Goal: Complete Application Form: Complete application form

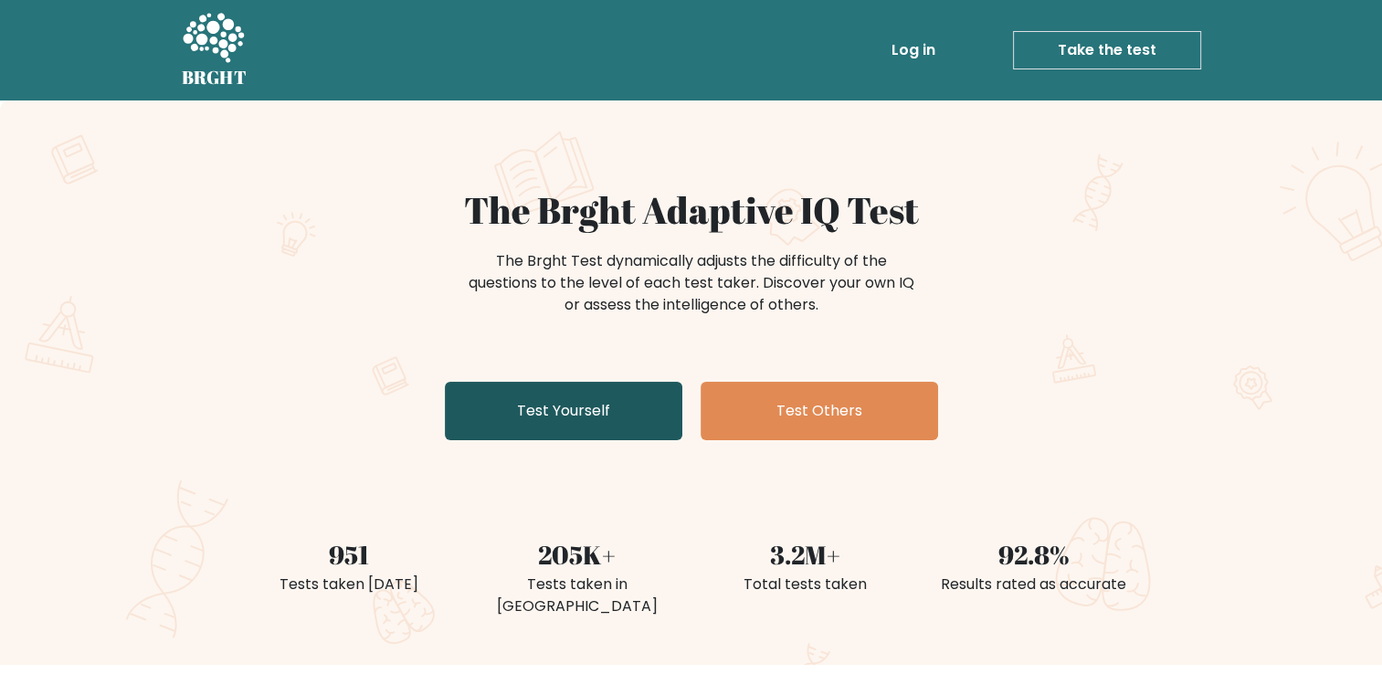
click at [656, 427] on link "Test Yourself" at bounding box center [563, 411] width 237 height 58
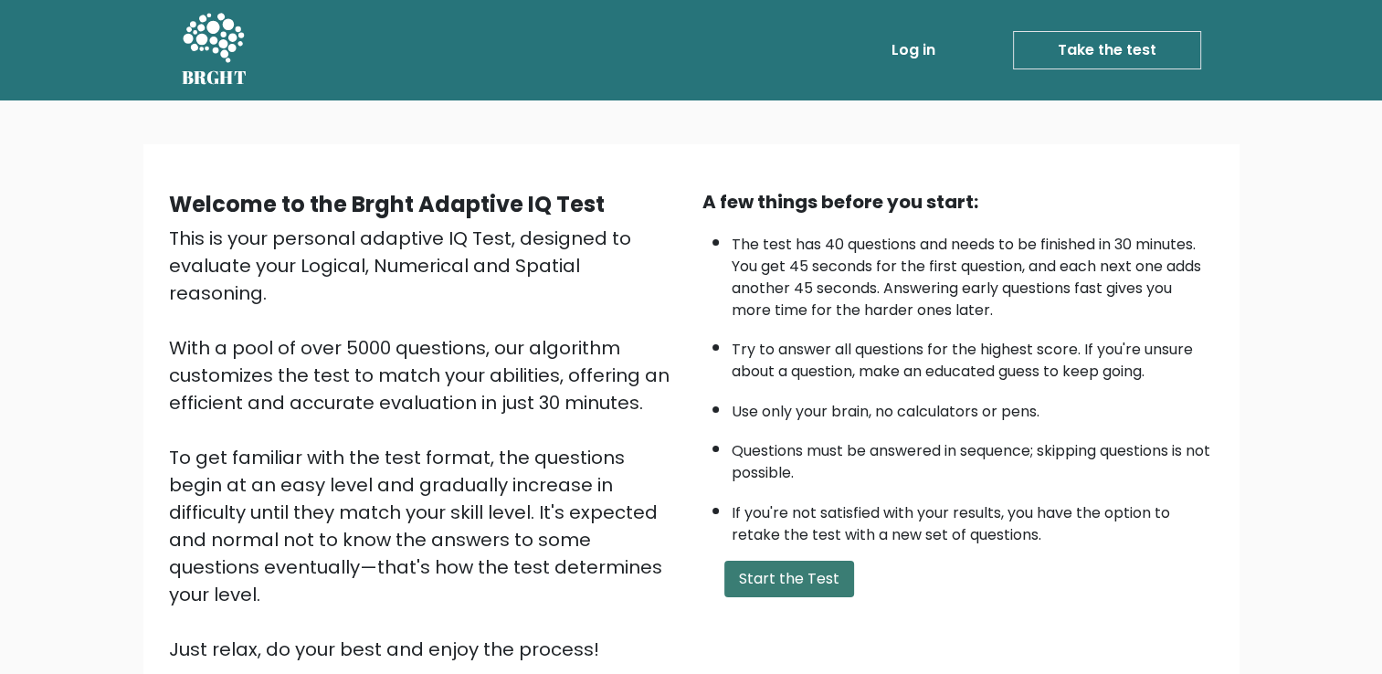
click at [755, 571] on button "Start the Test" at bounding box center [789, 579] width 130 height 37
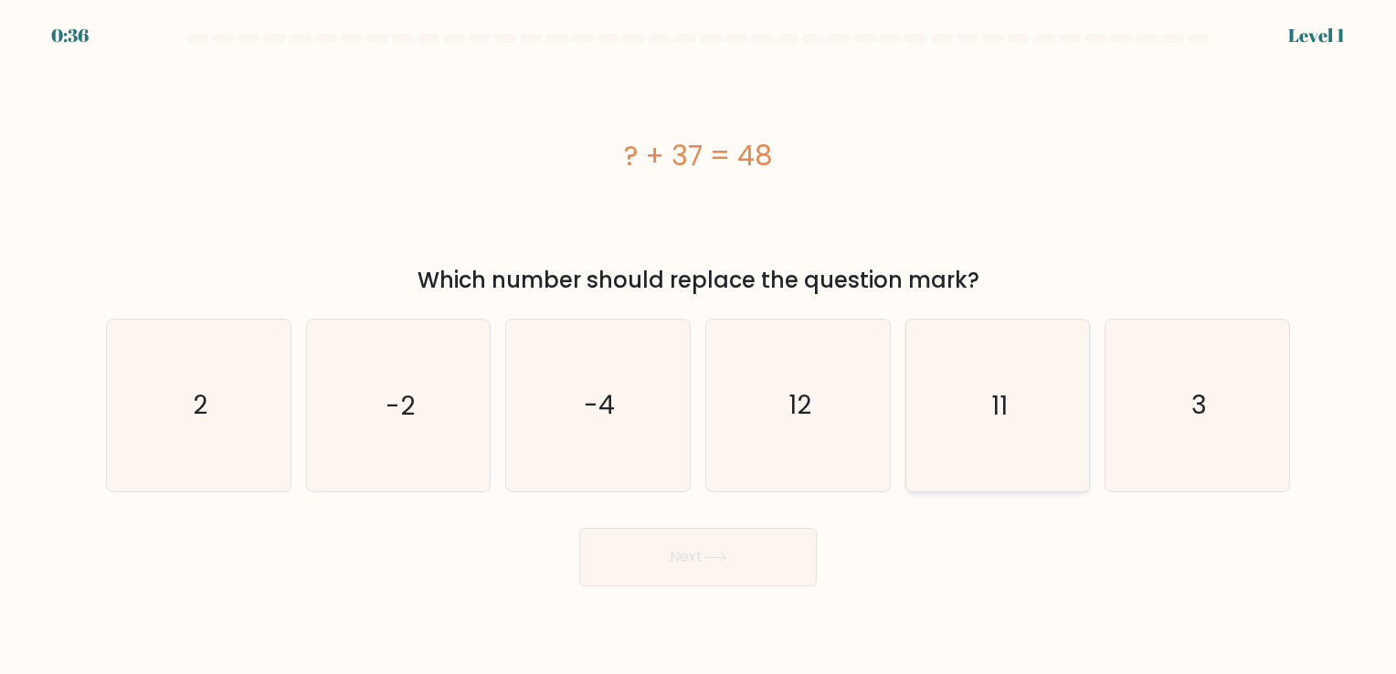
click at [959, 395] on icon "11" at bounding box center [997, 405] width 171 height 171
click at [699, 346] on input "e. 11" at bounding box center [698, 341] width 1 height 9
radio input "true"
click at [789, 553] on button "Next" at bounding box center [697, 557] width 237 height 58
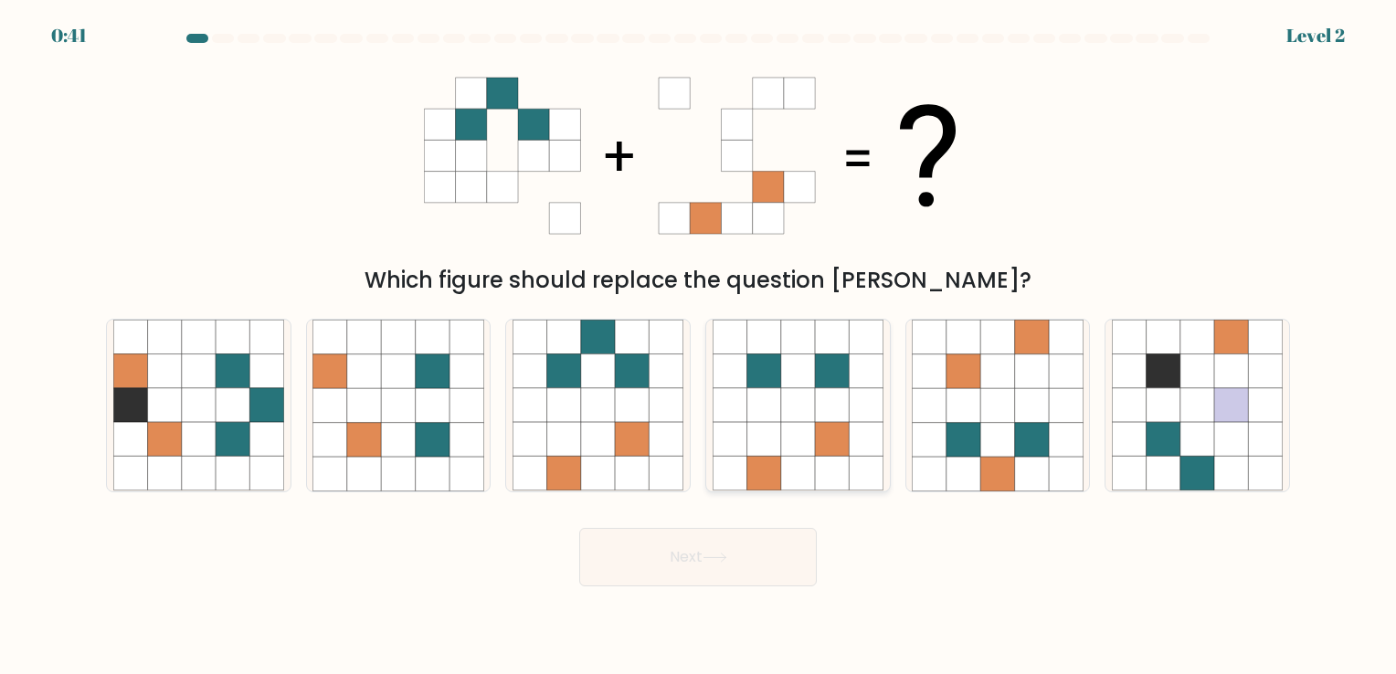
click at [771, 433] on icon at bounding box center [763, 440] width 34 height 34
click at [699, 346] on input "d." at bounding box center [698, 341] width 1 height 9
radio input "true"
click at [771, 544] on button "Next" at bounding box center [697, 557] width 237 height 58
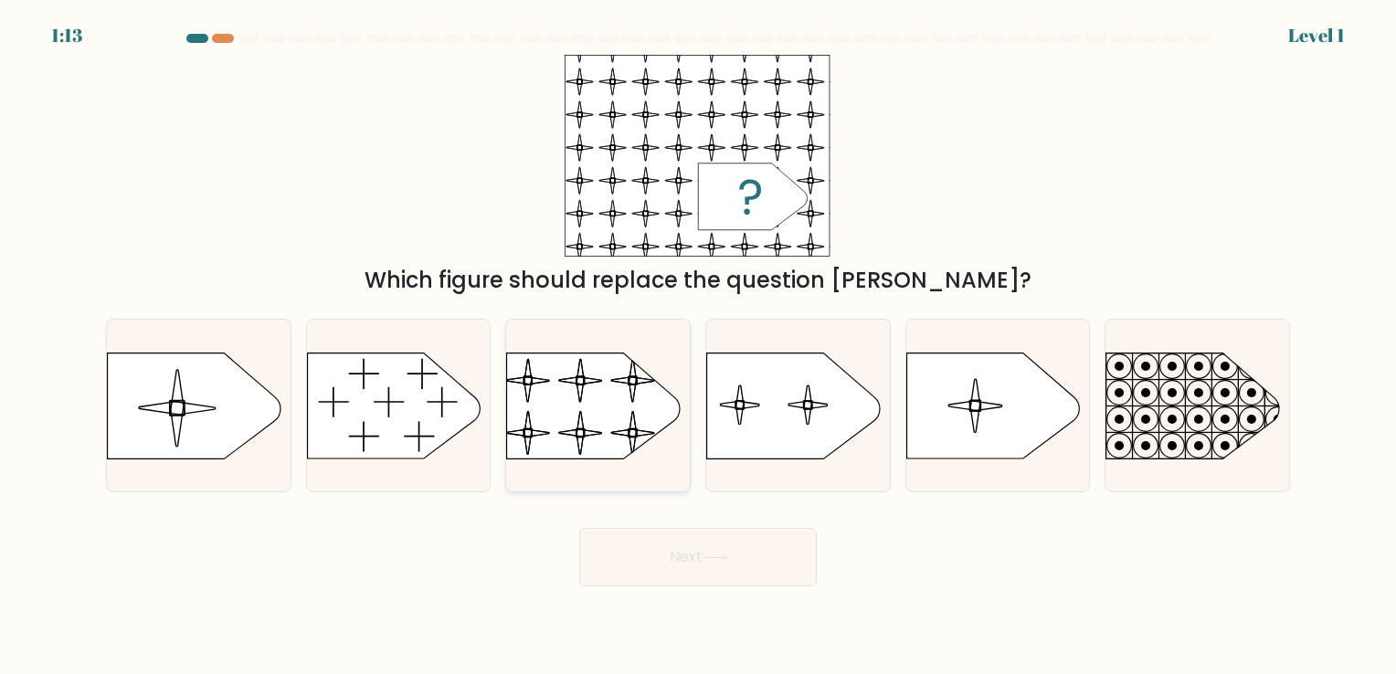
click at [621, 424] on rect at bounding box center [505, 341] width 420 height 320
click at [698, 346] on input "c." at bounding box center [698, 341] width 1 height 9
radio input "true"
click at [696, 552] on button "Next" at bounding box center [697, 557] width 237 height 58
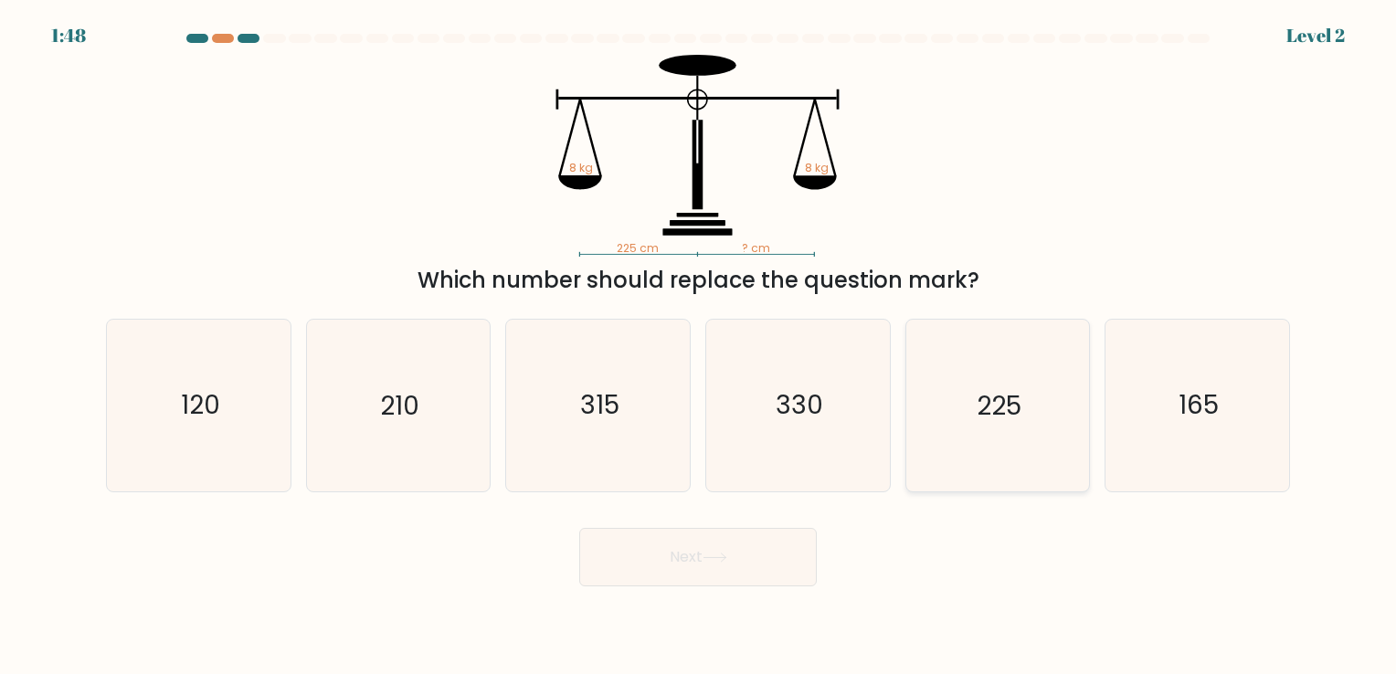
click at [1014, 427] on icon "225" at bounding box center [997, 405] width 171 height 171
click at [699, 346] on input "e. 225" at bounding box center [698, 341] width 1 height 9
radio input "true"
click at [716, 575] on button "Next" at bounding box center [697, 557] width 237 height 58
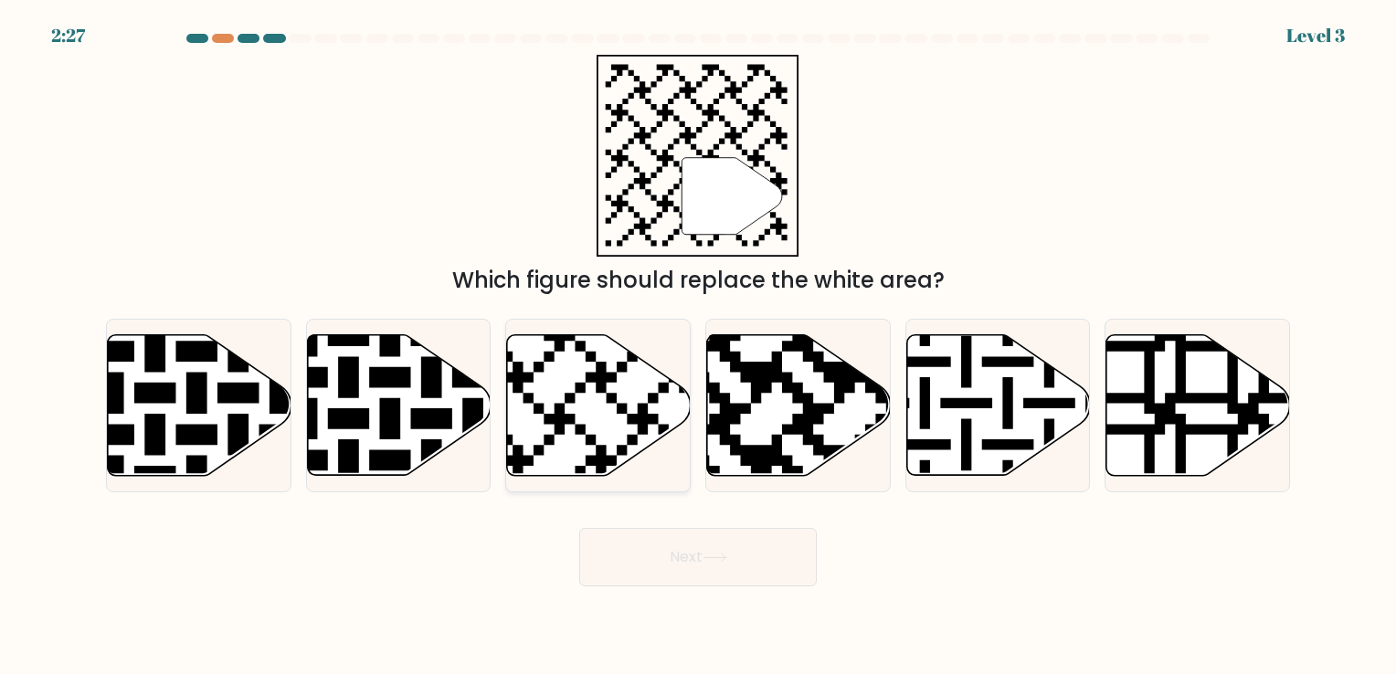
click at [605, 411] on icon at bounding box center [599, 404] width 184 height 141
click at [698, 346] on input "c." at bounding box center [698, 341] width 1 height 9
radio input "true"
click at [706, 563] on icon at bounding box center [714, 558] width 25 height 10
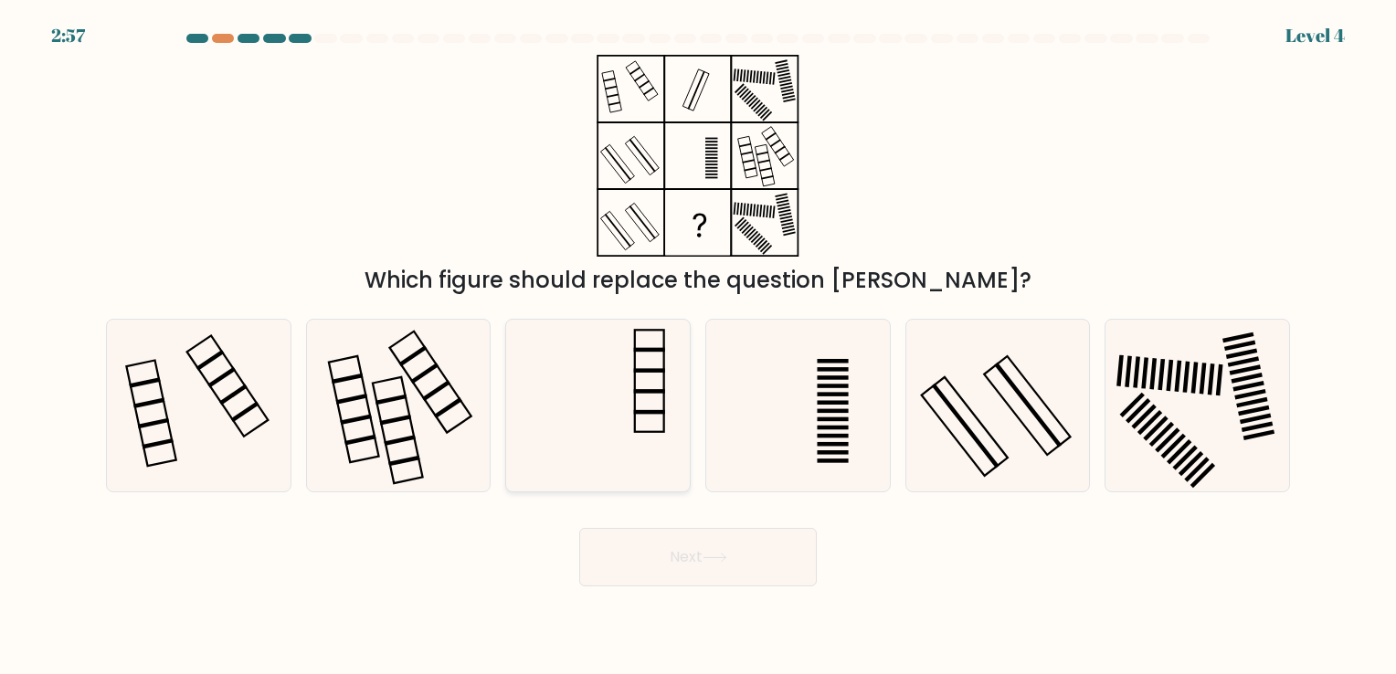
click at [623, 392] on icon at bounding box center [597, 405] width 171 height 171
click at [698, 346] on input "c." at bounding box center [698, 341] width 1 height 9
radio input "true"
click at [763, 568] on button "Next" at bounding box center [697, 557] width 237 height 58
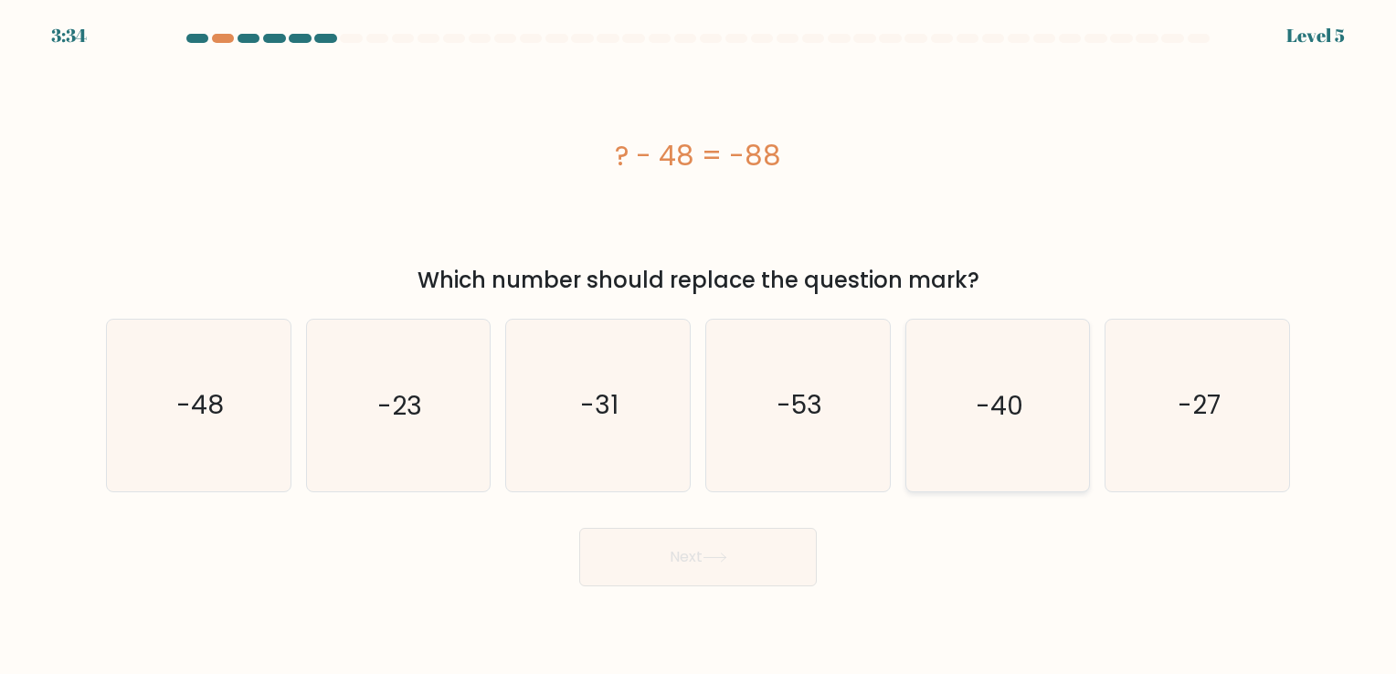
click at [1012, 414] on text "-40" at bounding box center [999, 406] width 47 height 36
click at [756, 553] on button "Next" at bounding box center [697, 557] width 237 height 58
click at [1020, 400] on text "-40" at bounding box center [999, 406] width 47 height 36
click at [699, 346] on input "e. -40" at bounding box center [698, 341] width 1 height 9
radio input "true"
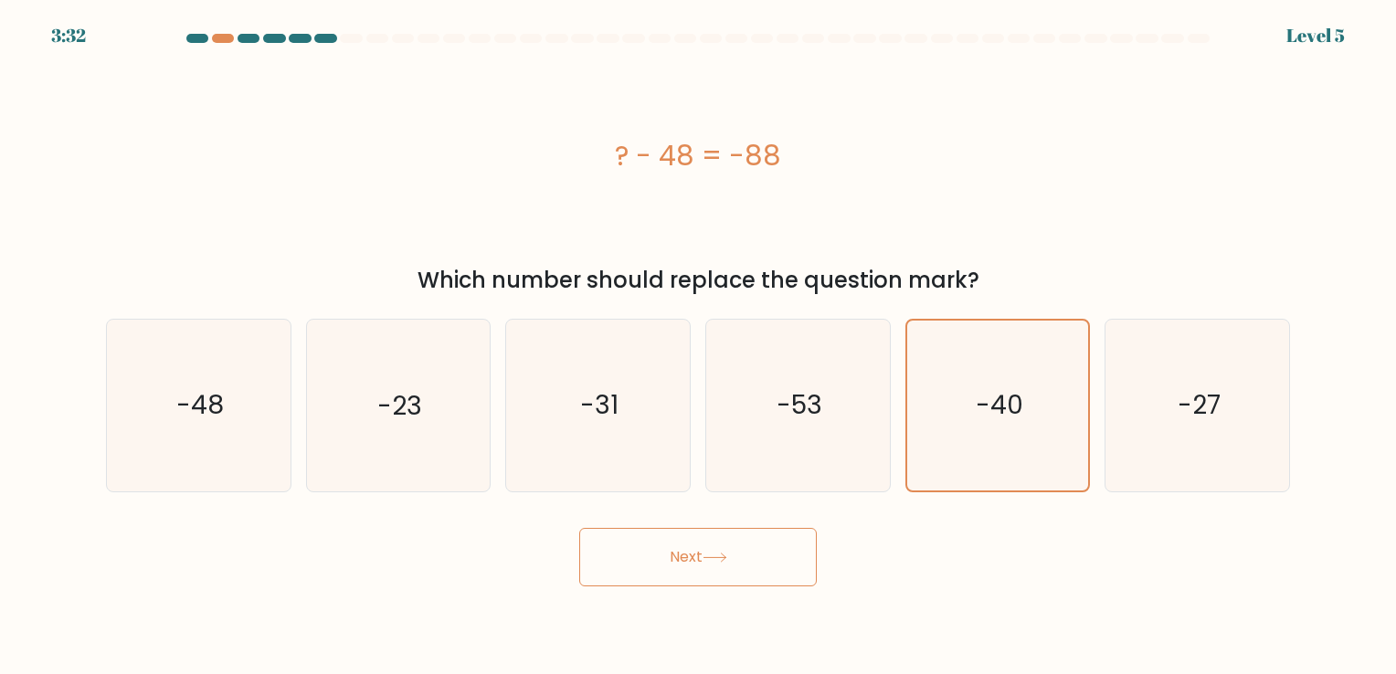
click at [702, 550] on button "Next" at bounding box center [697, 557] width 237 height 58
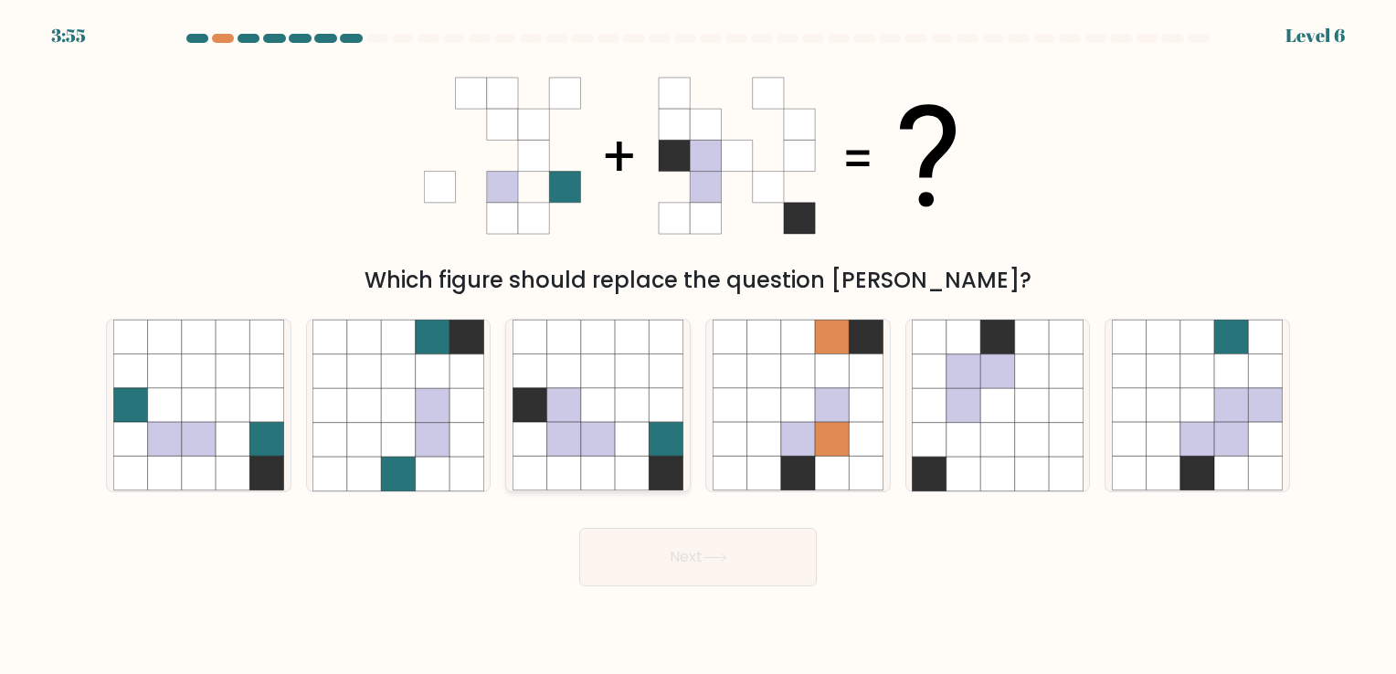
click at [607, 417] on icon at bounding box center [598, 405] width 34 height 34
click at [698, 346] on input "c." at bounding box center [698, 341] width 1 height 9
radio input "true"
click at [740, 568] on button "Next" at bounding box center [697, 557] width 237 height 58
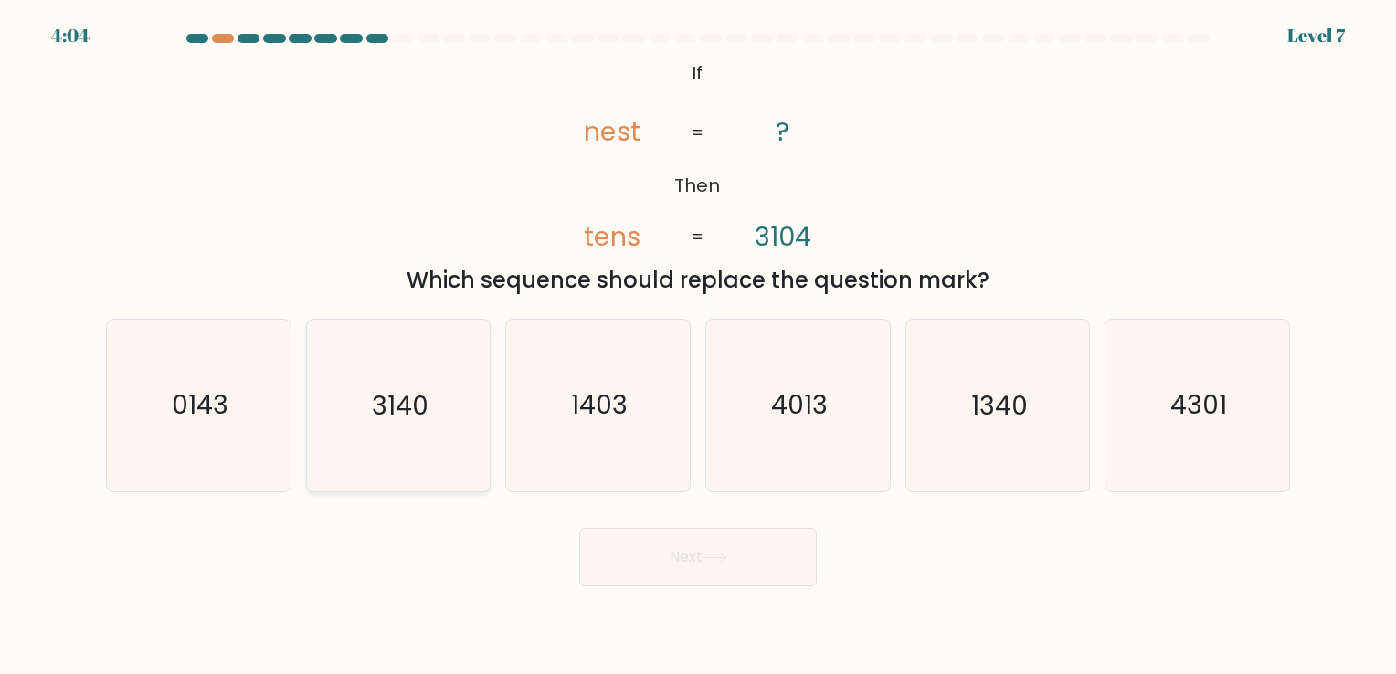
drag, startPoint x: 318, startPoint y: 423, endPoint x: 301, endPoint y: 418, distance: 17.1
click at [315, 422] on icon "3140" at bounding box center [397, 405] width 171 height 171
click at [698, 346] on input "b. 3140" at bounding box center [698, 341] width 1 height 9
radio input "true"
click at [280, 418] on icon "0143" at bounding box center [198, 405] width 171 height 171
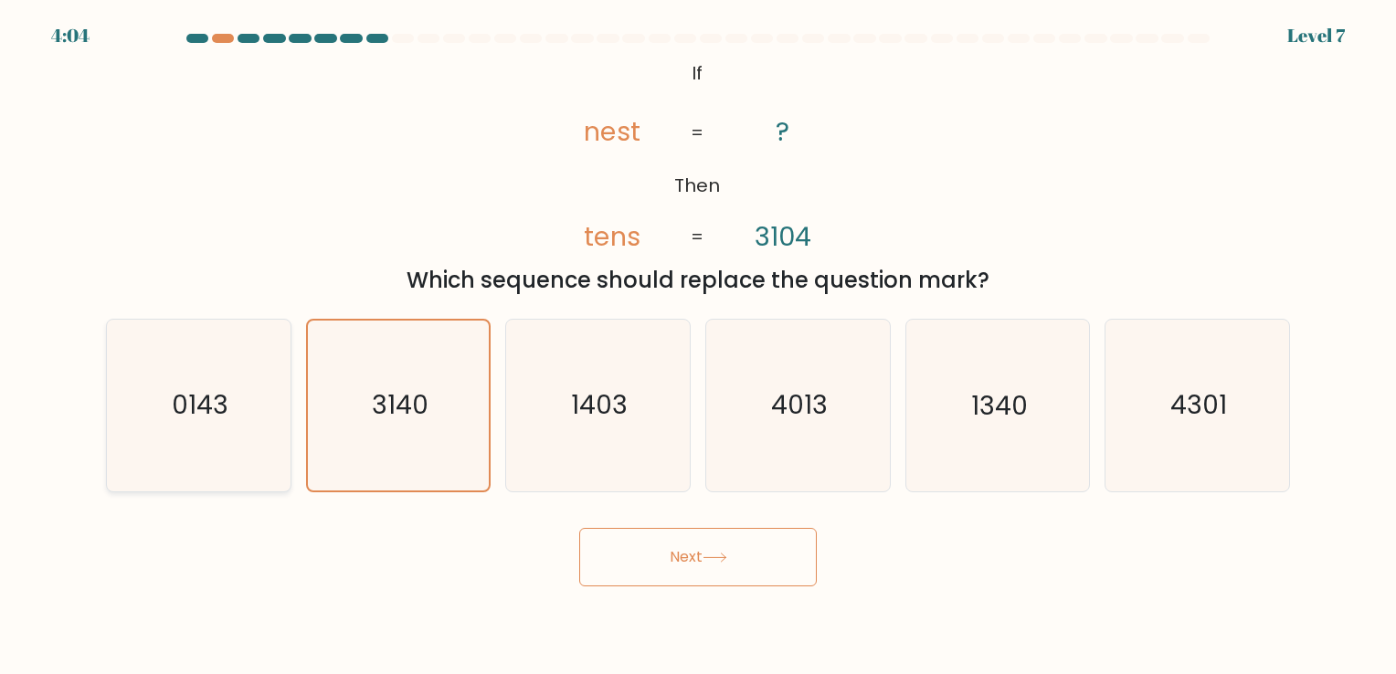
click at [698, 346] on input "a. 0143" at bounding box center [698, 341] width 1 height 9
radio input "true"
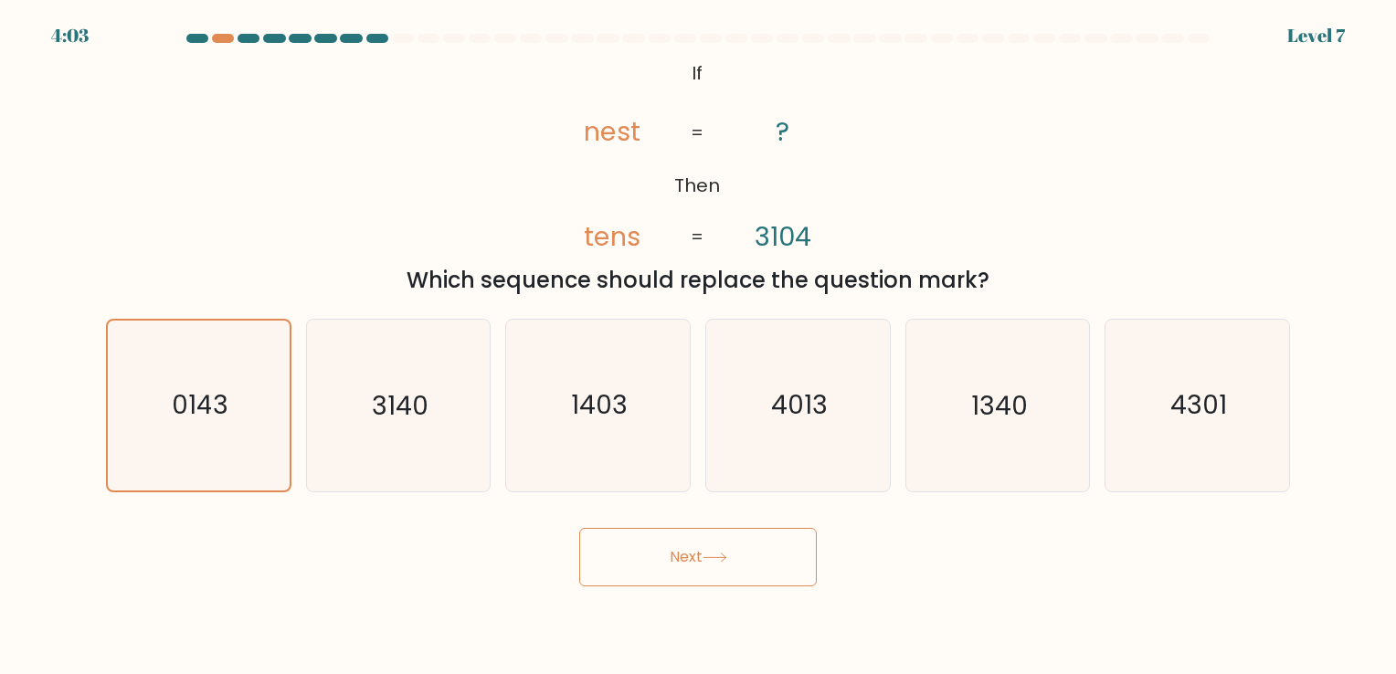
drag, startPoint x: 765, startPoint y: 619, endPoint x: 760, endPoint y: 591, distance: 28.8
click at [764, 617] on body "4:03 Level 7 If" at bounding box center [698, 337] width 1396 height 674
click at [761, 584] on button "Next" at bounding box center [697, 557] width 237 height 58
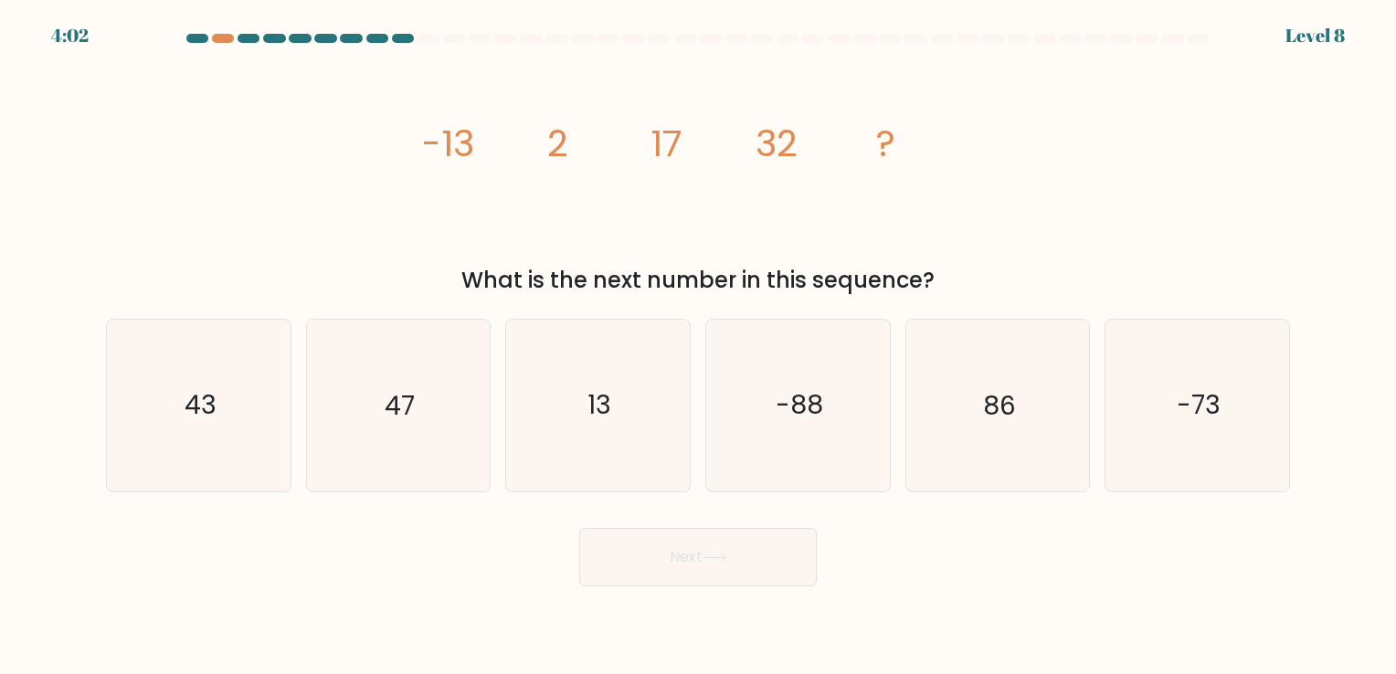
click at [777, 565] on button "Next" at bounding box center [697, 557] width 237 height 58
drag, startPoint x: 606, startPoint y: 301, endPoint x: 618, endPoint y: 299, distance: 13.1
click at [608, 300] on form at bounding box center [698, 310] width 1396 height 553
click at [433, 411] on icon "47" at bounding box center [397, 405] width 171 height 171
click at [698, 346] on input "b. 47" at bounding box center [698, 341] width 1 height 9
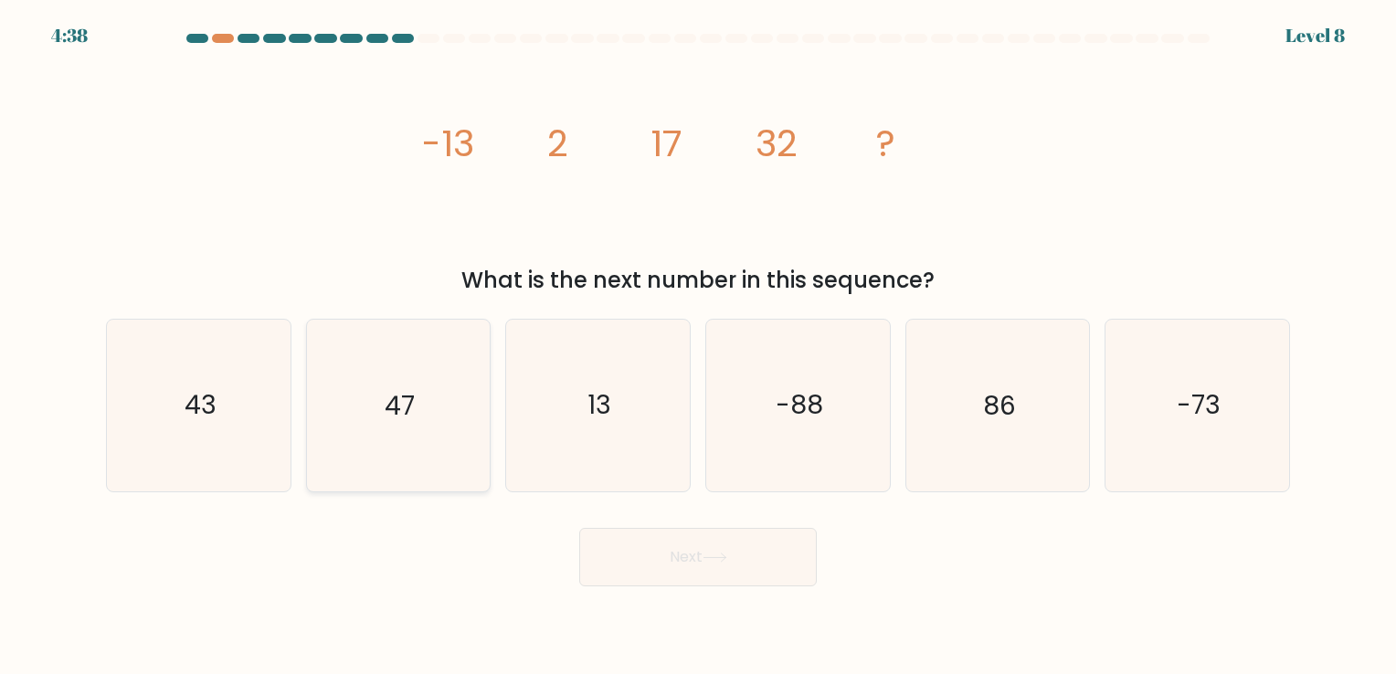
radio input "true"
click at [751, 558] on button "Next" at bounding box center [697, 557] width 237 height 58
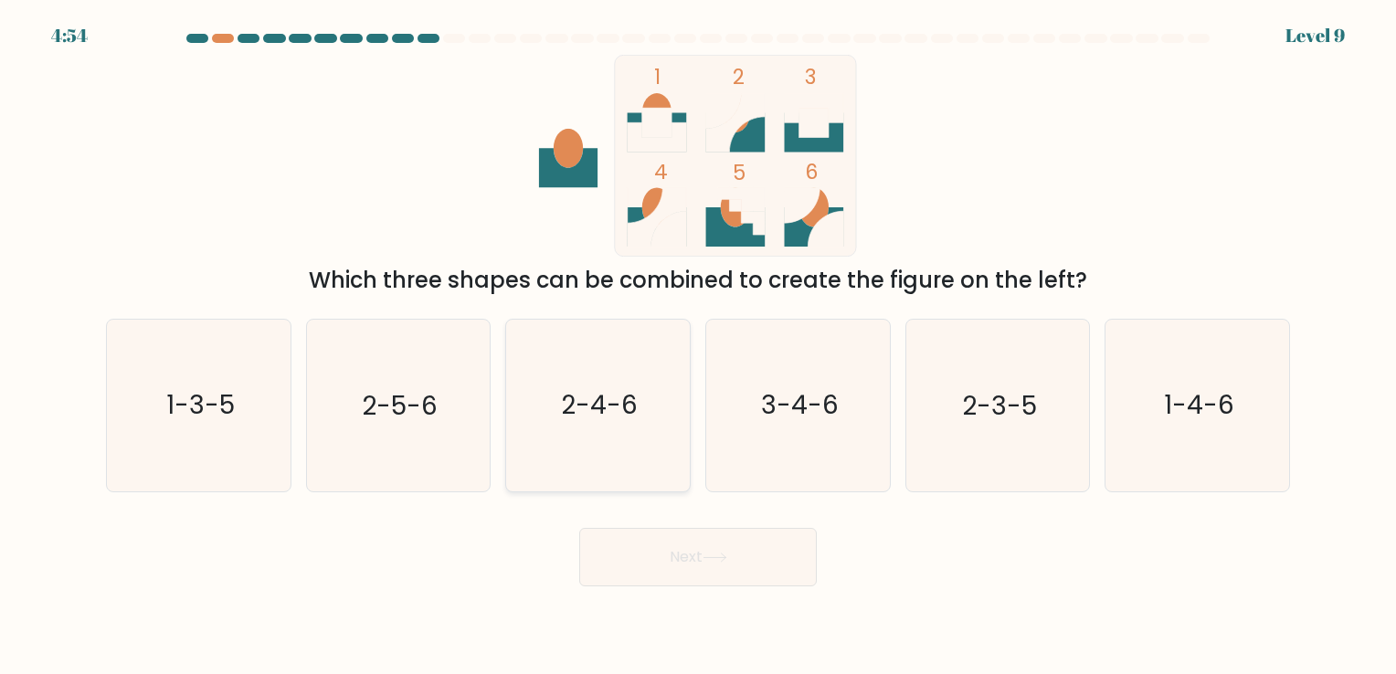
drag, startPoint x: 576, startPoint y: 400, endPoint x: 683, endPoint y: 488, distance: 138.2
click at [581, 400] on text "2-4-6" at bounding box center [600, 406] width 77 height 36
click at [698, 346] on input "c. 2-4-6" at bounding box center [698, 341] width 1 height 9
radio input "true"
click at [693, 546] on button "Next" at bounding box center [697, 557] width 237 height 58
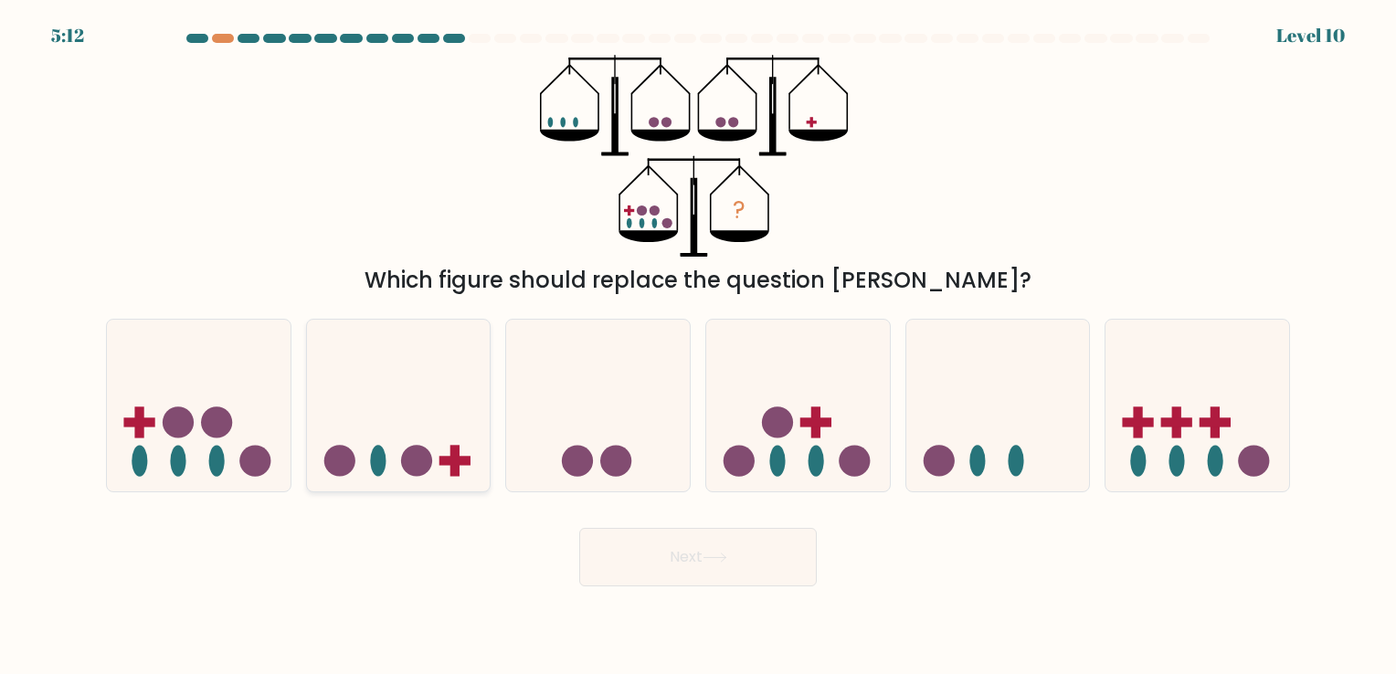
drag, startPoint x: 372, startPoint y: 404, endPoint x: 512, endPoint y: 448, distance: 147.3
click at [373, 404] on icon at bounding box center [399, 406] width 184 height 152
click at [698, 346] on input "b." at bounding box center [698, 341] width 1 height 9
radio input "true"
click at [733, 544] on button "Next" at bounding box center [697, 557] width 237 height 58
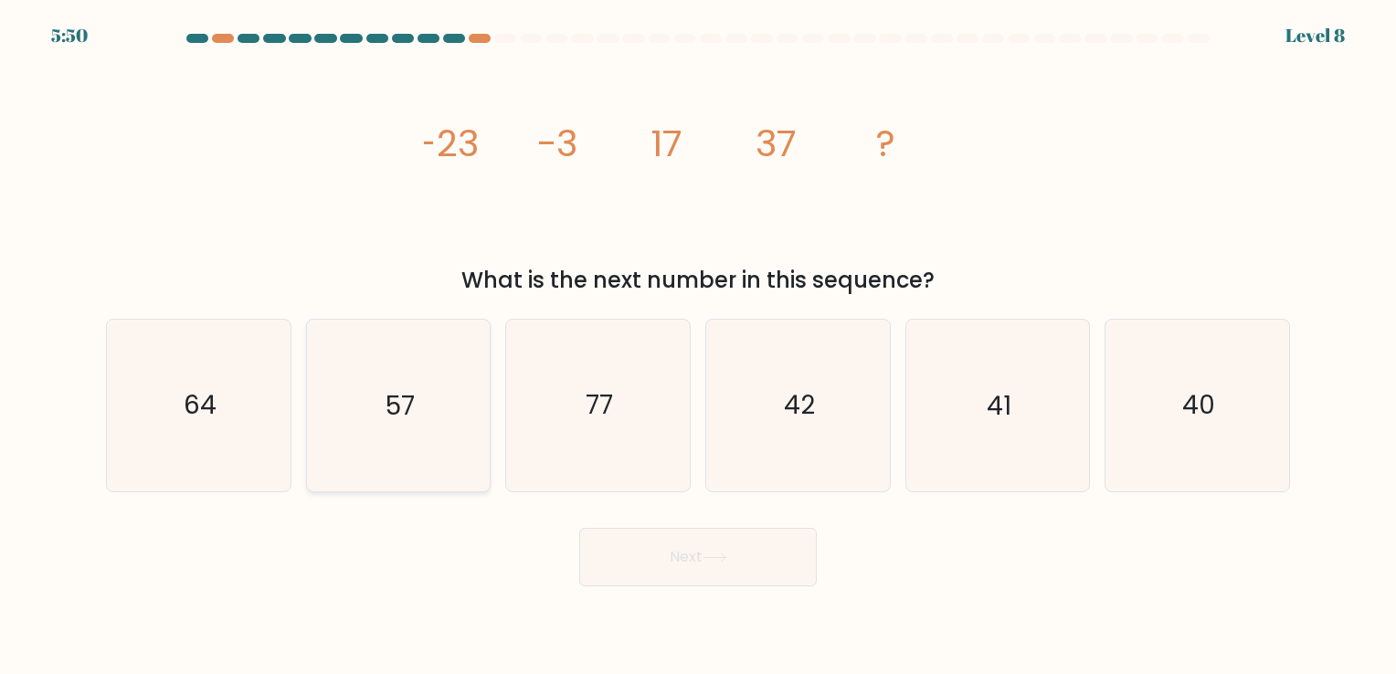
click at [438, 422] on icon "57" at bounding box center [397, 405] width 171 height 171
click at [698, 346] on input "b. 57" at bounding box center [698, 341] width 1 height 9
radio input "true"
click at [767, 556] on button "Next" at bounding box center [697, 557] width 237 height 58
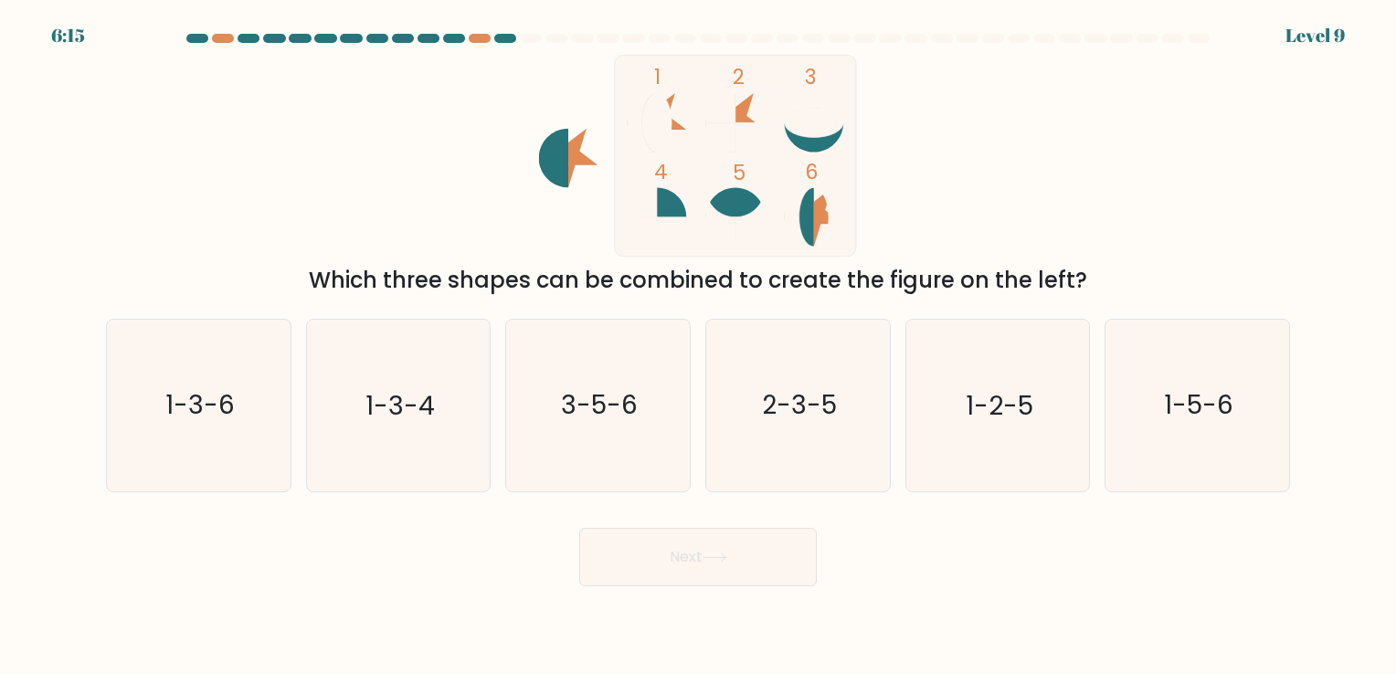
drag, startPoint x: 1145, startPoint y: 417, endPoint x: 734, endPoint y: 534, distance: 428.5
click at [1145, 417] on icon "1-5-6" at bounding box center [1197, 405] width 171 height 171
click at [699, 346] on input "f. 1-5-6" at bounding box center [698, 341] width 1 height 9
radio input "true"
click at [680, 544] on button "Next" at bounding box center [697, 557] width 237 height 58
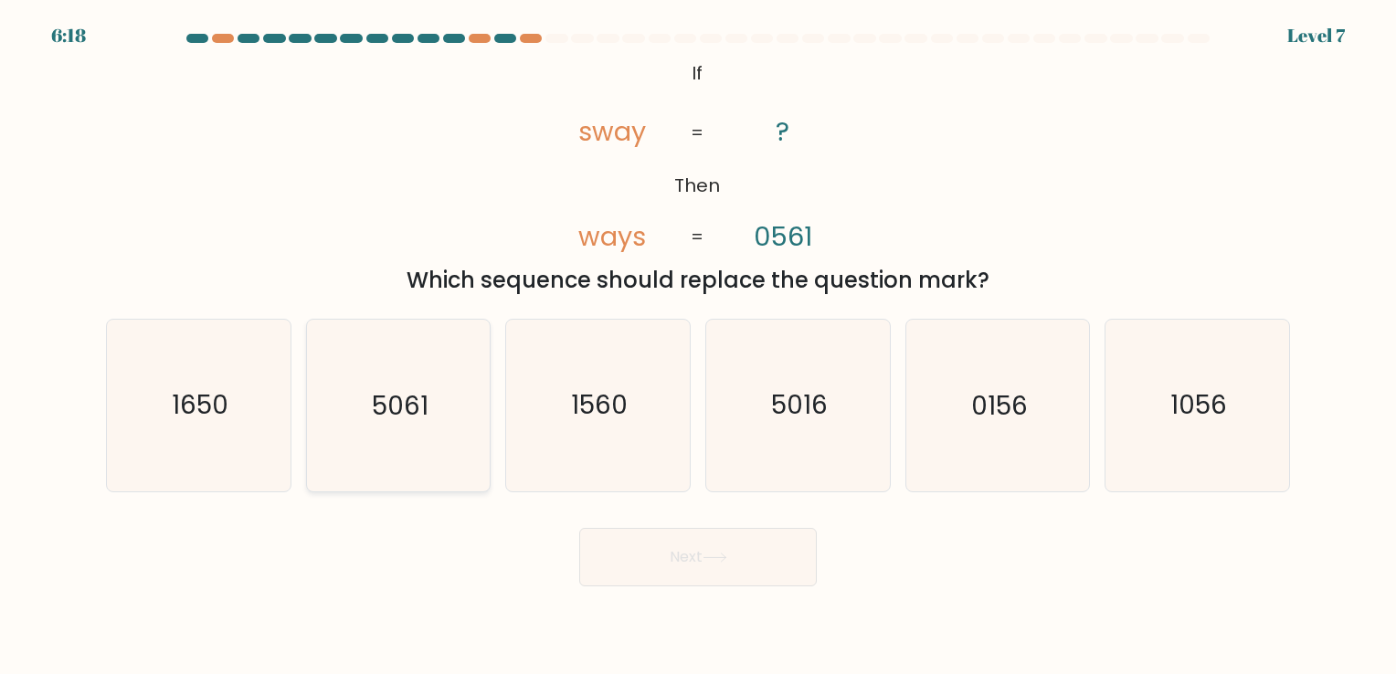
click at [336, 473] on icon "5061" at bounding box center [397, 405] width 171 height 171
click at [698, 346] on input "b. 5061" at bounding box center [698, 341] width 1 height 9
radio input "true"
click at [767, 574] on button "Next" at bounding box center [697, 557] width 237 height 58
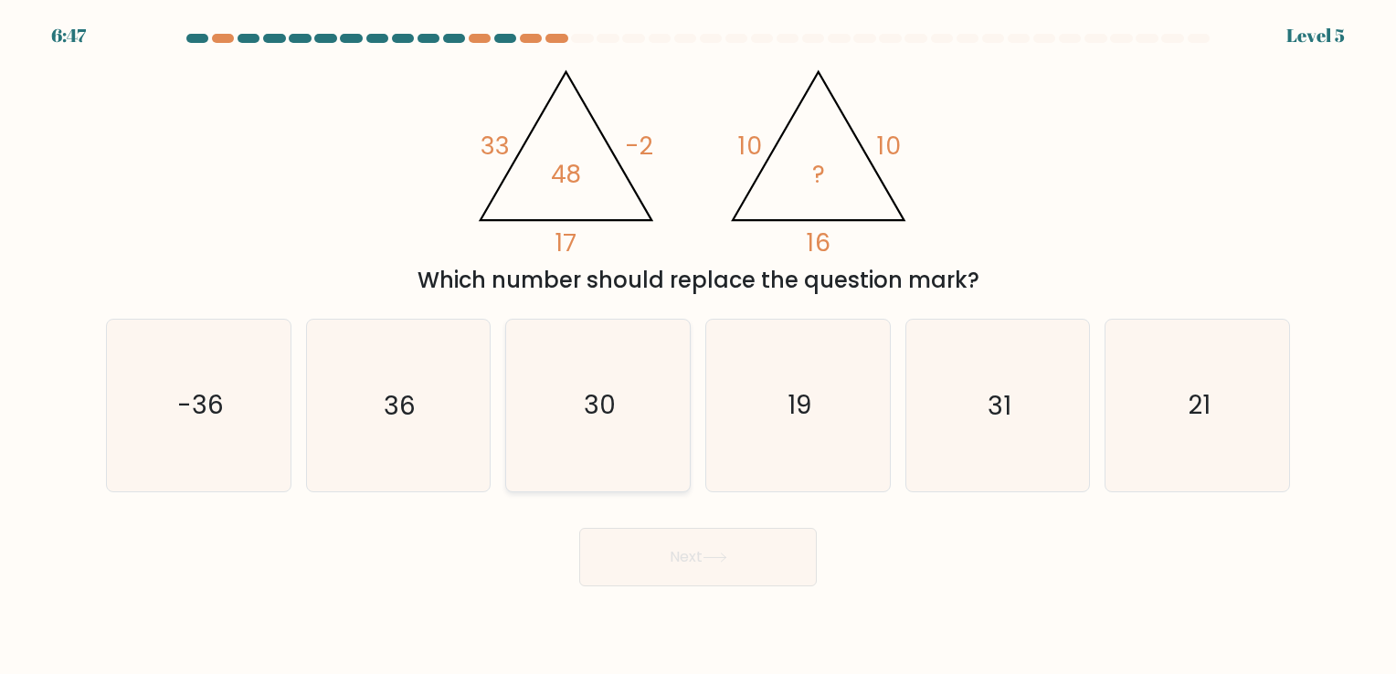
click at [681, 434] on icon "30" at bounding box center [597, 405] width 171 height 171
click at [698, 346] on input "c. 30" at bounding box center [698, 341] width 1 height 9
radio input "true"
click at [687, 558] on button "Next" at bounding box center [697, 557] width 237 height 58
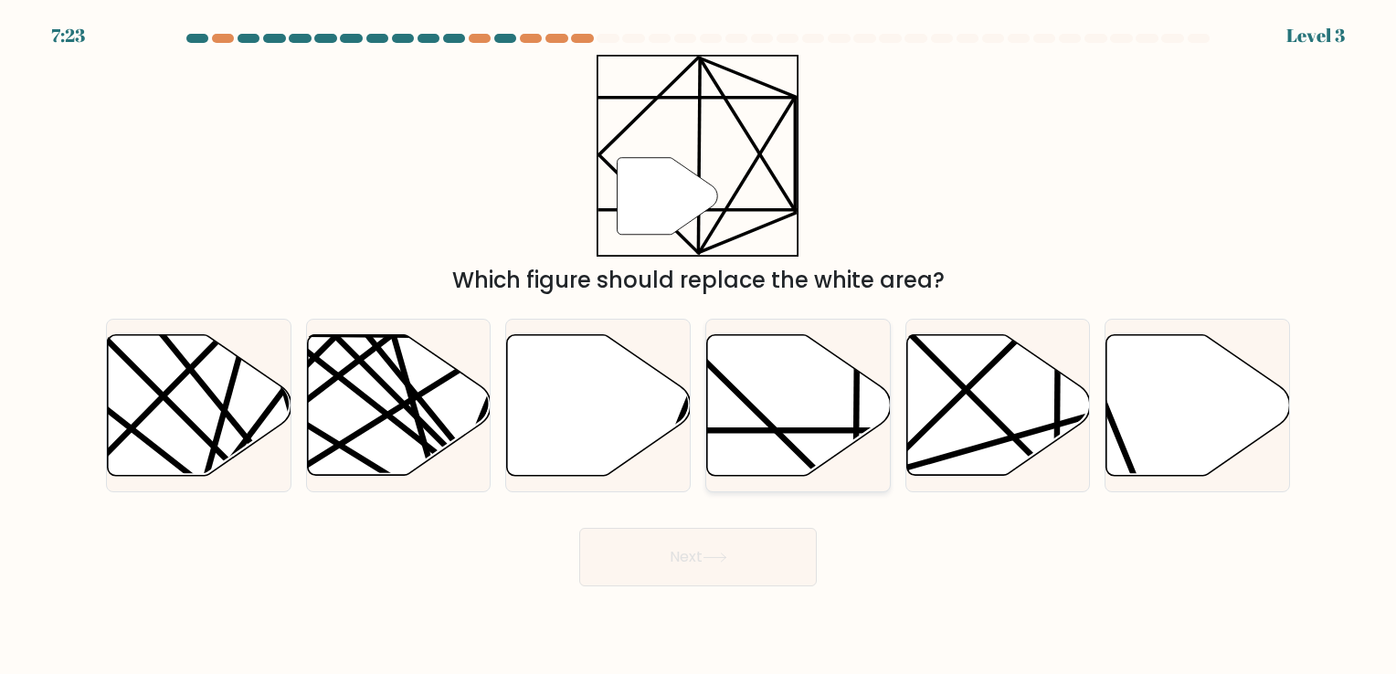
drag, startPoint x: 782, startPoint y: 436, endPoint x: 775, endPoint y: 450, distance: 16.3
click at [783, 436] on icon at bounding box center [852, 330] width 359 height 357
click at [699, 346] on input "d." at bounding box center [698, 341] width 1 height 9
radio input "true"
click at [734, 561] on button "Next" at bounding box center [697, 557] width 237 height 58
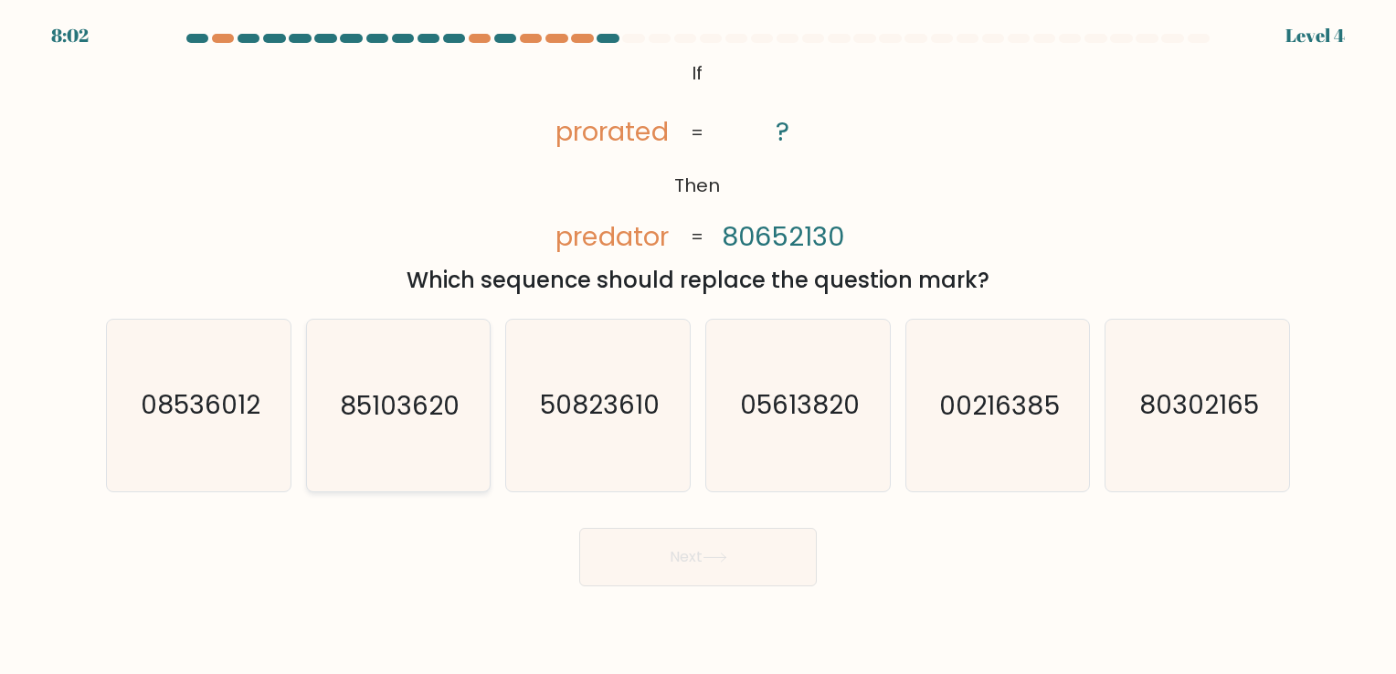
drag, startPoint x: 457, startPoint y: 378, endPoint x: 482, endPoint y: 418, distance: 47.6
click at [459, 378] on icon "85103620" at bounding box center [397, 405] width 171 height 171
click at [698, 346] on input "b. 85103620" at bounding box center [698, 341] width 1 height 9
radio input "true"
click at [793, 609] on body "8:02 Level 4 If" at bounding box center [698, 337] width 1396 height 674
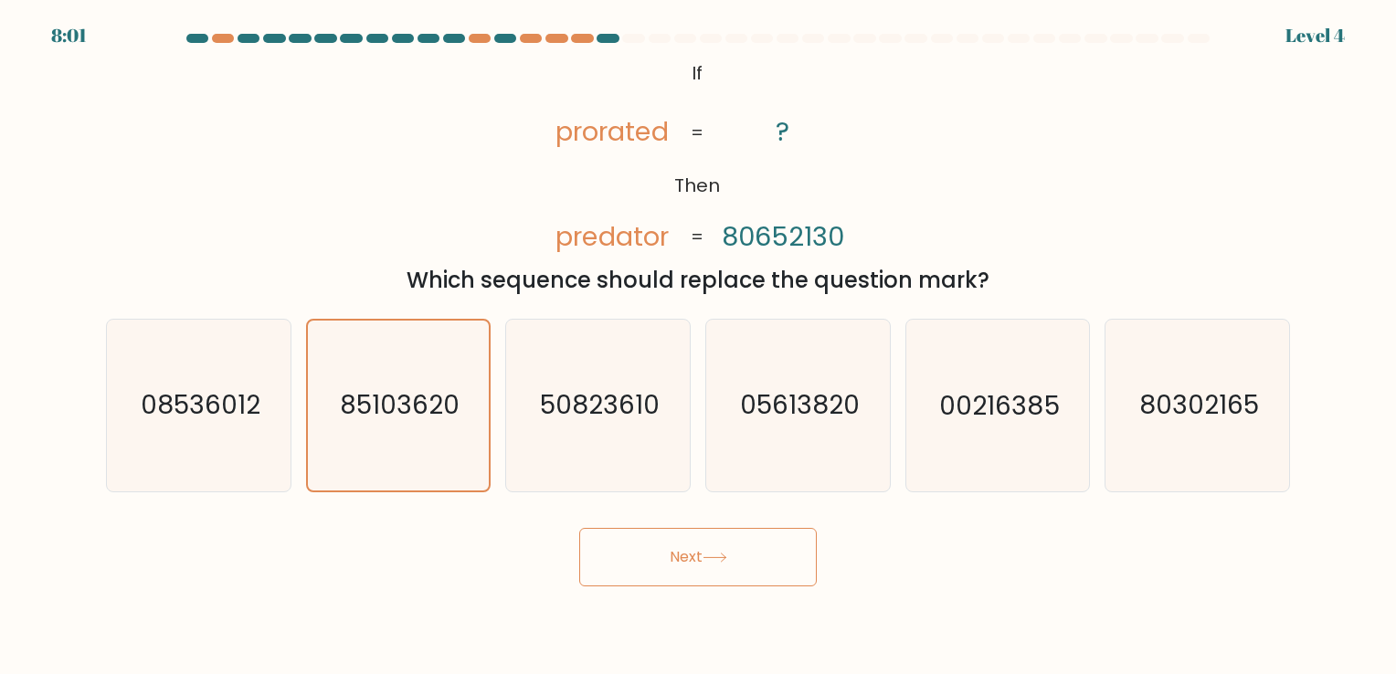
click at [773, 576] on button "Next" at bounding box center [697, 557] width 237 height 58
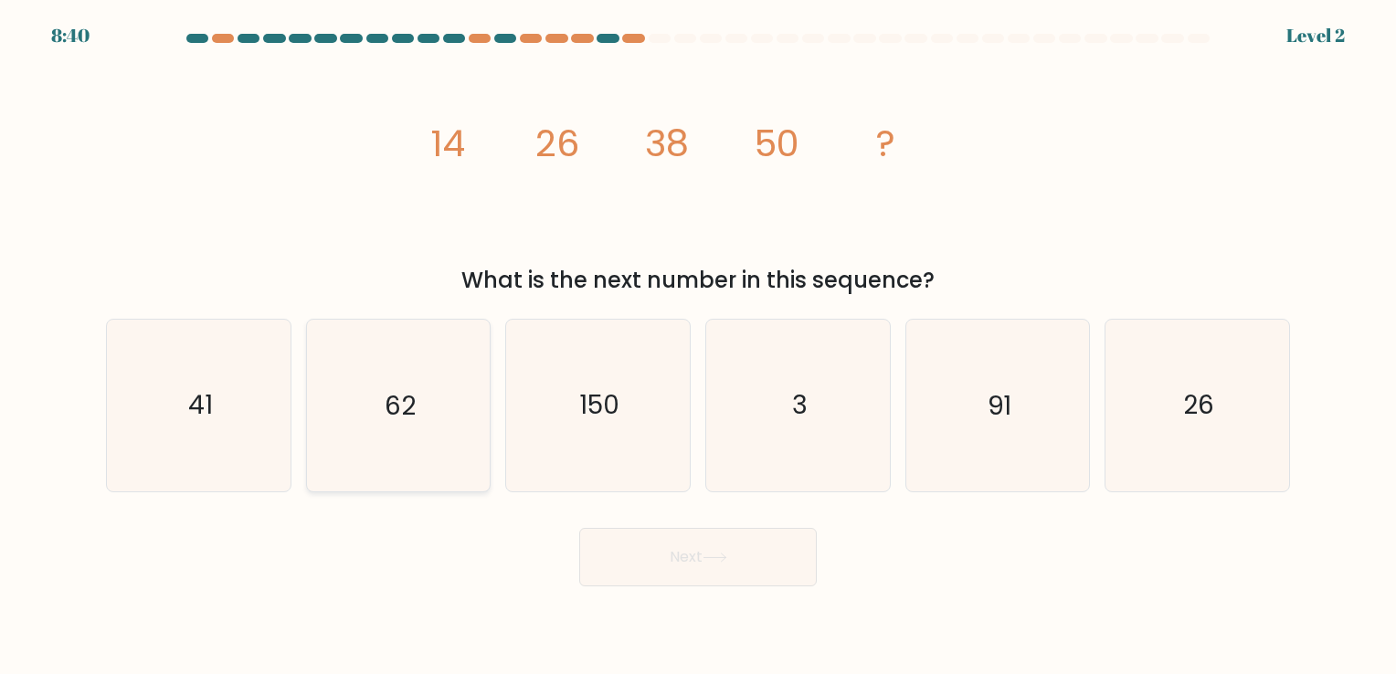
click at [434, 452] on icon "62" at bounding box center [397, 405] width 171 height 171
click at [698, 346] on input "b. 62" at bounding box center [698, 341] width 1 height 9
radio input "true"
click at [782, 558] on button "Next" at bounding box center [697, 557] width 237 height 58
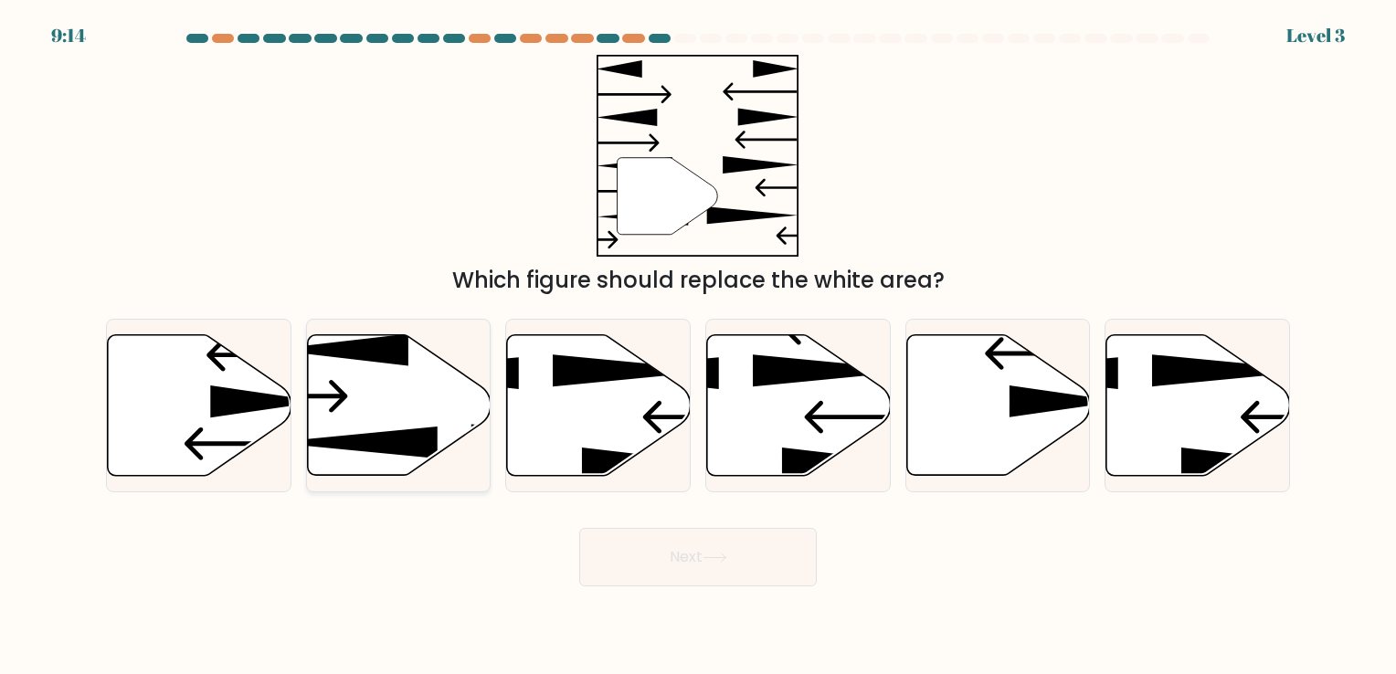
click at [366, 414] on icon at bounding box center [399, 404] width 184 height 141
click at [698, 346] on input "b." at bounding box center [698, 341] width 1 height 9
radio input "true"
click at [725, 550] on button "Next" at bounding box center [697, 557] width 237 height 58
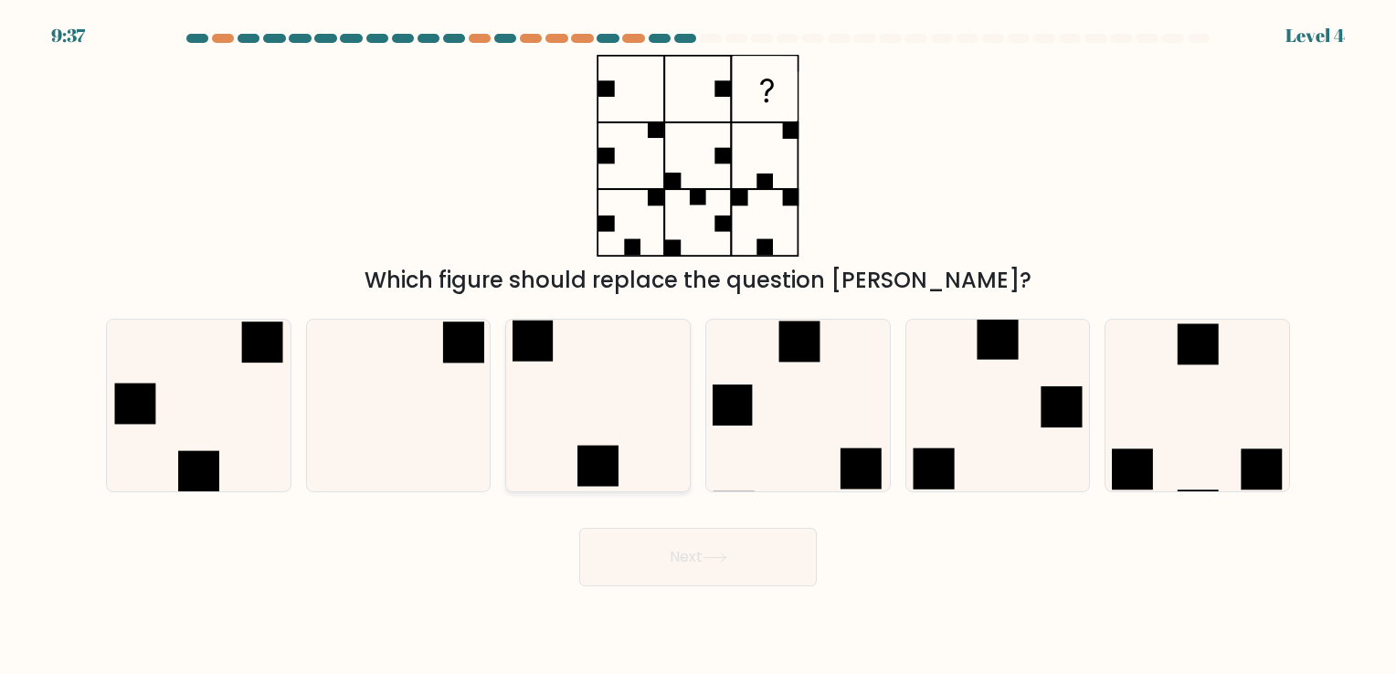
click at [574, 440] on icon at bounding box center [597, 405] width 171 height 171
click at [698, 346] on input "c." at bounding box center [698, 341] width 1 height 9
radio input "true"
click at [694, 586] on button "Next" at bounding box center [697, 557] width 237 height 58
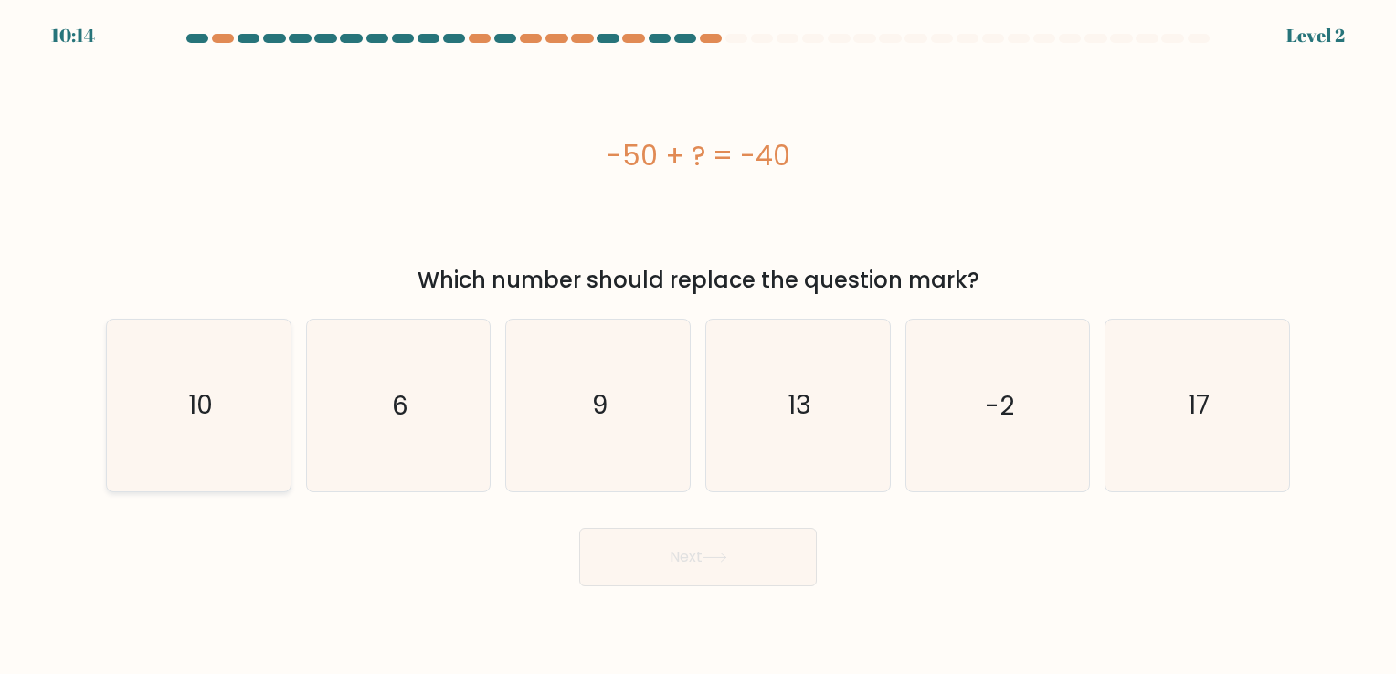
click at [117, 401] on icon "10" at bounding box center [198, 405] width 171 height 171
click at [698, 346] on input "a. 10" at bounding box center [698, 341] width 1 height 9
radio input "true"
drag, startPoint x: 634, startPoint y: 565, endPoint x: 625, endPoint y: 569, distance: 10.2
click at [632, 567] on button "Next" at bounding box center [697, 557] width 237 height 58
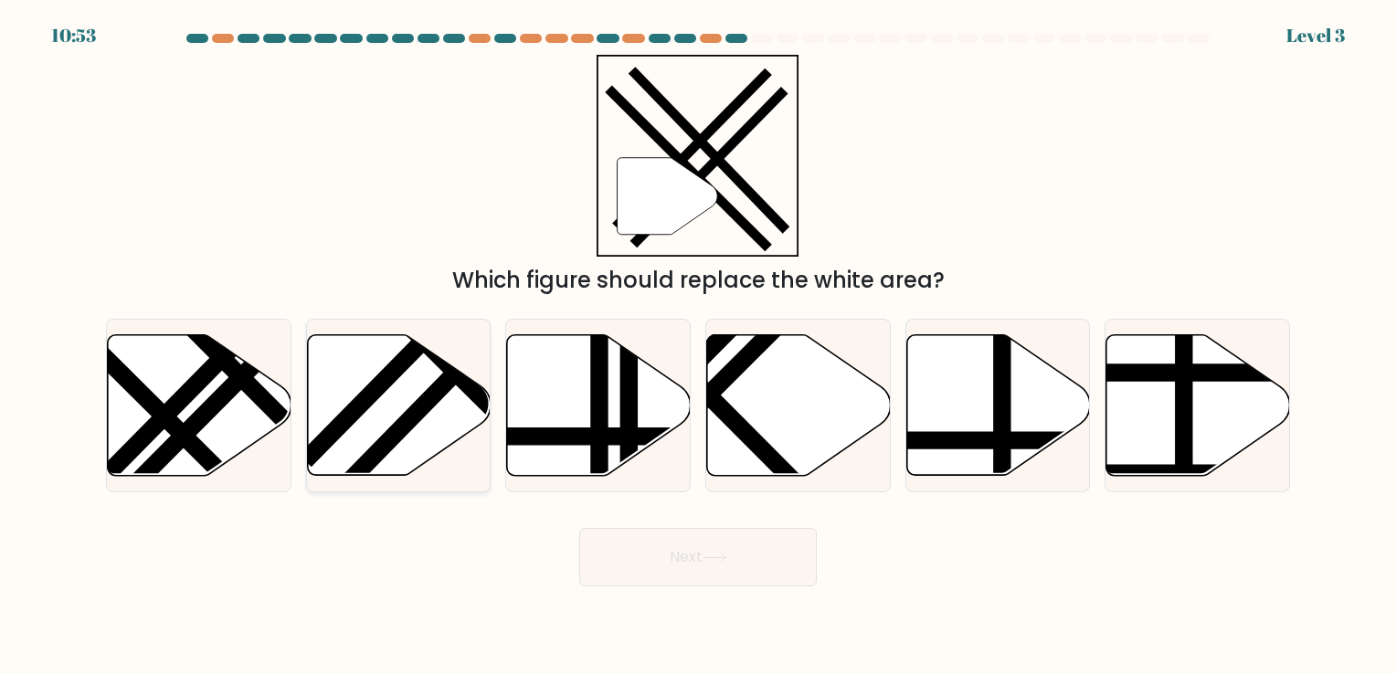
drag, startPoint x: 358, startPoint y: 449, endPoint x: 363, endPoint y: 464, distance: 15.3
click at [362, 457] on icon at bounding box center [399, 405] width 184 height 143
click at [698, 346] on input "b." at bounding box center [698, 341] width 1 height 9
radio input "true"
click at [628, 552] on button "Next" at bounding box center [697, 557] width 237 height 58
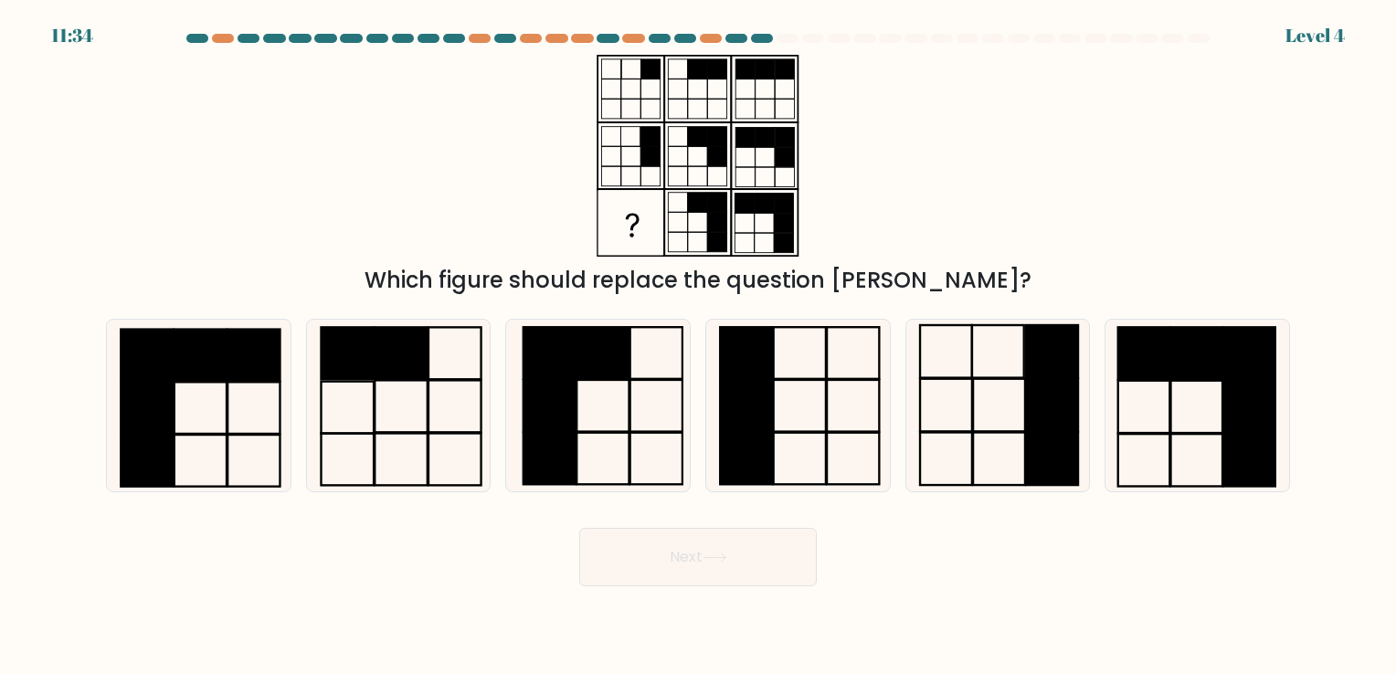
click at [303, 426] on div "b." at bounding box center [399, 405] width 200 height 173
click at [164, 425] on rect at bounding box center [147, 409] width 52 height 52
click at [698, 346] on input "a." at bounding box center [698, 341] width 1 height 9
radio input "true"
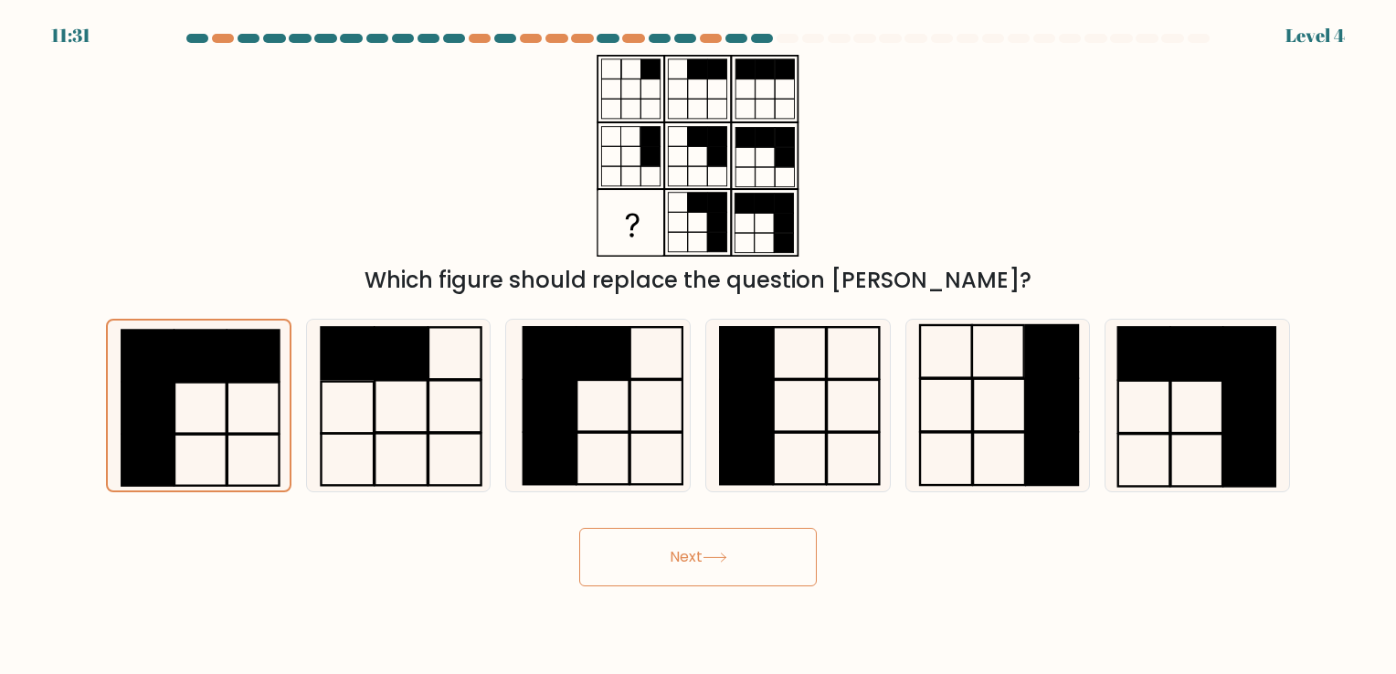
click at [745, 570] on button "Next" at bounding box center [697, 557] width 237 height 58
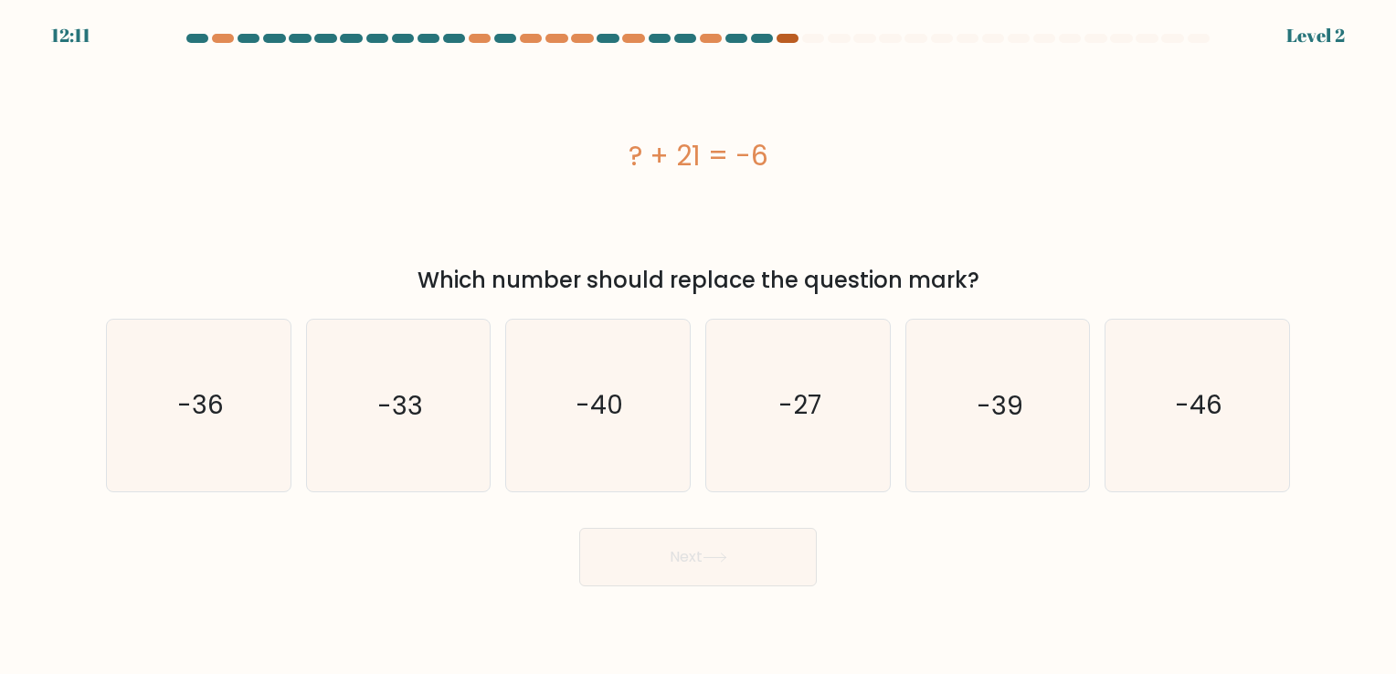
drag, startPoint x: 1037, startPoint y: 35, endPoint x: 789, endPoint y: 35, distance: 247.5
click at [789, 35] on at bounding box center [698, 38] width 1027 height 9
click at [761, 406] on icon "-27" at bounding box center [797, 405] width 171 height 171
click at [699, 346] on input "d. -27" at bounding box center [698, 341] width 1 height 9
radio input "true"
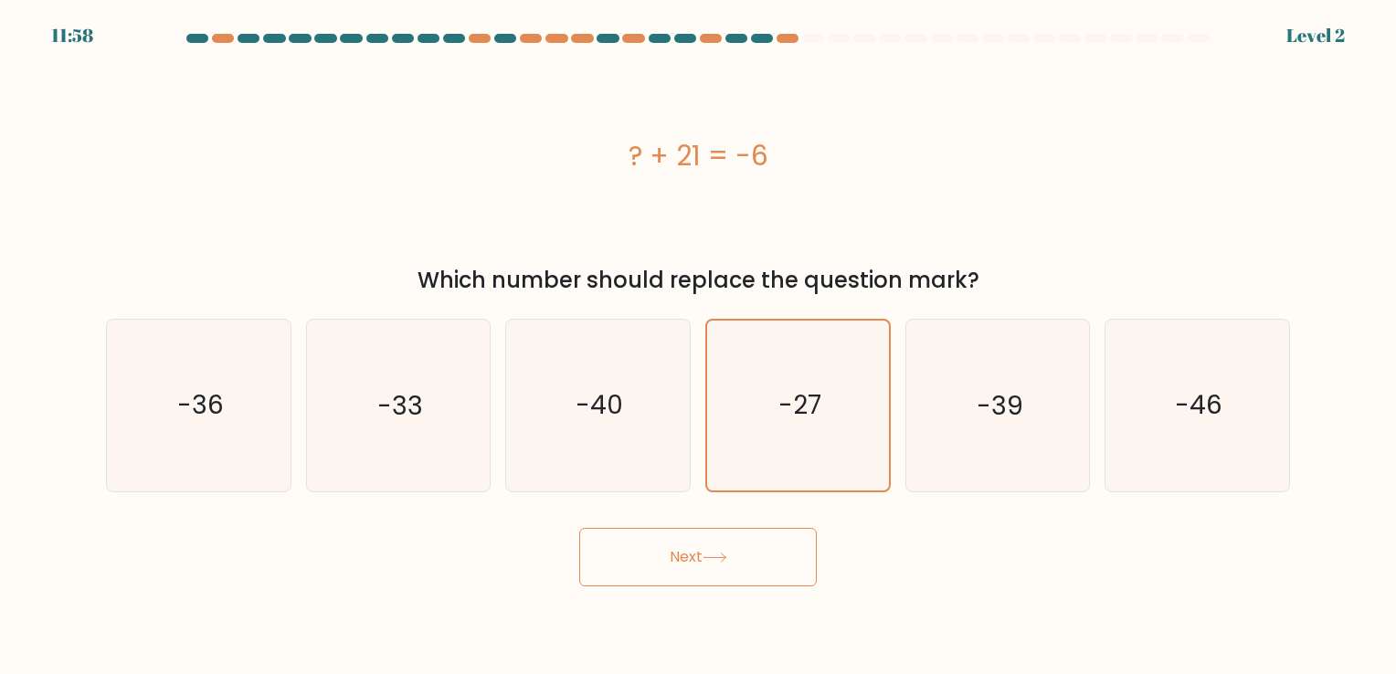
click at [712, 572] on button "Next" at bounding box center [697, 557] width 237 height 58
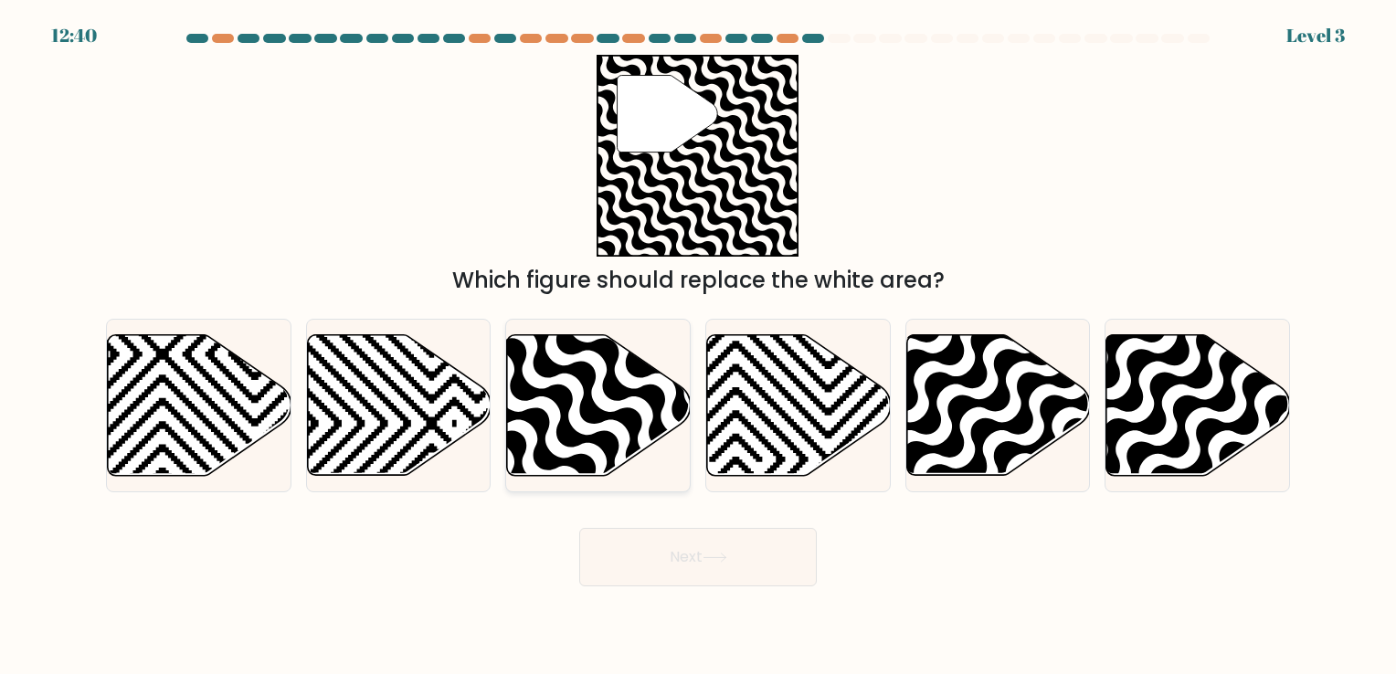
click at [604, 426] on icon at bounding box center [599, 404] width 184 height 141
click at [698, 346] on input "c." at bounding box center [698, 341] width 1 height 9
radio input "true"
click at [762, 550] on button "Next" at bounding box center [697, 557] width 237 height 58
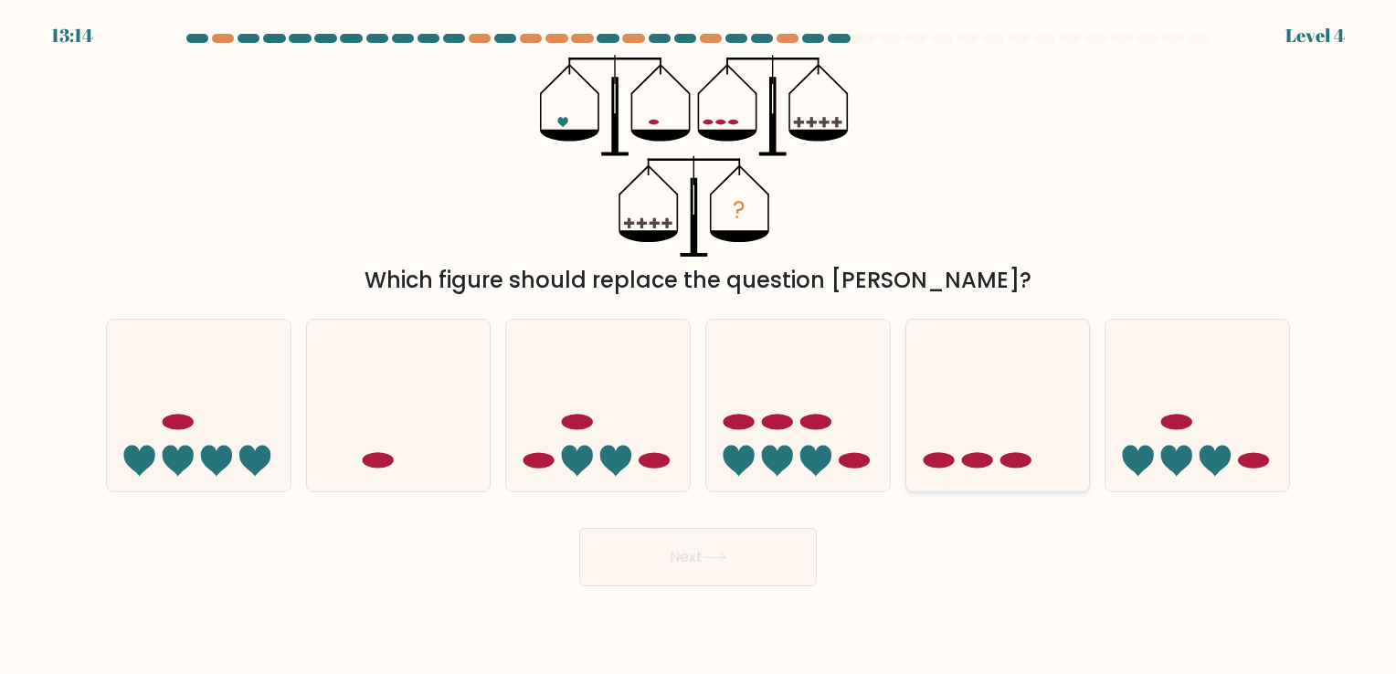
drag, startPoint x: 1008, startPoint y: 437, endPoint x: 752, endPoint y: 626, distance: 318.8
click at [1008, 437] on icon at bounding box center [998, 406] width 184 height 152
click at [699, 346] on input "e." at bounding box center [698, 341] width 1 height 9
radio input "true"
click at [750, 563] on button "Next" at bounding box center [697, 557] width 237 height 58
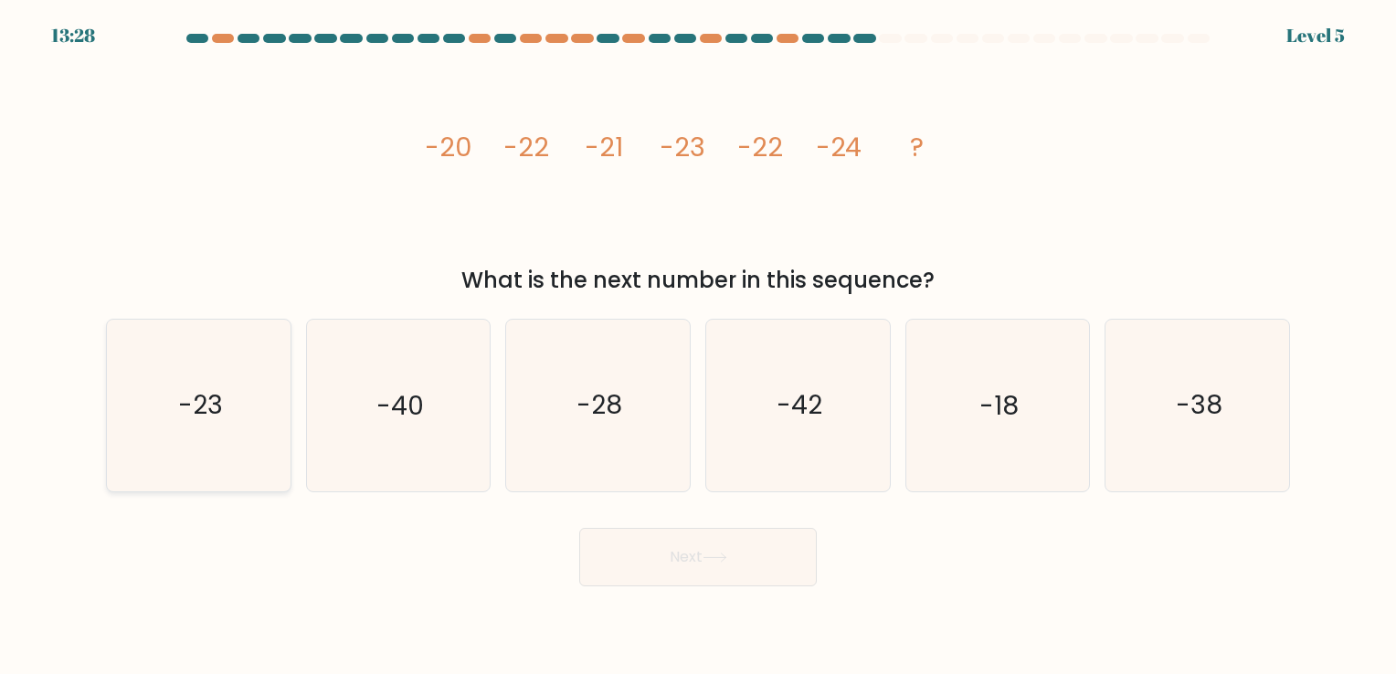
click at [244, 399] on icon "-23" at bounding box center [198, 405] width 171 height 171
click at [698, 346] on input "a. -23" at bounding box center [698, 341] width 1 height 9
radio input "true"
click at [683, 559] on button "Next" at bounding box center [697, 557] width 237 height 58
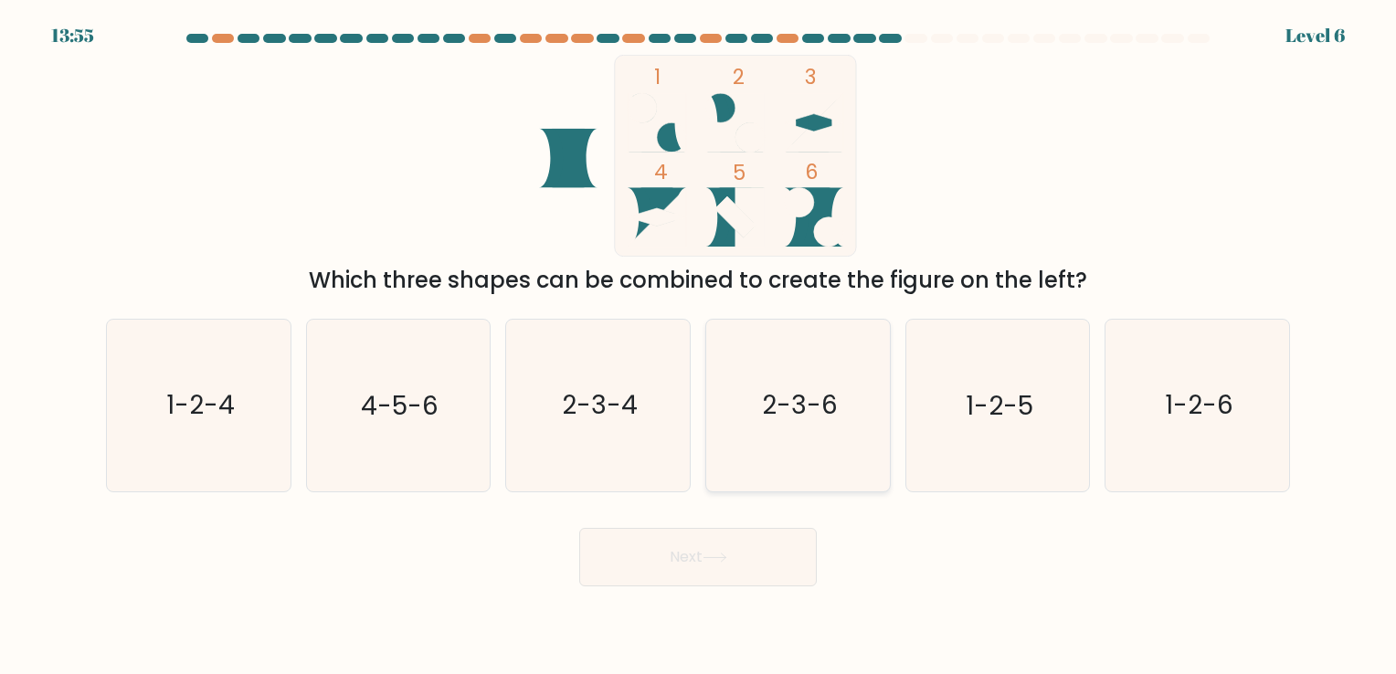
drag, startPoint x: 717, startPoint y: 376, endPoint x: 734, endPoint y: 381, distance: 17.9
click at [720, 376] on icon "2-3-6" at bounding box center [797, 405] width 171 height 171
click at [699, 346] on input "d. 2-3-6" at bounding box center [698, 341] width 1 height 9
radio input "true"
click at [729, 536] on button "Next" at bounding box center [697, 557] width 237 height 58
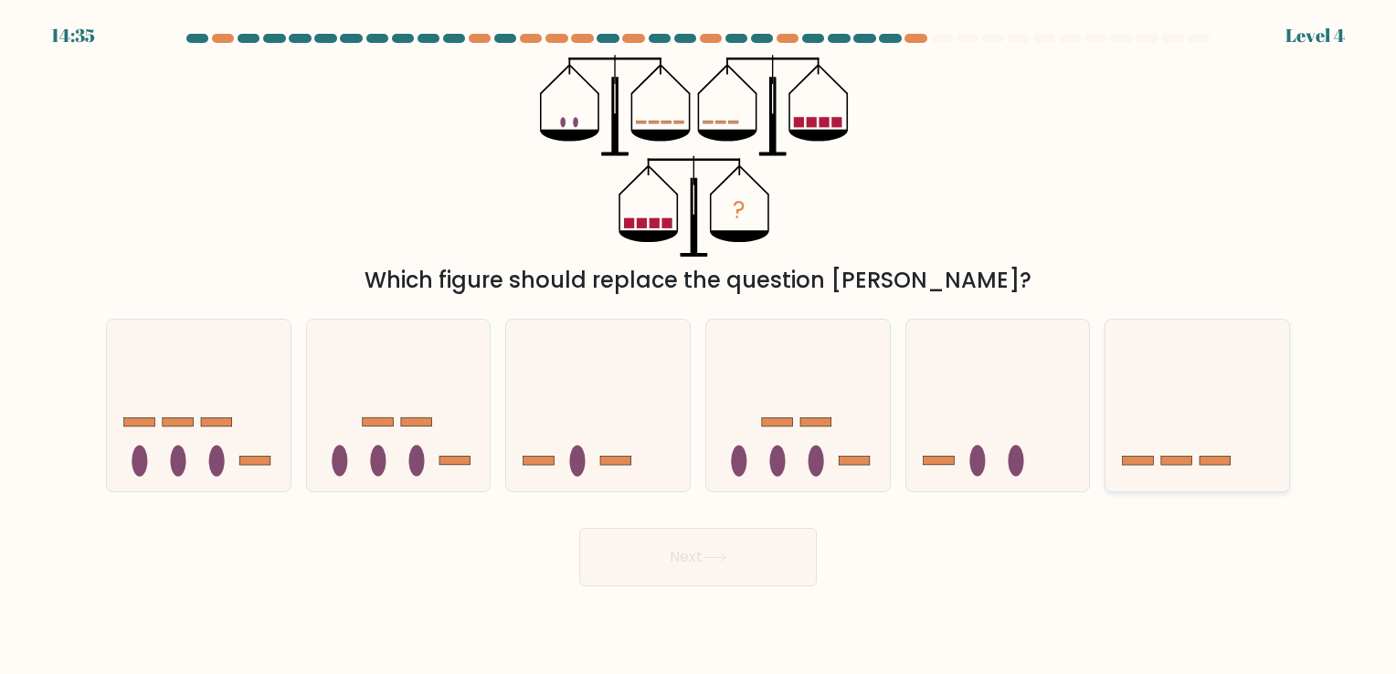
click at [1207, 440] on icon at bounding box center [1197, 406] width 184 height 152
click at [699, 346] on input "f." at bounding box center [698, 341] width 1 height 9
radio input "true"
click at [776, 562] on button "Next" at bounding box center [697, 557] width 237 height 58
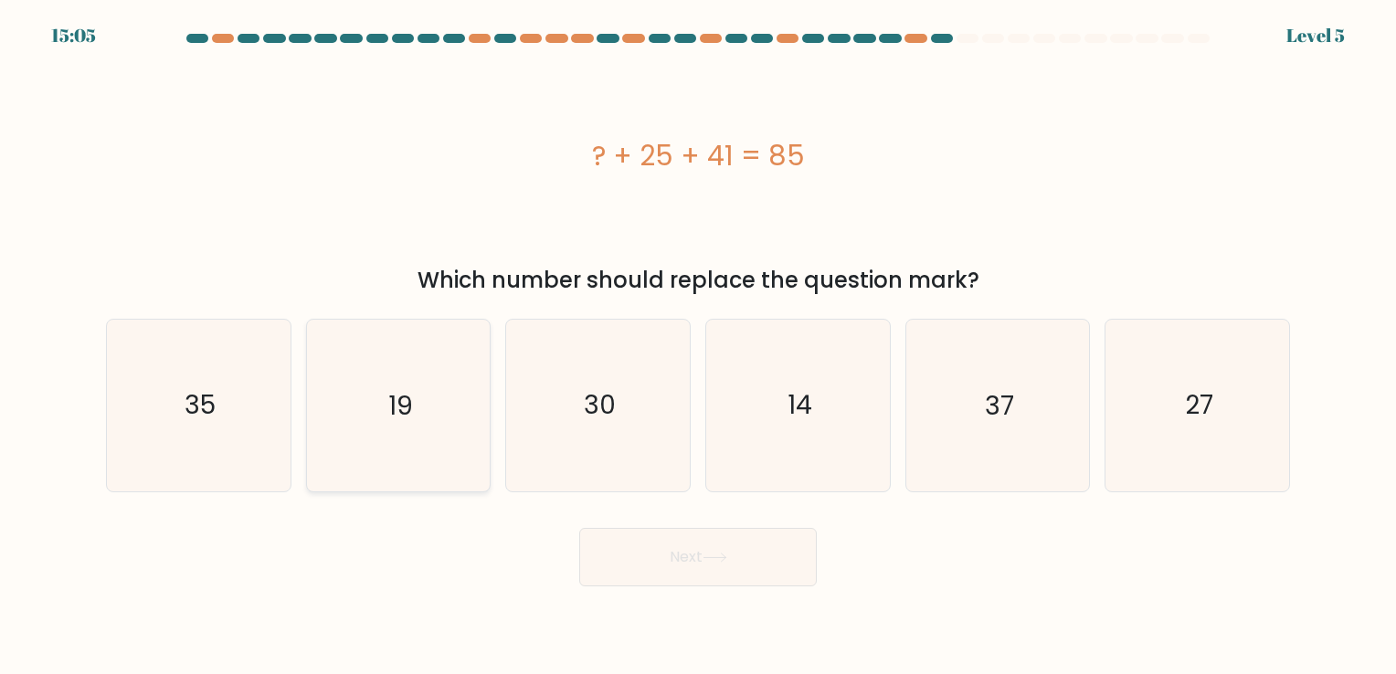
click at [384, 385] on icon "19" at bounding box center [397, 405] width 171 height 171
click at [698, 346] on input "b. 19" at bounding box center [698, 341] width 1 height 9
radio input "true"
click at [637, 557] on button "Next" at bounding box center [697, 557] width 237 height 58
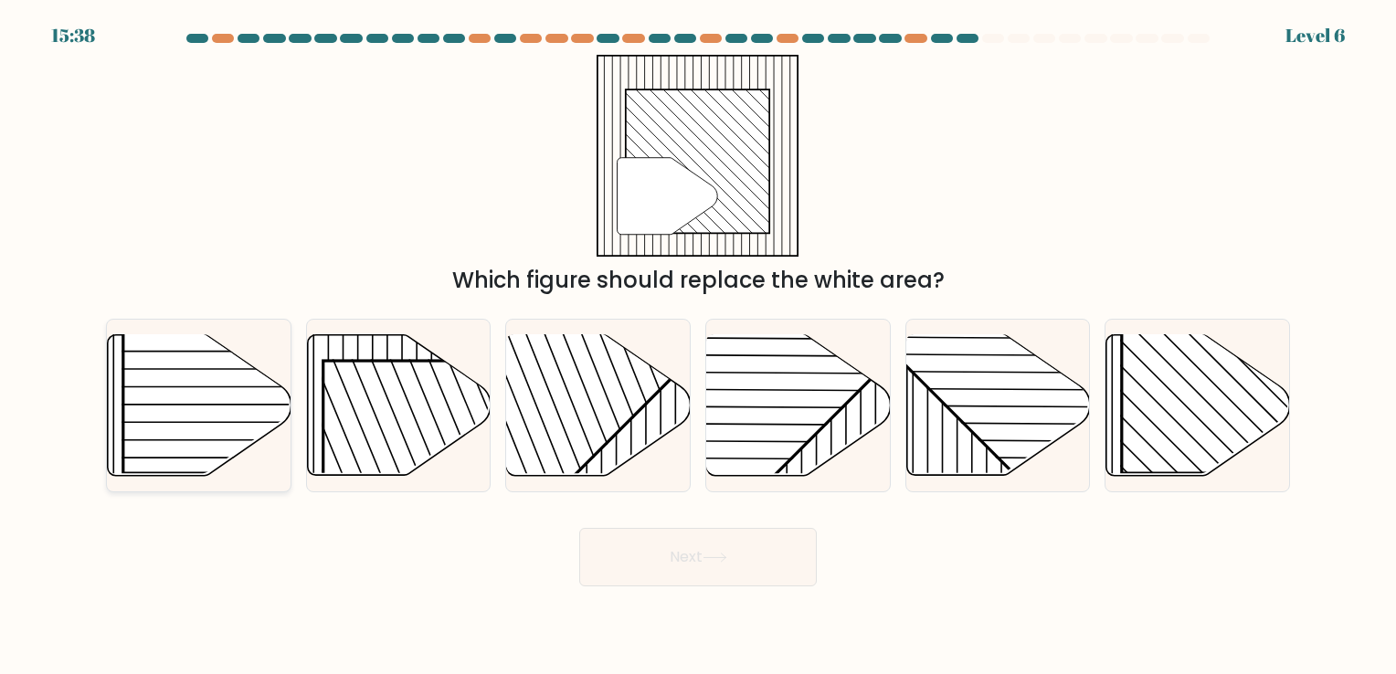
click at [178, 441] on rect at bounding box center [254, 341] width 263 height 263
click at [698, 346] on input "a." at bounding box center [698, 341] width 1 height 9
radio input "true"
click at [1202, 431] on rect at bounding box center [1253, 341] width 263 height 263
click at [699, 346] on input "f." at bounding box center [698, 341] width 1 height 9
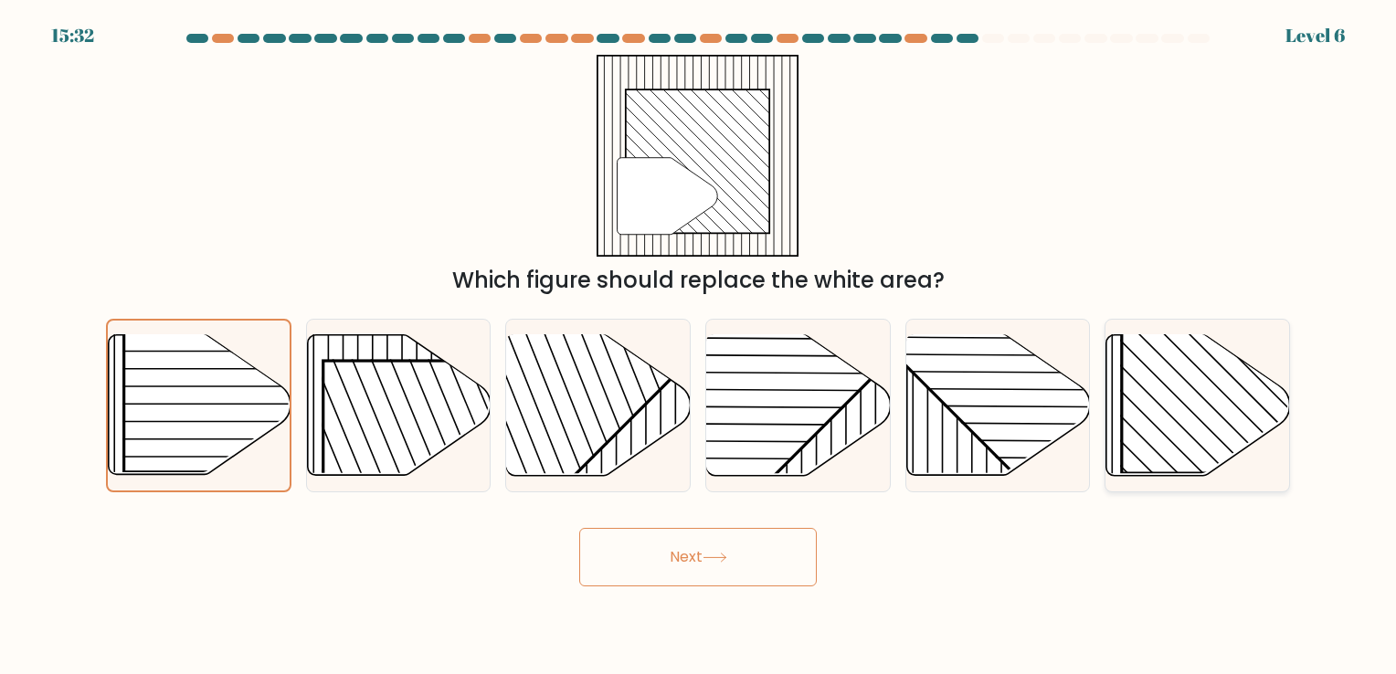
radio input "true"
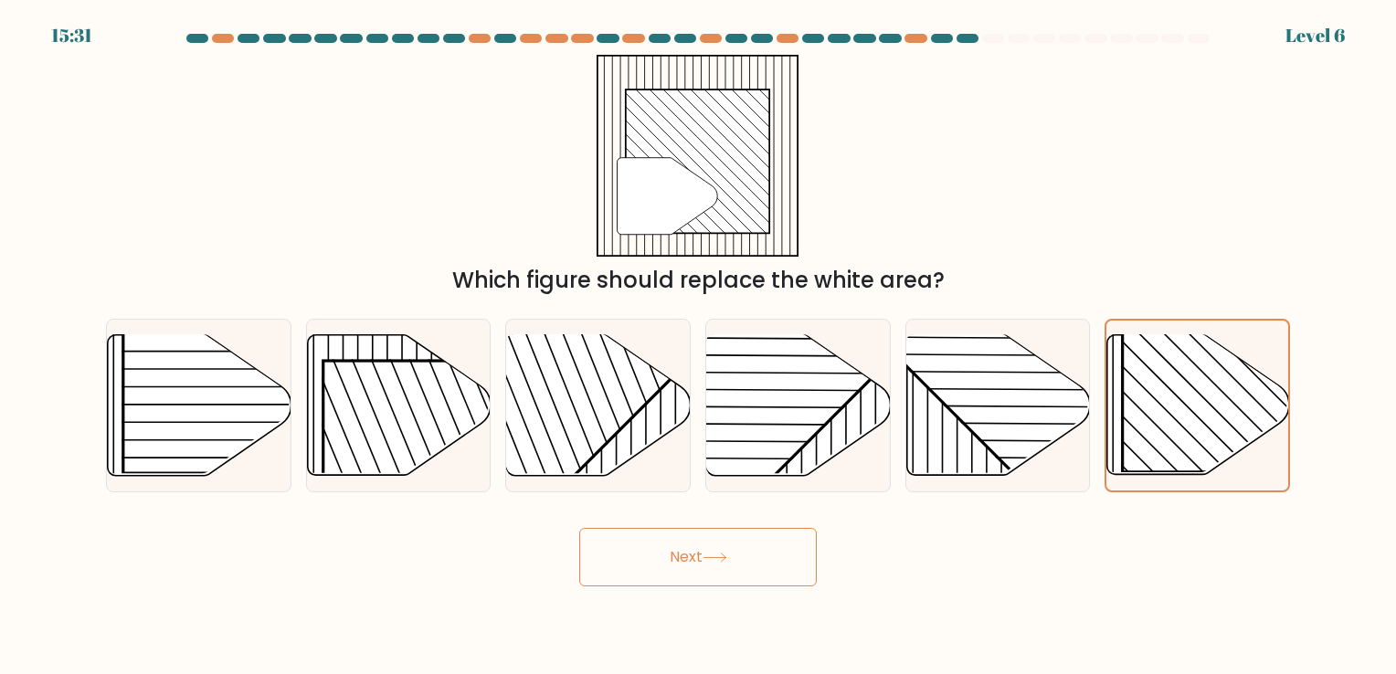
click at [745, 552] on button "Next" at bounding box center [697, 557] width 237 height 58
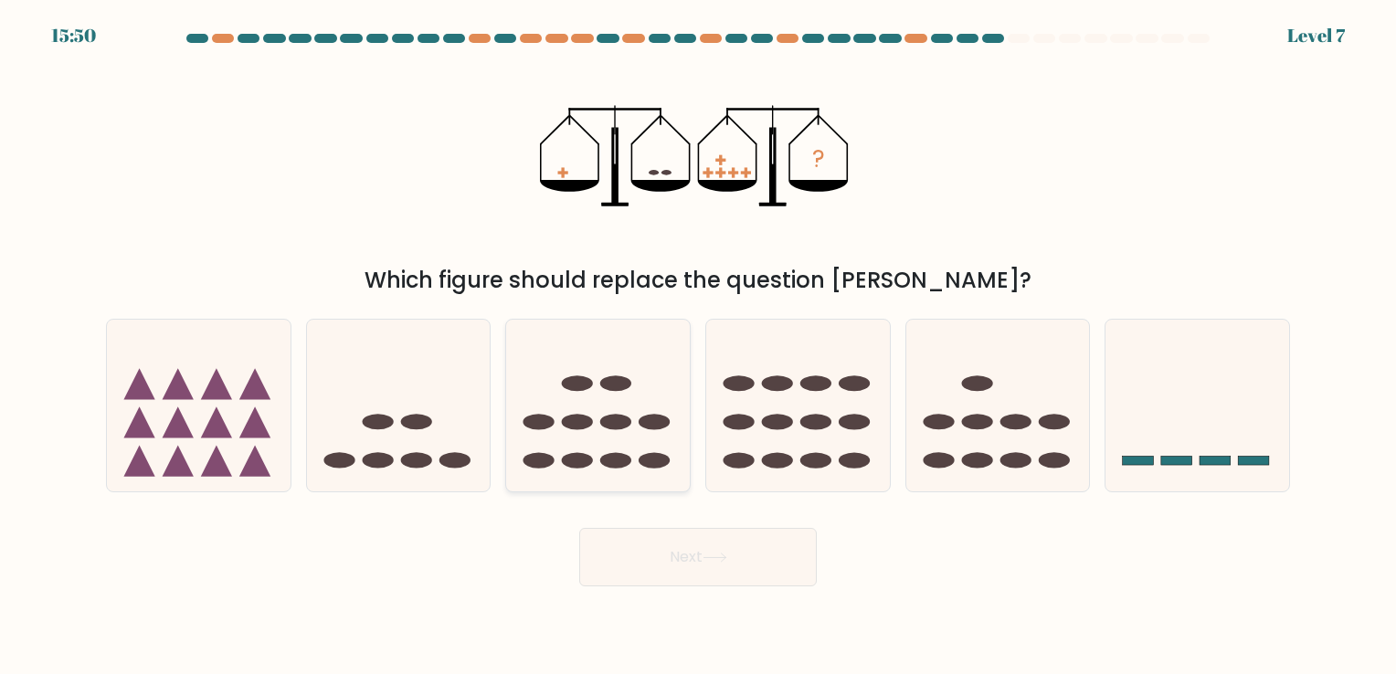
click at [592, 449] on icon at bounding box center [598, 406] width 184 height 152
click at [698, 346] on input "c." at bounding box center [698, 341] width 1 height 9
radio input "true"
click at [628, 549] on button "Next" at bounding box center [697, 557] width 237 height 58
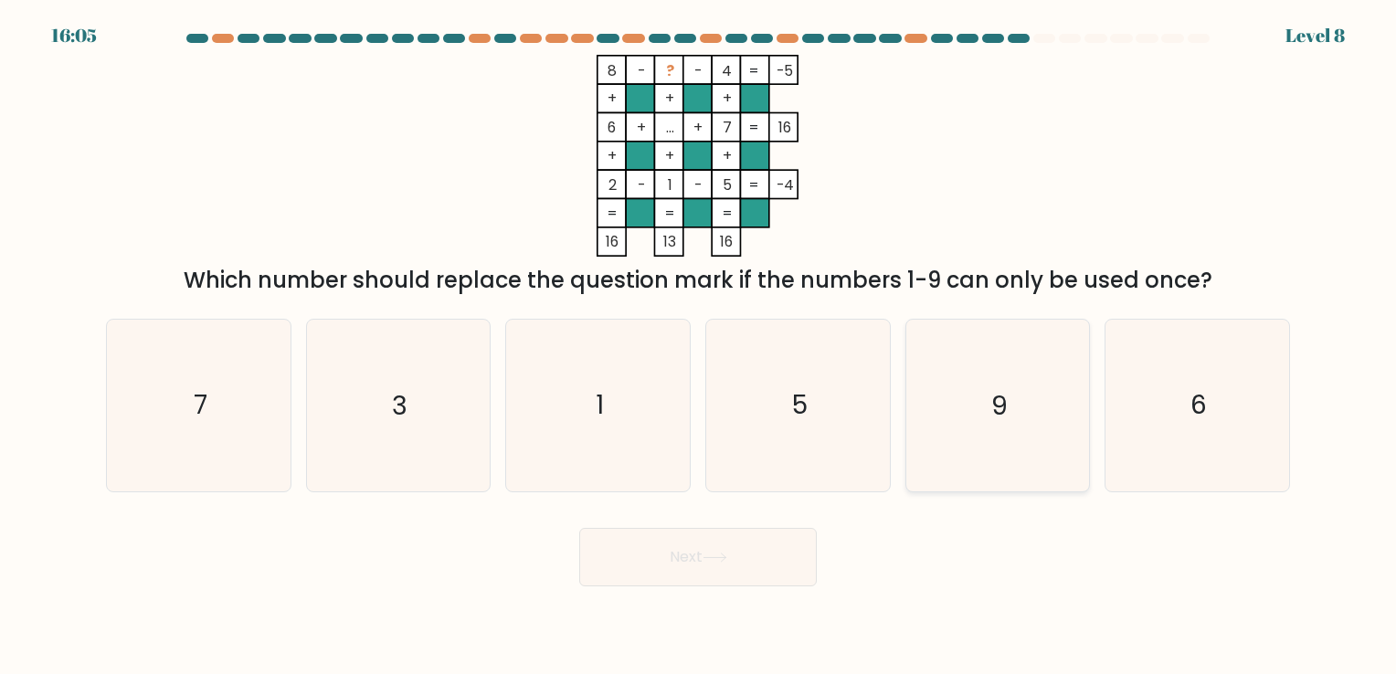
click at [983, 432] on icon "9" at bounding box center [997, 405] width 171 height 171
click at [699, 346] on input "e. 9" at bounding box center [698, 341] width 1 height 9
radio input "true"
click at [628, 537] on button "Next" at bounding box center [697, 557] width 237 height 58
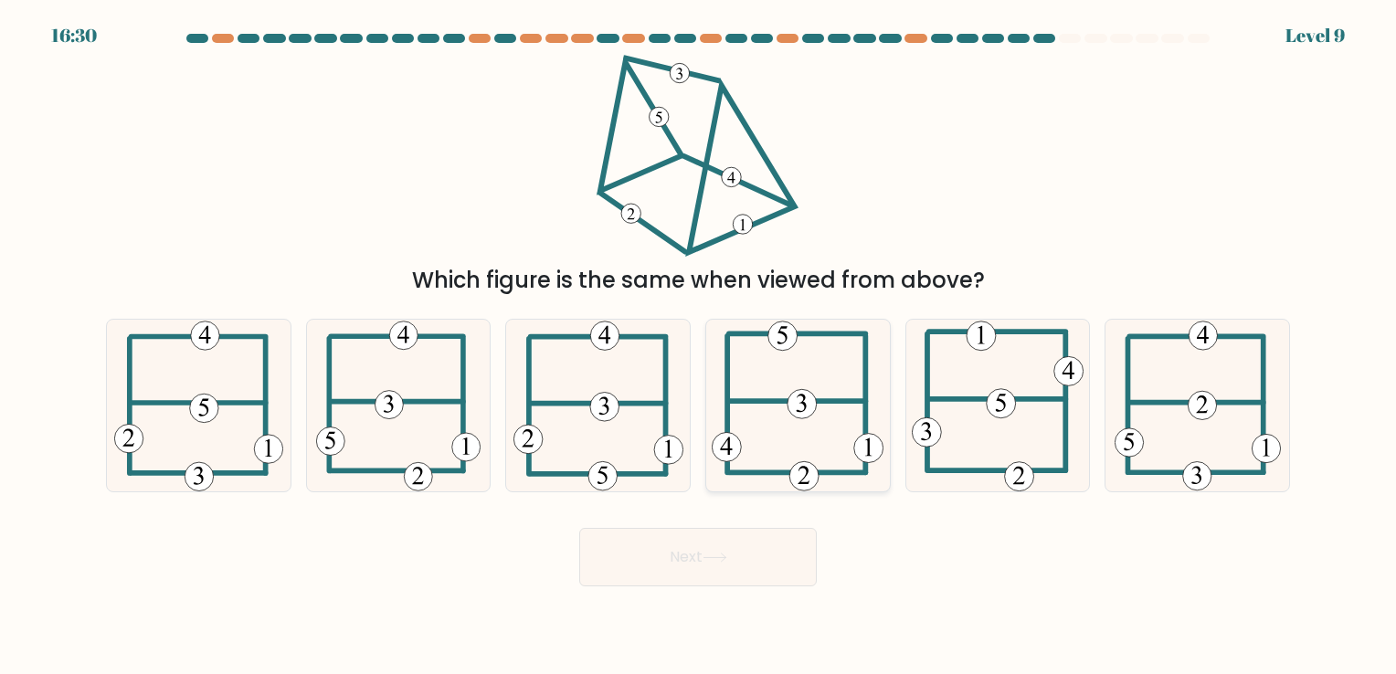
drag, startPoint x: 793, startPoint y: 437, endPoint x: 770, endPoint y: 532, distance: 97.7
click at [794, 437] on icon at bounding box center [798, 405] width 172 height 171
click at [699, 346] on input "d." at bounding box center [698, 341] width 1 height 9
radio input "true"
click at [784, 582] on button "Next" at bounding box center [697, 557] width 237 height 58
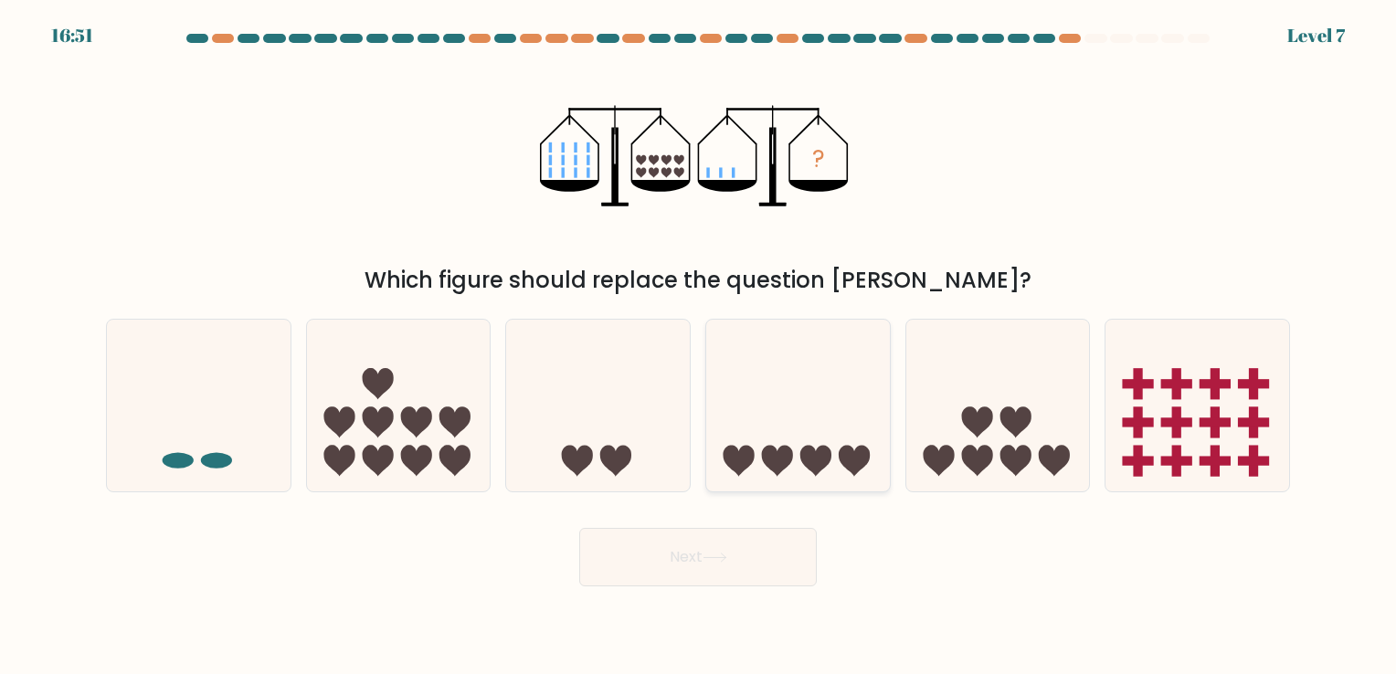
drag, startPoint x: 789, startPoint y: 462, endPoint x: 792, endPoint y: 488, distance: 25.7
click at [791, 459] on icon at bounding box center [777, 461] width 31 height 31
click at [699, 346] on input "d." at bounding box center [698, 341] width 1 height 9
radio input "true"
click at [757, 579] on button "Next" at bounding box center [697, 557] width 237 height 58
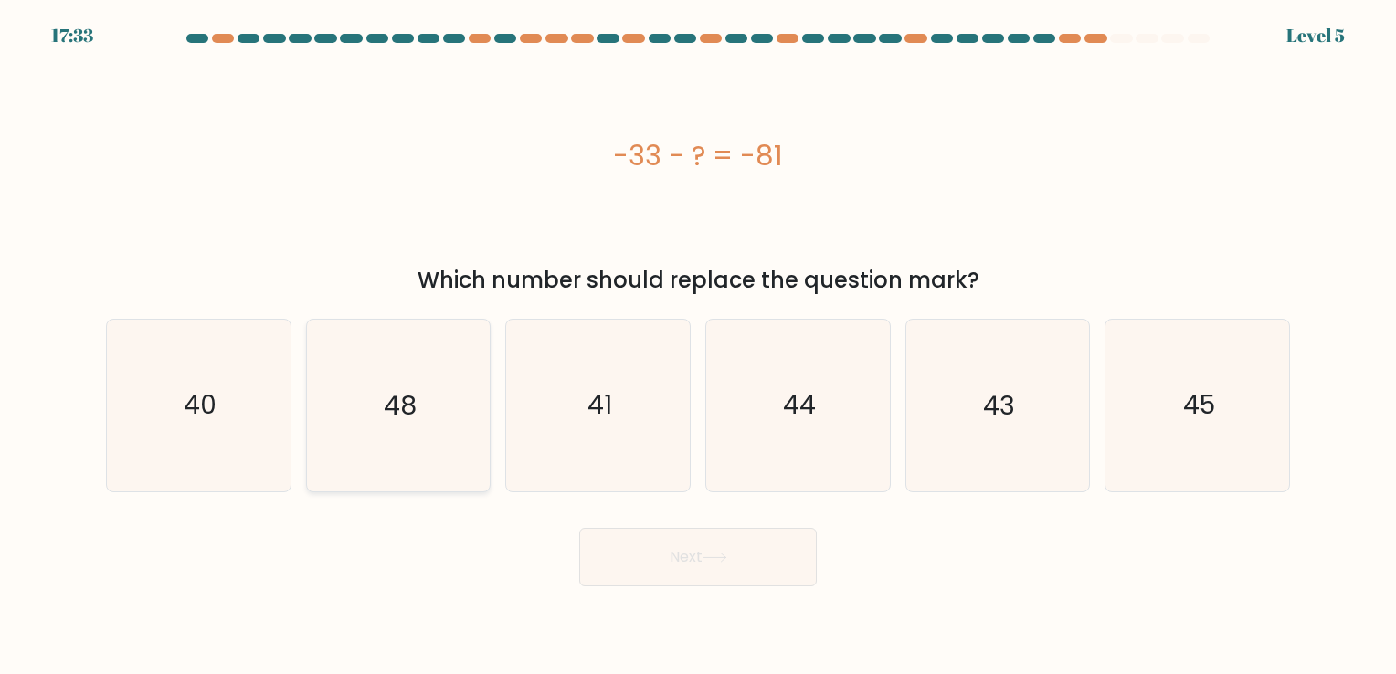
click at [438, 455] on icon "48" at bounding box center [397, 405] width 171 height 171
click at [698, 346] on input "b. 48" at bounding box center [698, 341] width 1 height 9
radio input "true"
click at [265, 396] on icon "40" at bounding box center [198, 405] width 171 height 171
click at [698, 346] on input "a. 40" at bounding box center [698, 341] width 1 height 9
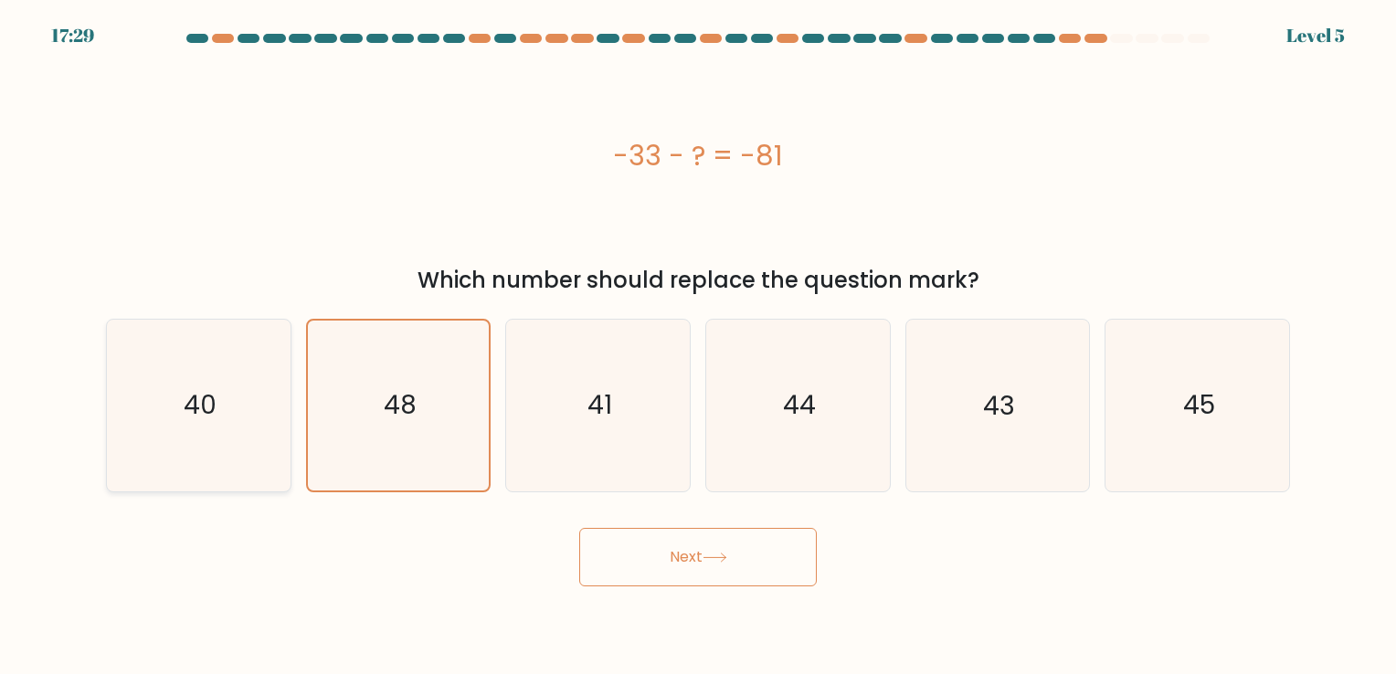
radio input "true"
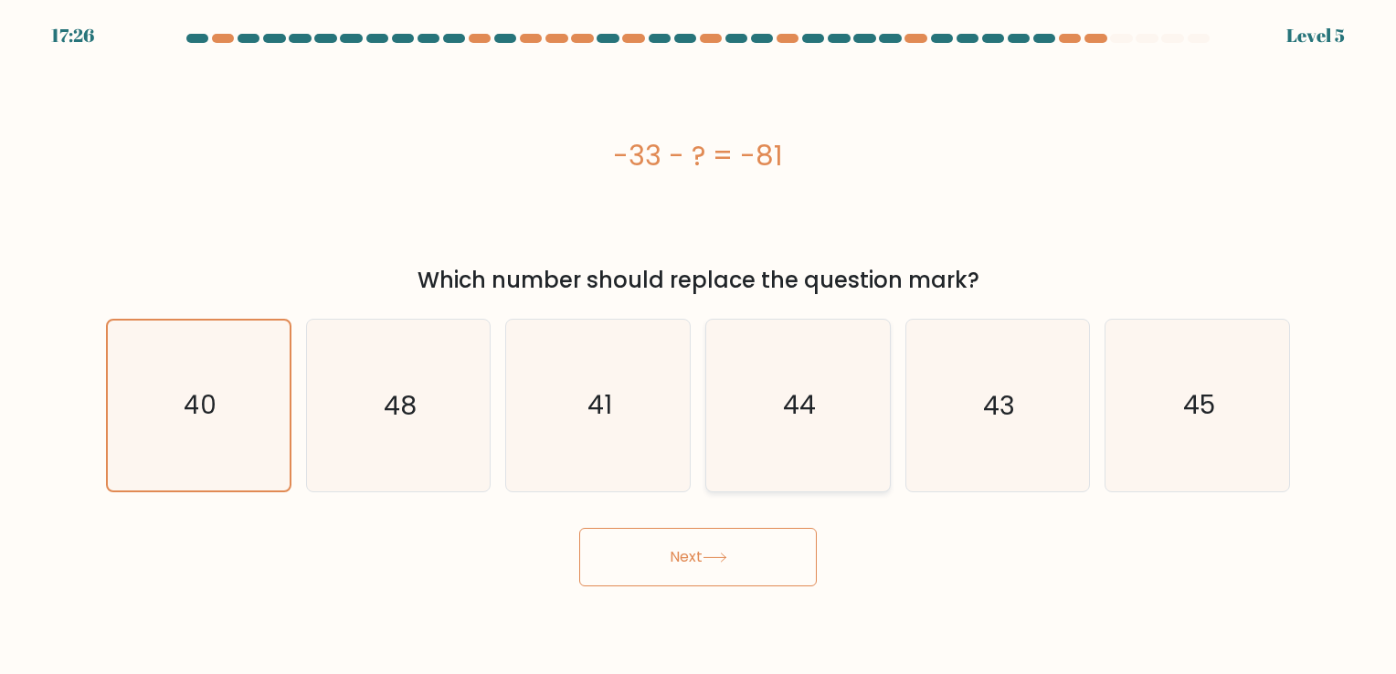
click at [851, 414] on icon "44" at bounding box center [797, 405] width 171 height 171
click at [699, 346] on input "d. 44" at bounding box center [698, 341] width 1 height 9
radio input "true"
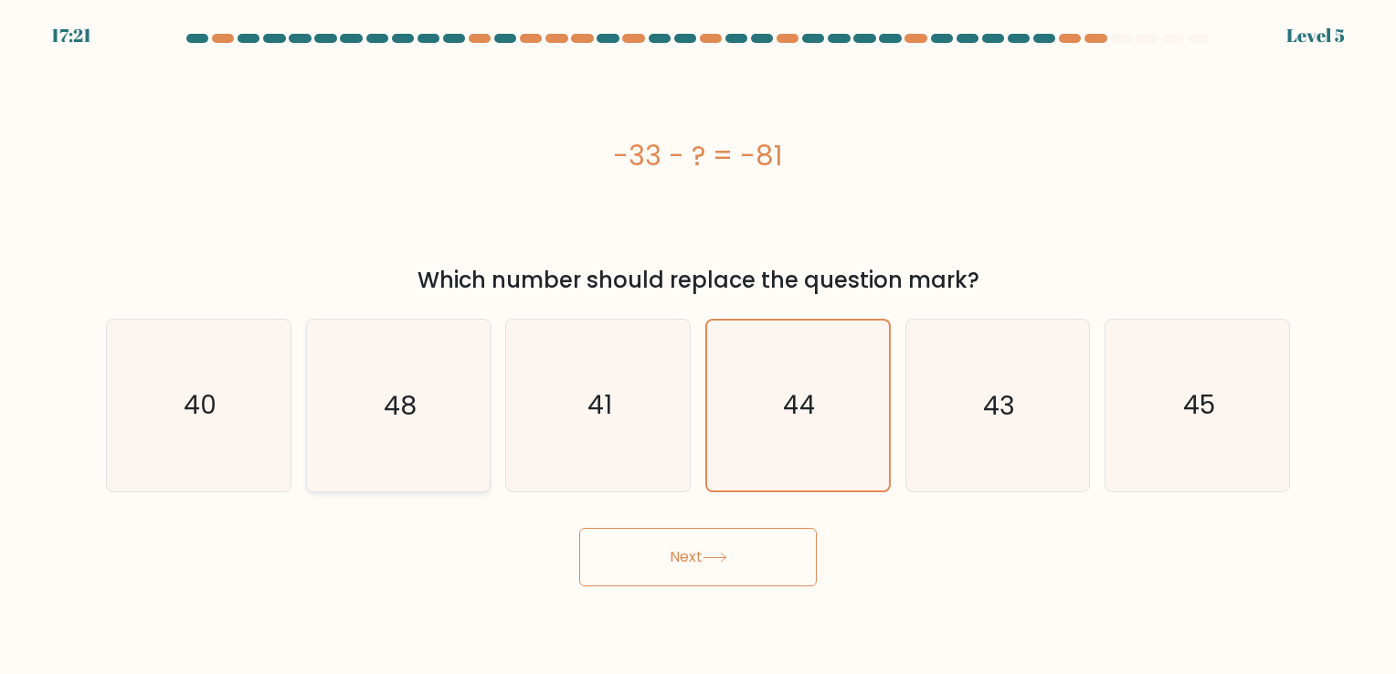
click at [421, 386] on icon "48" at bounding box center [397, 405] width 171 height 171
click at [698, 346] on input "b. 48" at bounding box center [698, 341] width 1 height 9
radio input "true"
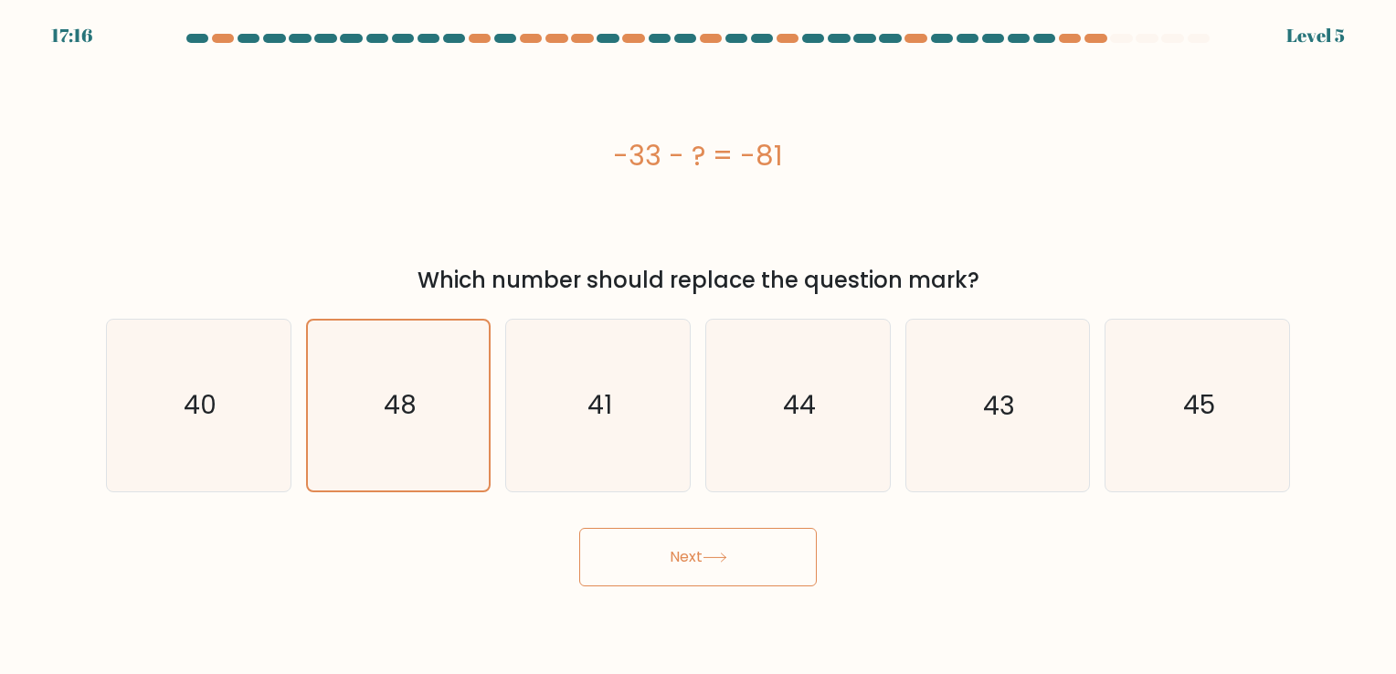
click at [621, 565] on button "Next" at bounding box center [697, 557] width 237 height 58
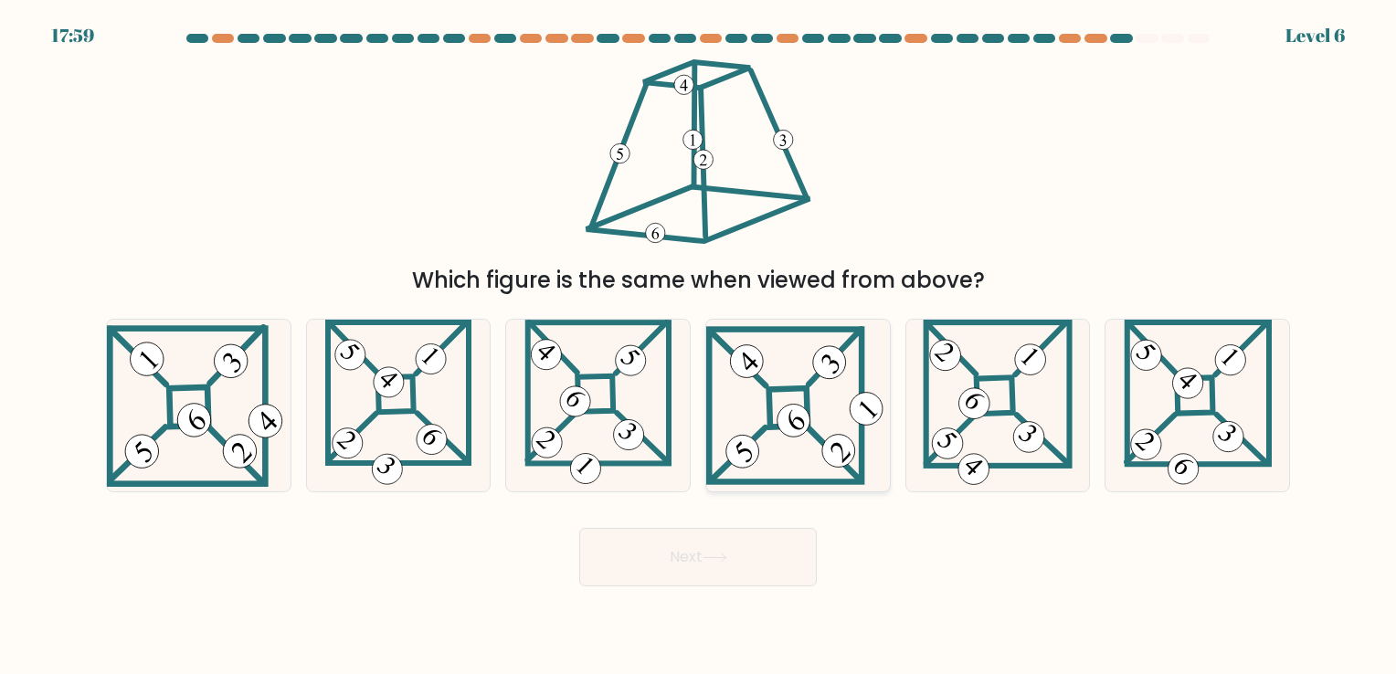
click at [814, 479] on icon at bounding box center [798, 405] width 184 height 158
click at [699, 346] on input "d." at bounding box center [698, 341] width 1 height 9
radio input "true"
click at [787, 544] on button "Next" at bounding box center [697, 557] width 237 height 58
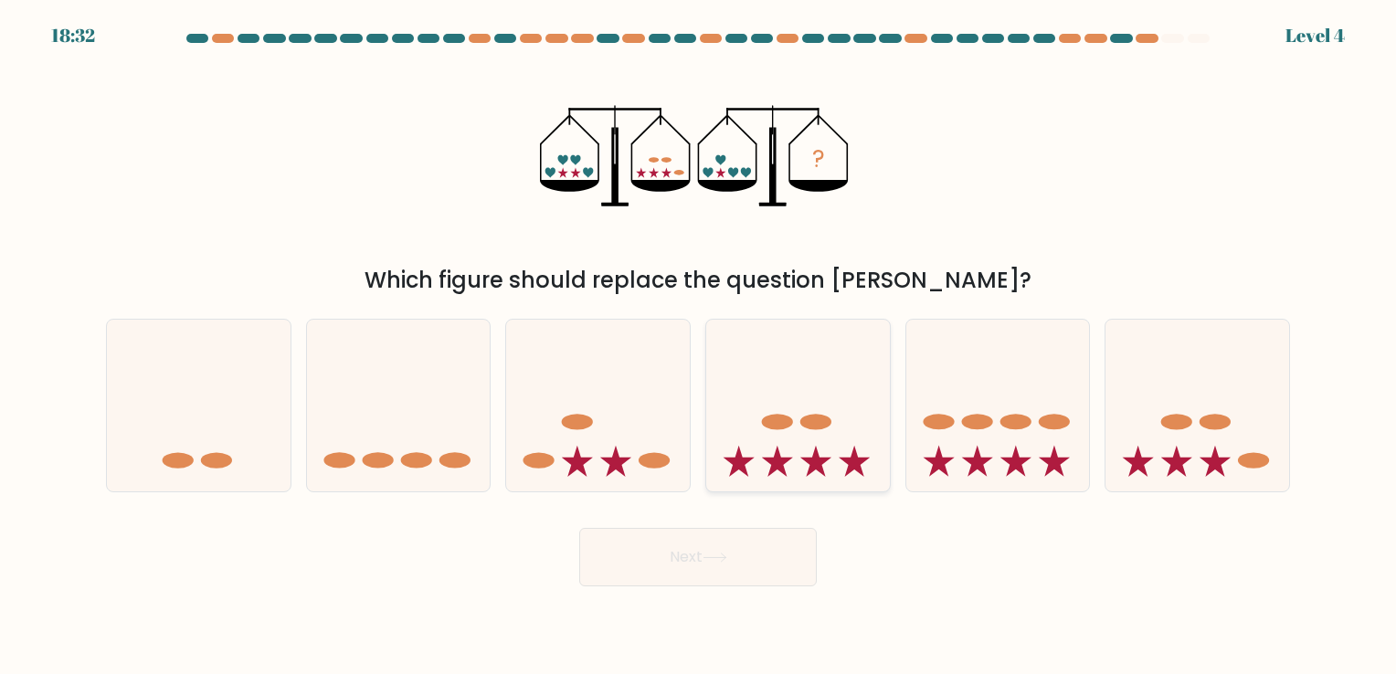
click at [822, 483] on div at bounding box center [797, 405] width 185 height 173
click at [699, 346] on input "d." at bounding box center [698, 341] width 1 height 9
radio input "true"
click at [799, 560] on button "Next" at bounding box center [697, 557] width 237 height 58
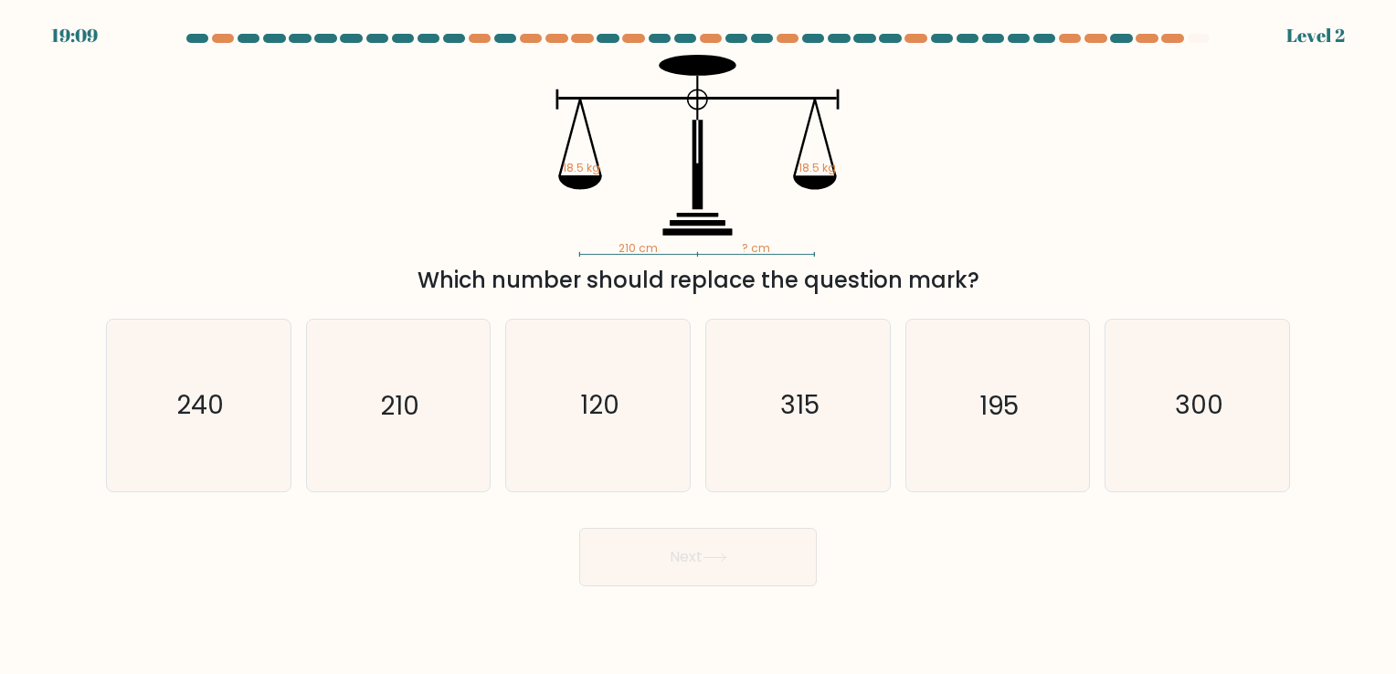
drag, startPoint x: 413, startPoint y: 418, endPoint x: 549, endPoint y: 519, distance: 169.2
click at [417, 420] on text "210" at bounding box center [399, 406] width 39 height 36
click at [698, 346] on input "b. 210" at bounding box center [698, 341] width 1 height 9
radio input "true"
click at [667, 546] on button "Next" at bounding box center [697, 557] width 237 height 58
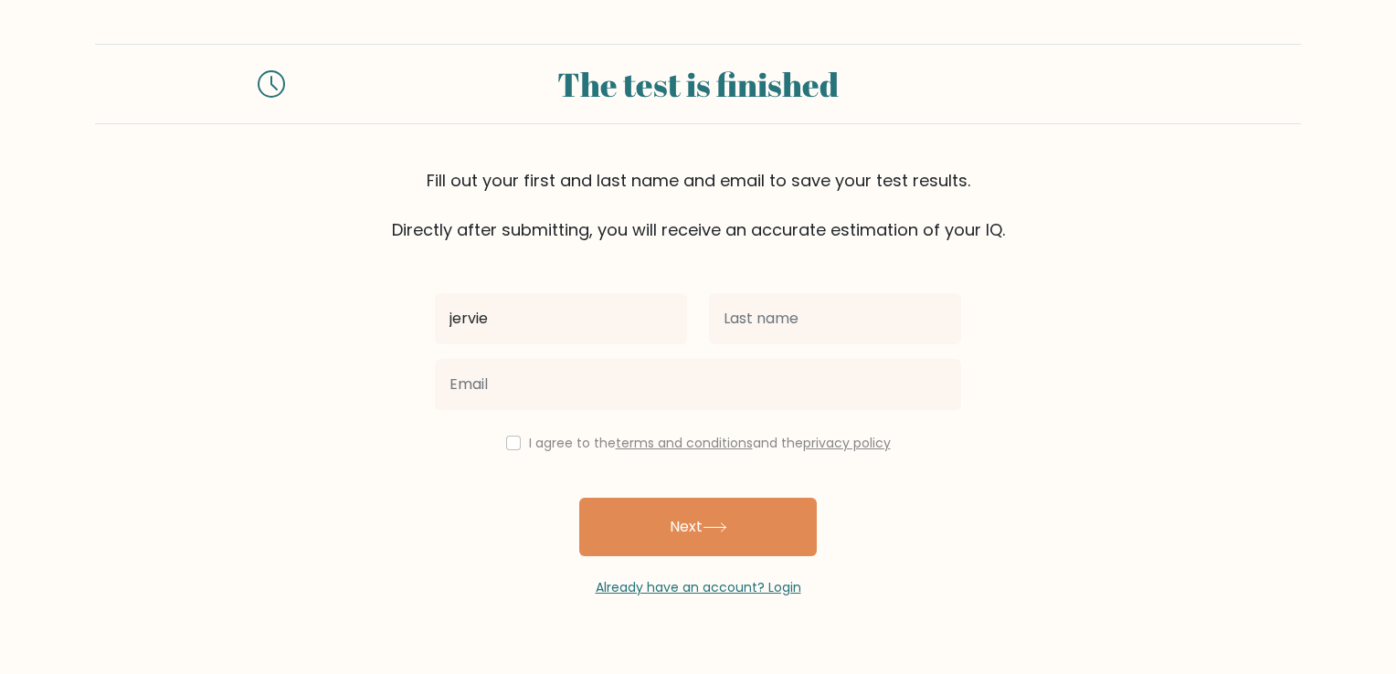
type input "jervie"
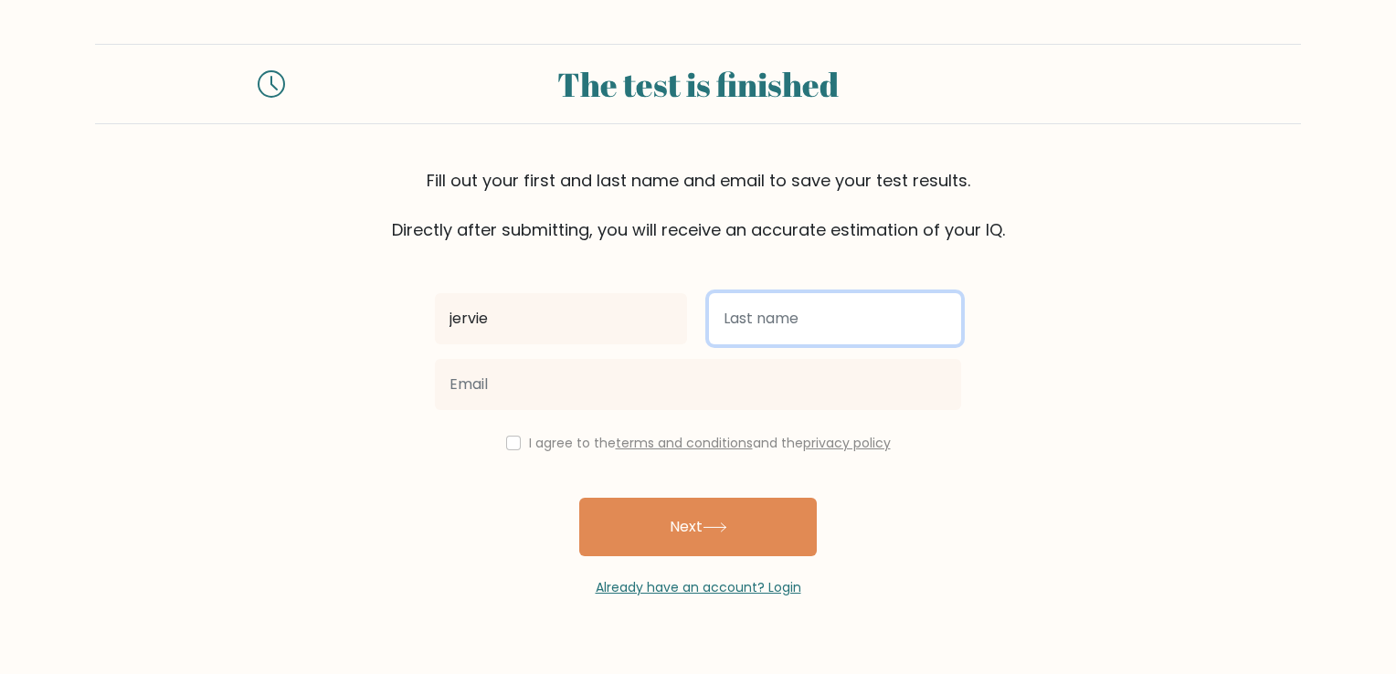
click at [775, 311] on input "text" at bounding box center [835, 318] width 252 height 51
type input "agonia"
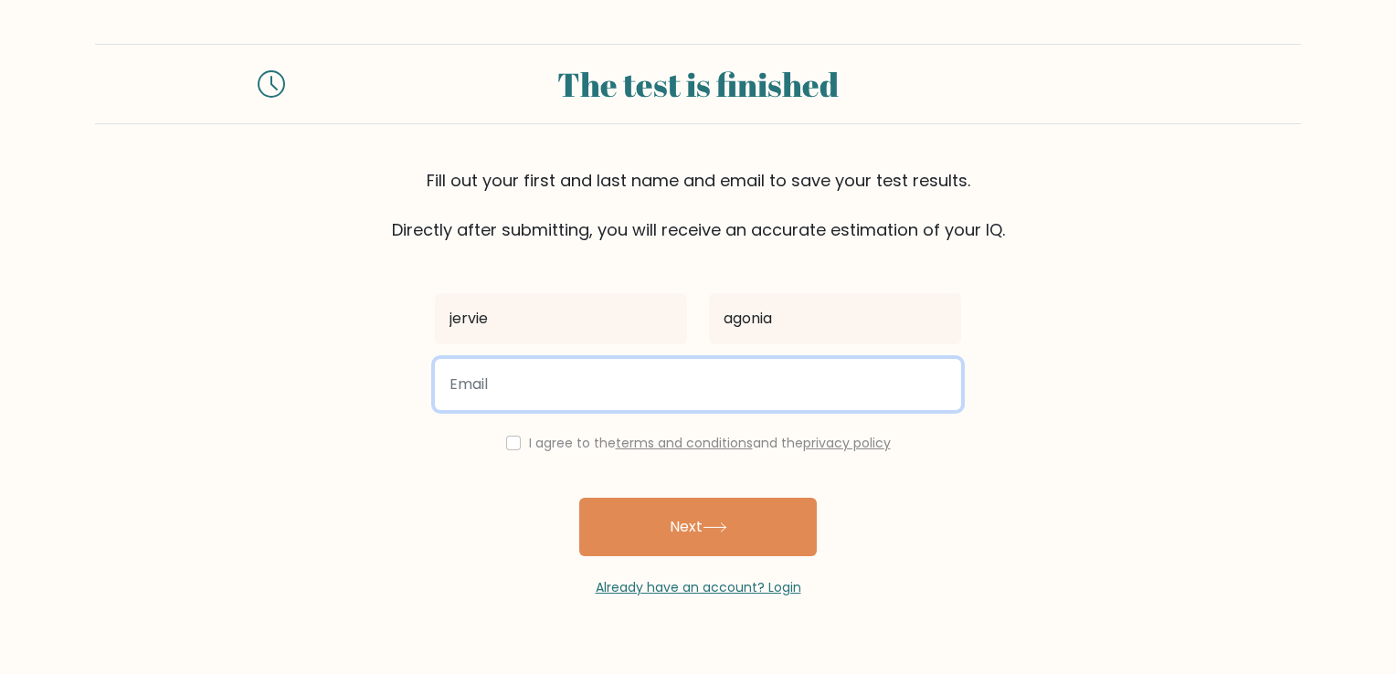
click at [646, 364] on input "email" at bounding box center [698, 384] width 526 height 51
type input "jm@gmail.com"
click at [605, 378] on input "email" at bounding box center [698, 384] width 526 height 51
type input "2102810@ub.edu.ph"
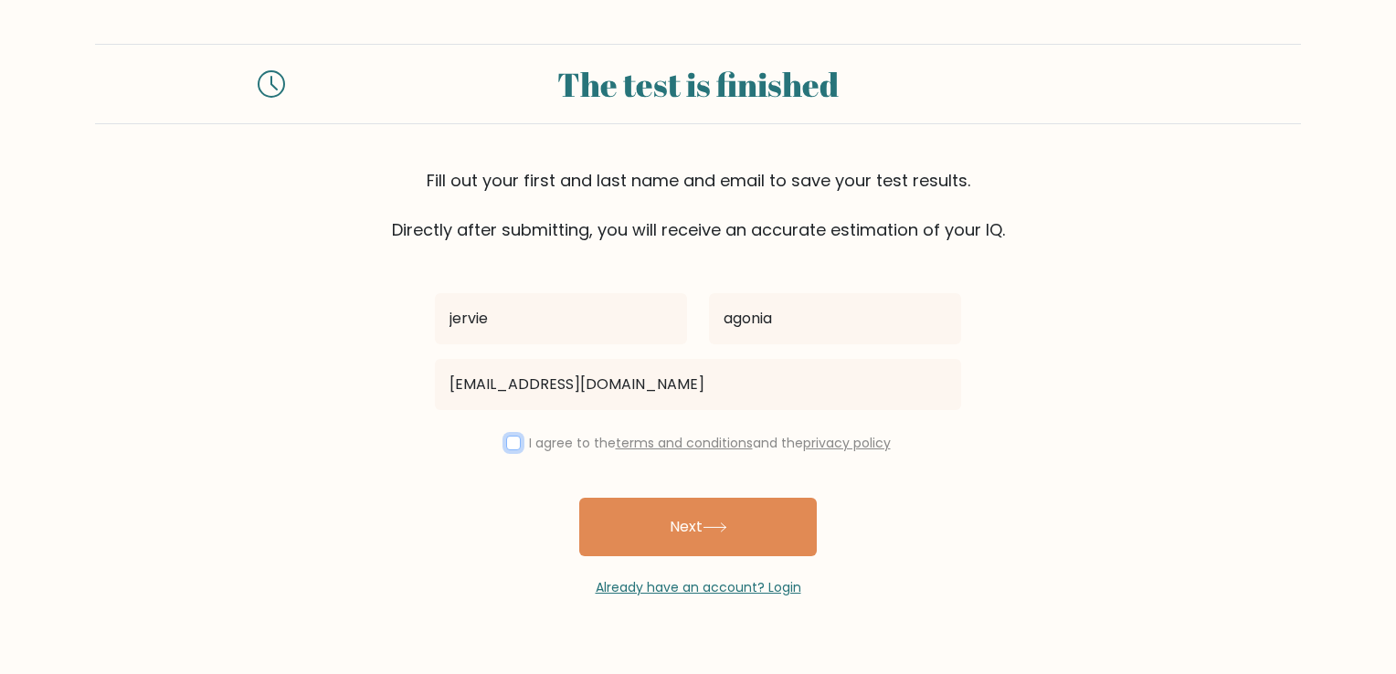
drag, startPoint x: 505, startPoint y: 446, endPoint x: 586, endPoint y: 516, distance: 107.5
click at [506, 446] on input "checkbox" at bounding box center [513, 443] width 15 height 15
checkbox input "true"
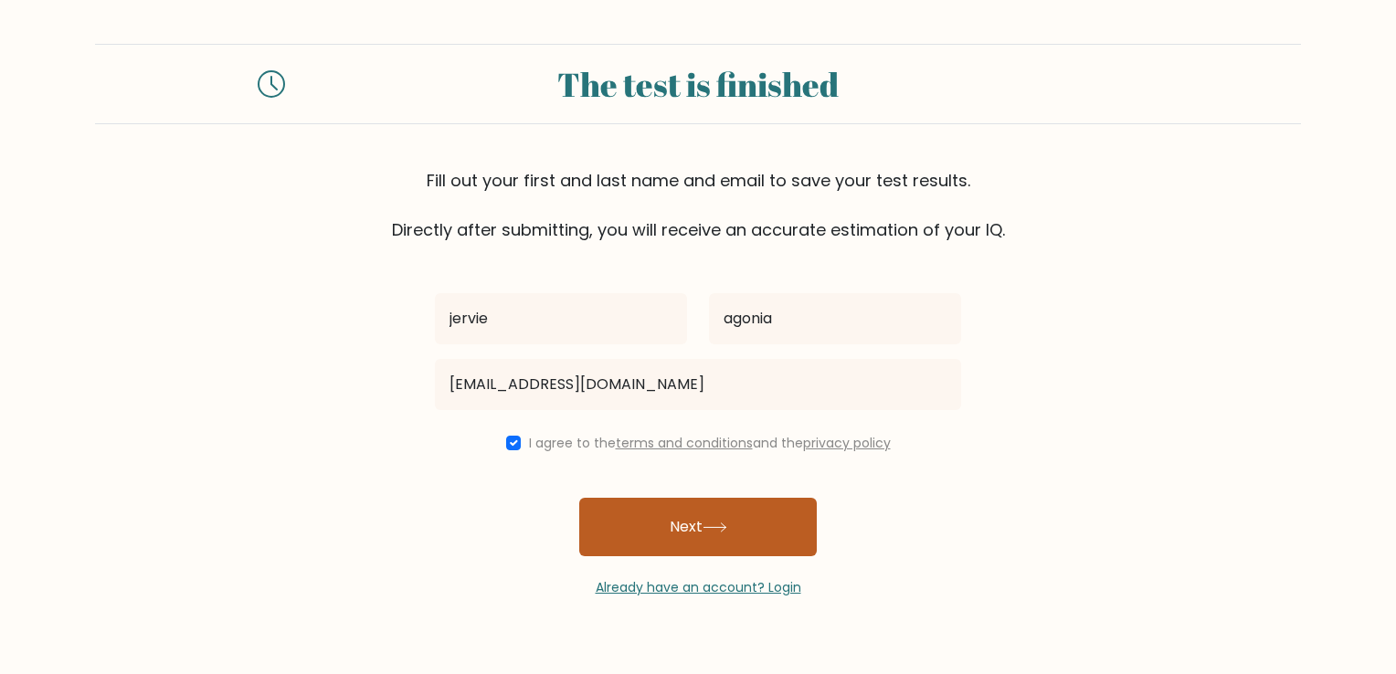
click at [608, 518] on button "Next" at bounding box center [697, 527] width 237 height 58
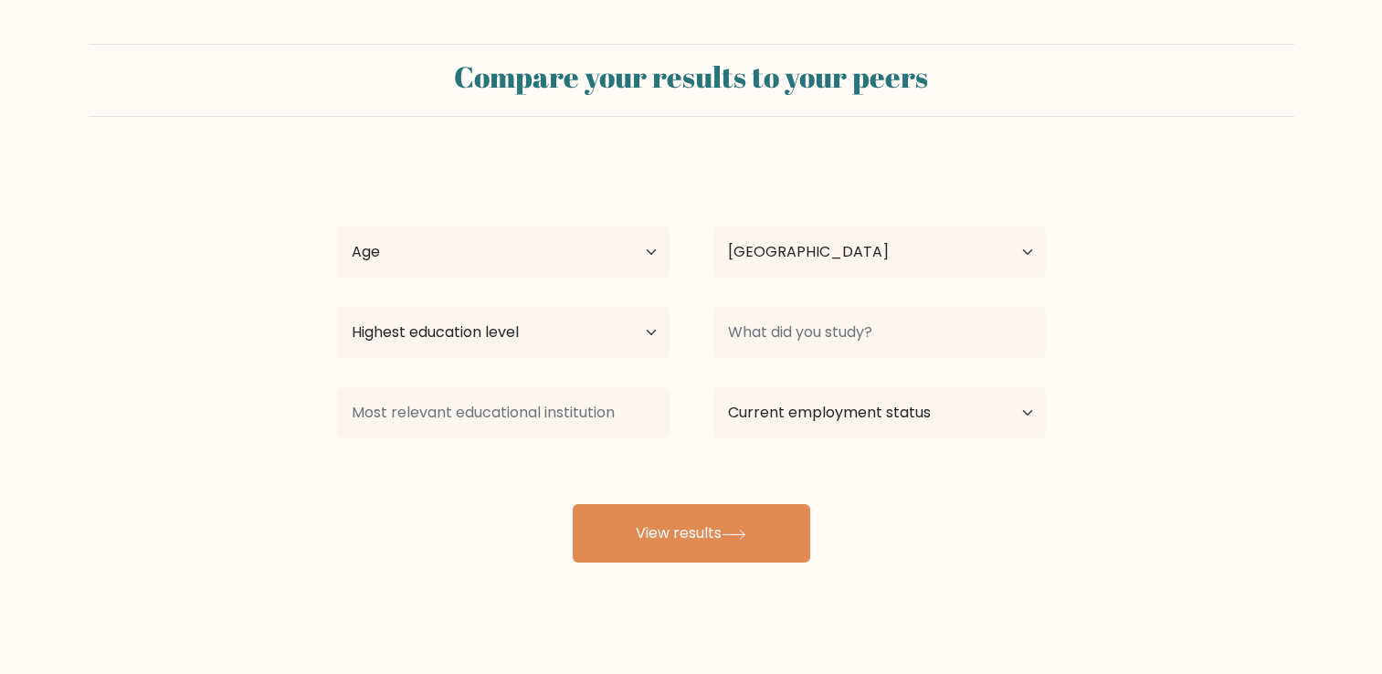
select select "PH"
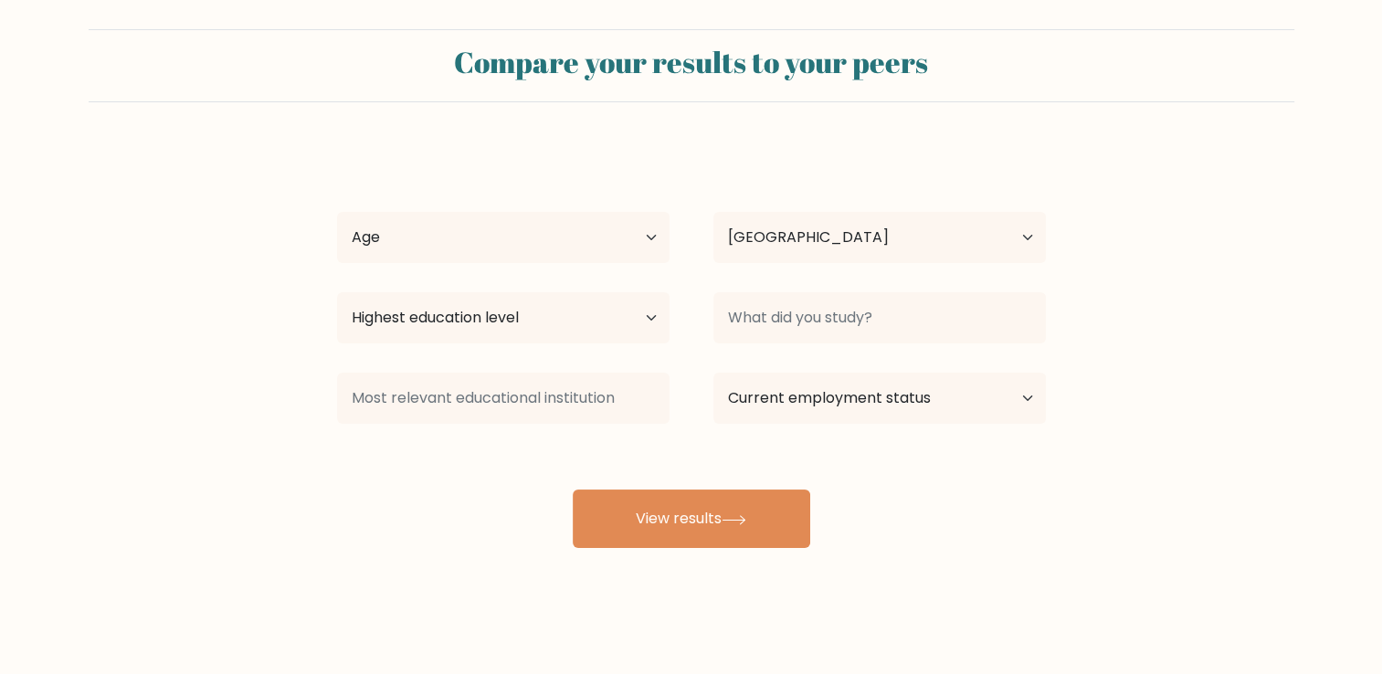
scroll to position [18, 0]
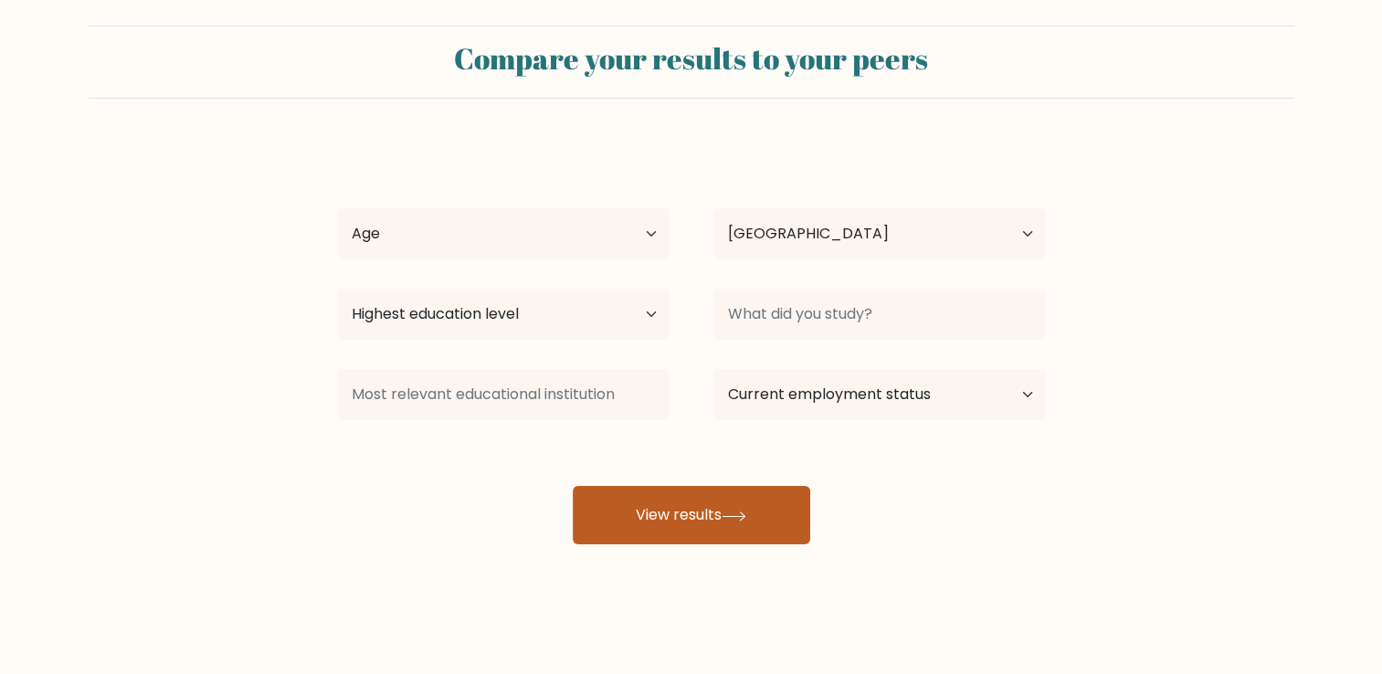
click at [617, 507] on button "View results" at bounding box center [691, 515] width 237 height 58
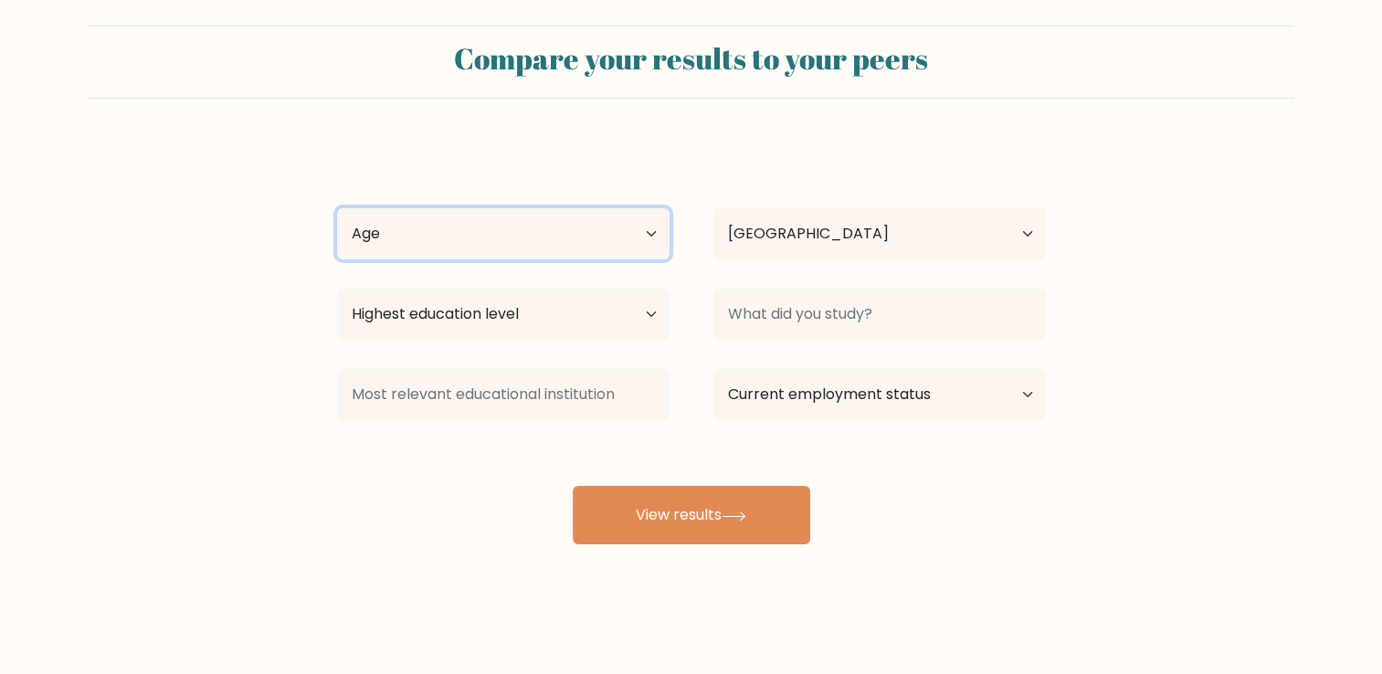
click at [553, 229] on select "Age Under 18 years old 18-24 years old 25-34 years old 35-44 years old 45-54 ye…" at bounding box center [503, 233] width 332 height 51
select select "18_24"
click at [337, 208] on select "Age Under 18 years old 18-24 years old 25-34 years old 35-44 years old 45-54 ye…" at bounding box center [503, 233] width 332 height 51
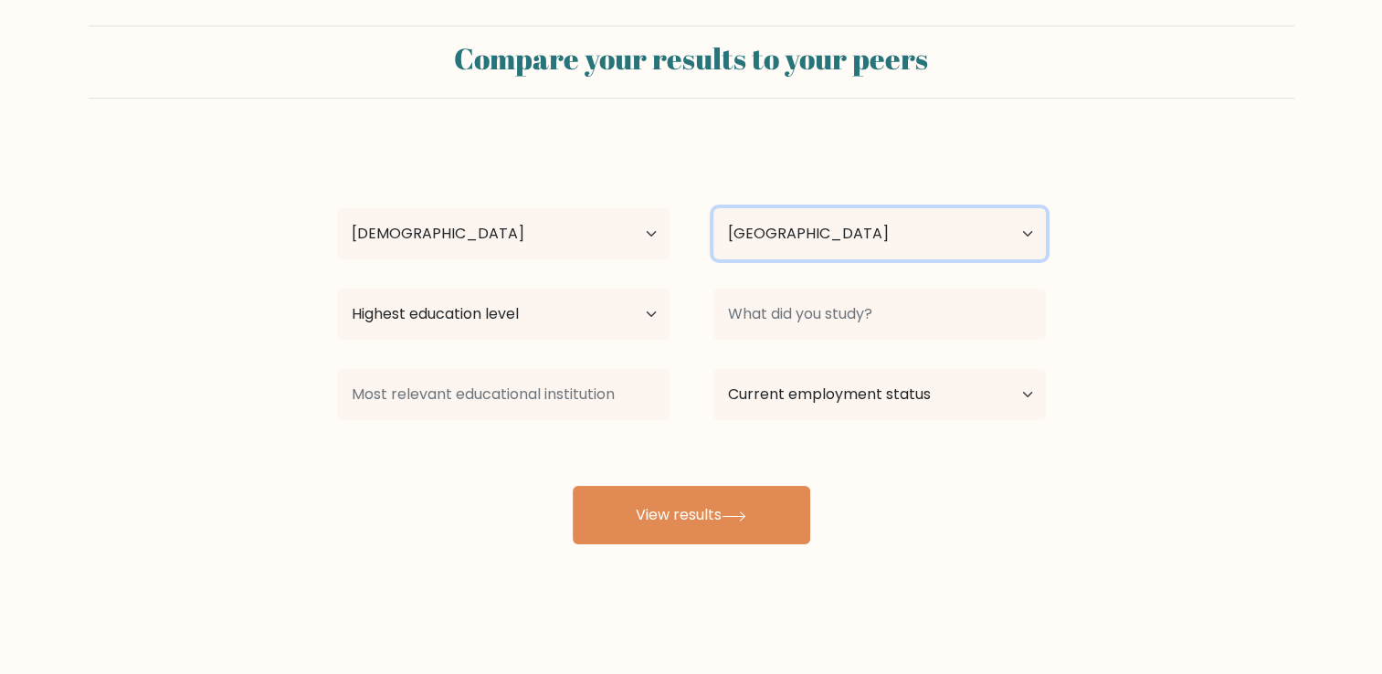
click at [746, 249] on select "Country Afghanistan Albania Algeria American Samoa Andorra Angola Anguilla Anta…" at bounding box center [879, 233] width 332 height 51
click at [66, 331] on form "Compare your results to your peers jervie agonia Age Under 18 years old 18-24 y…" at bounding box center [691, 285] width 1382 height 519
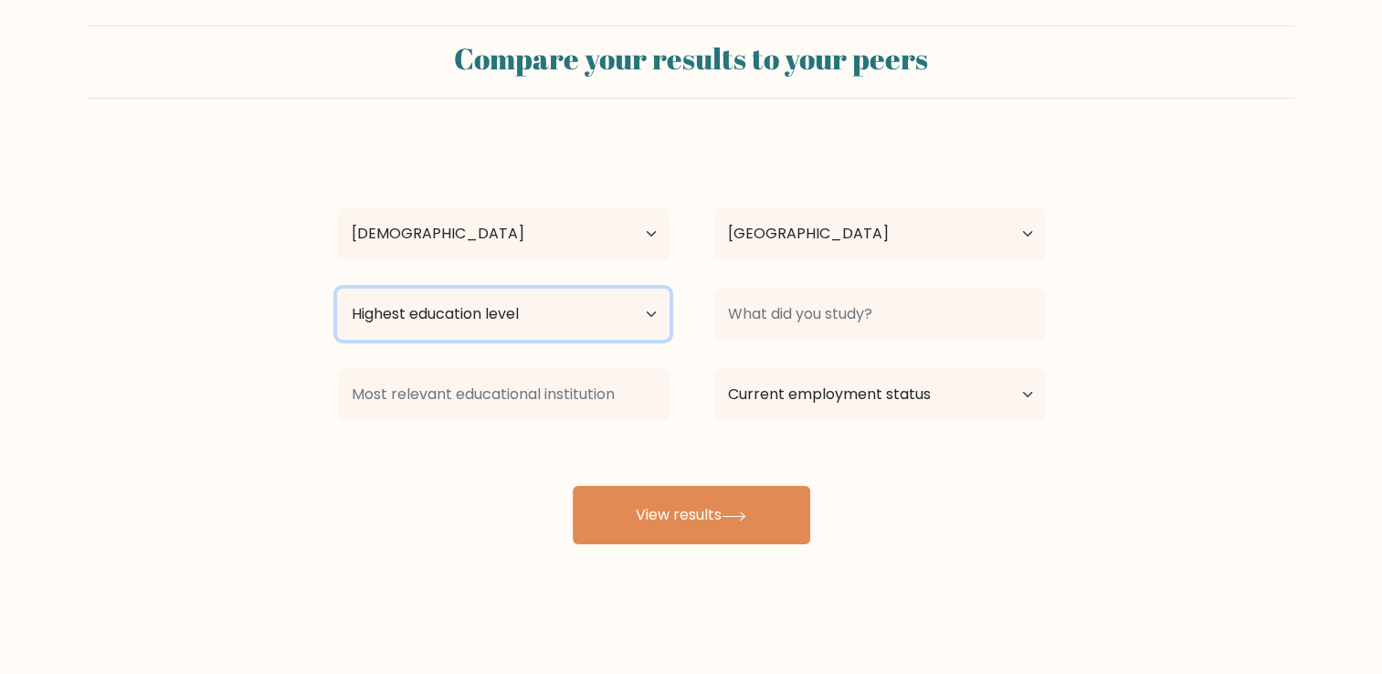
click at [636, 322] on select "Highest education level No schooling Primary Lower Secondary Upper Secondary Oc…" at bounding box center [503, 314] width 332 height 51
select select "bachelors_degree"
click at [337, 289] on select "Highest education level No schooling Primary Lower Secondary Upper Secondary Oc…" at bounding box center [503, 314] width 332 height 51
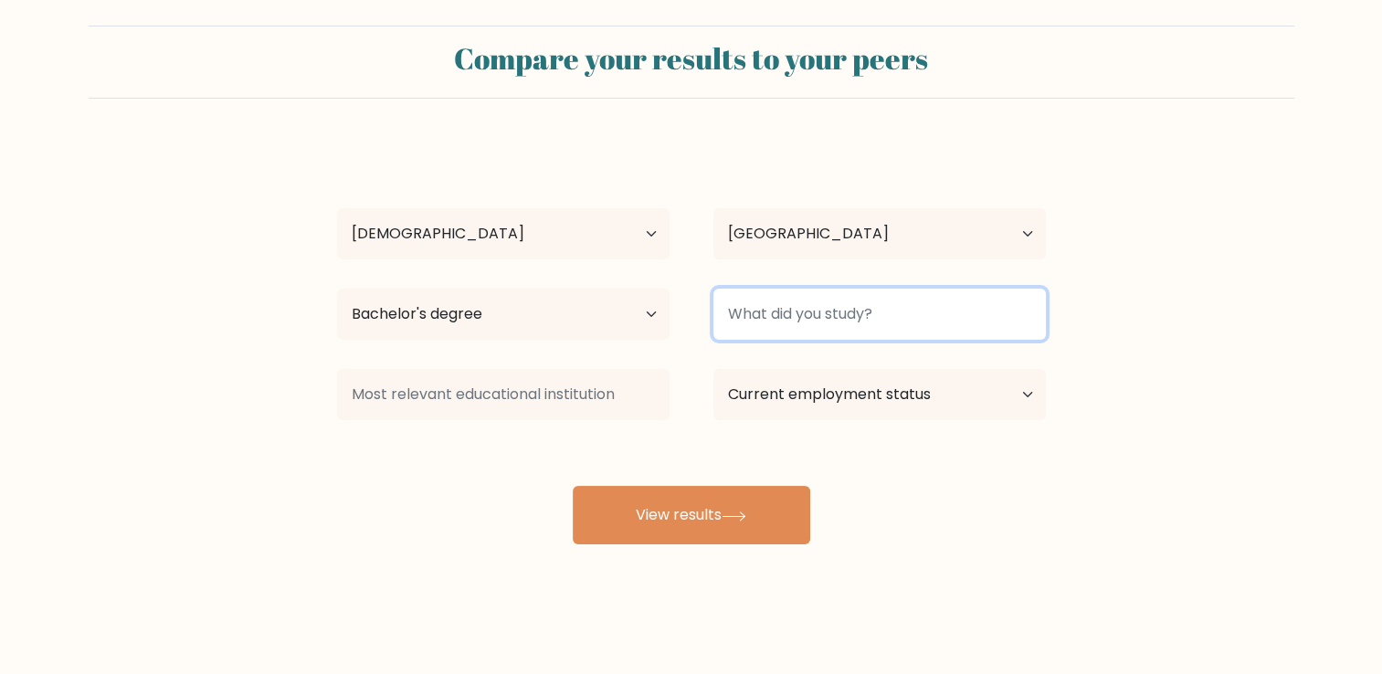
drag, startPoint x: 743, startPoint y: 316, endPoint x: 737, endPoint y: 327, distance: 12.3
click at [742, 316] on input at bounding box center [879, 314] width 332 height 51
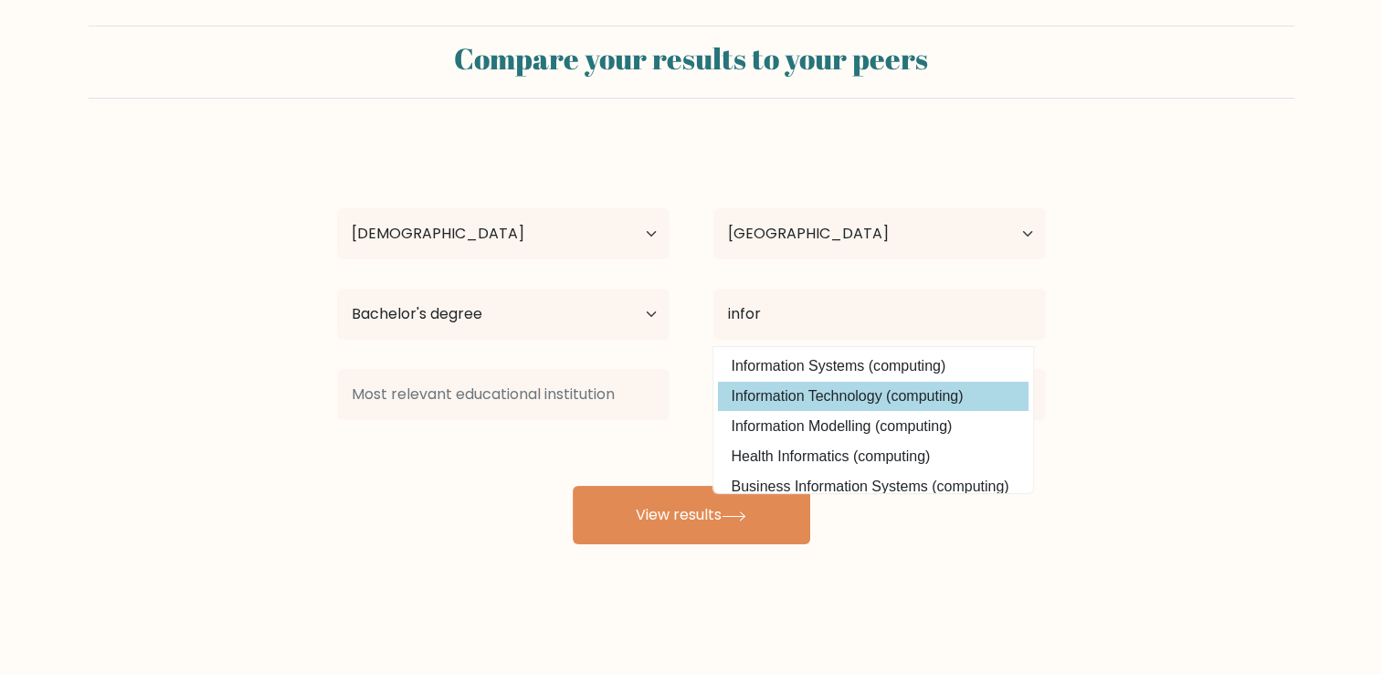
click at [745, 392] on option "Information Technology (computing)" at bounding box center [873, 396] width 311 height 29
type input "Information Technology"
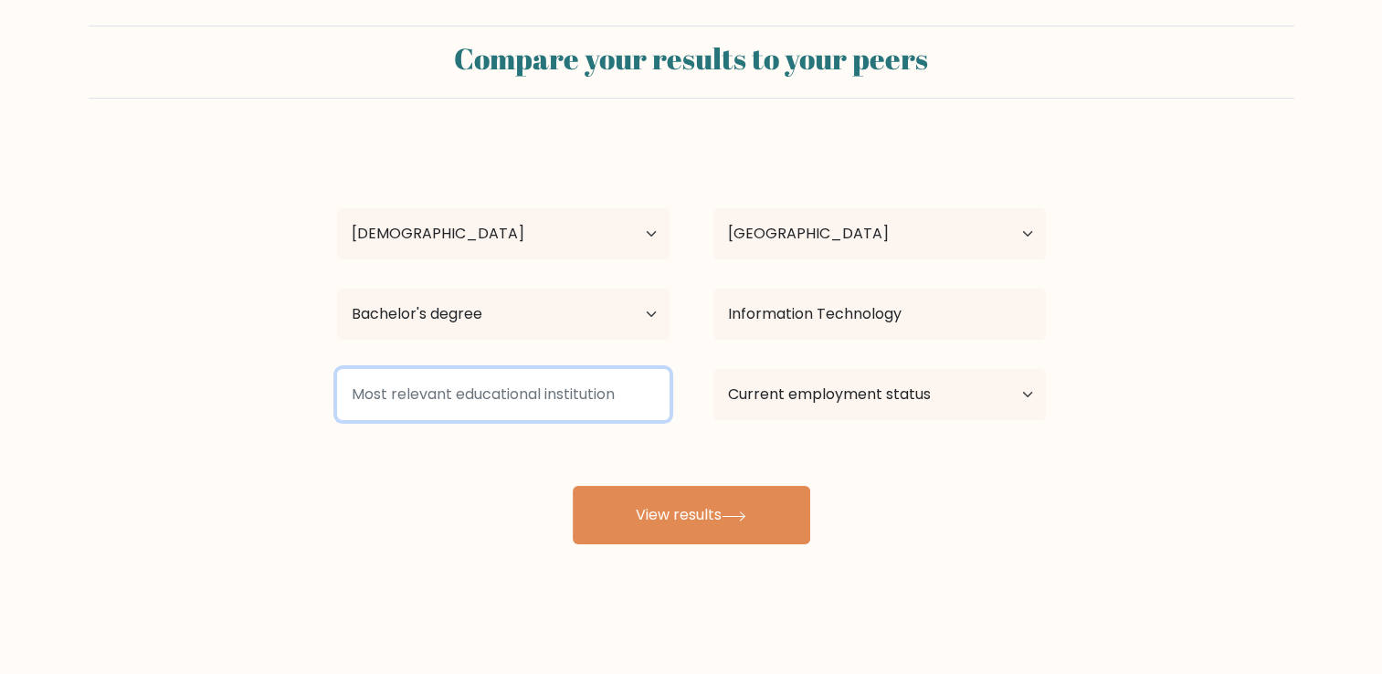
click at [573, 406] on input at bounding box center [503, 394] width 332 height 51
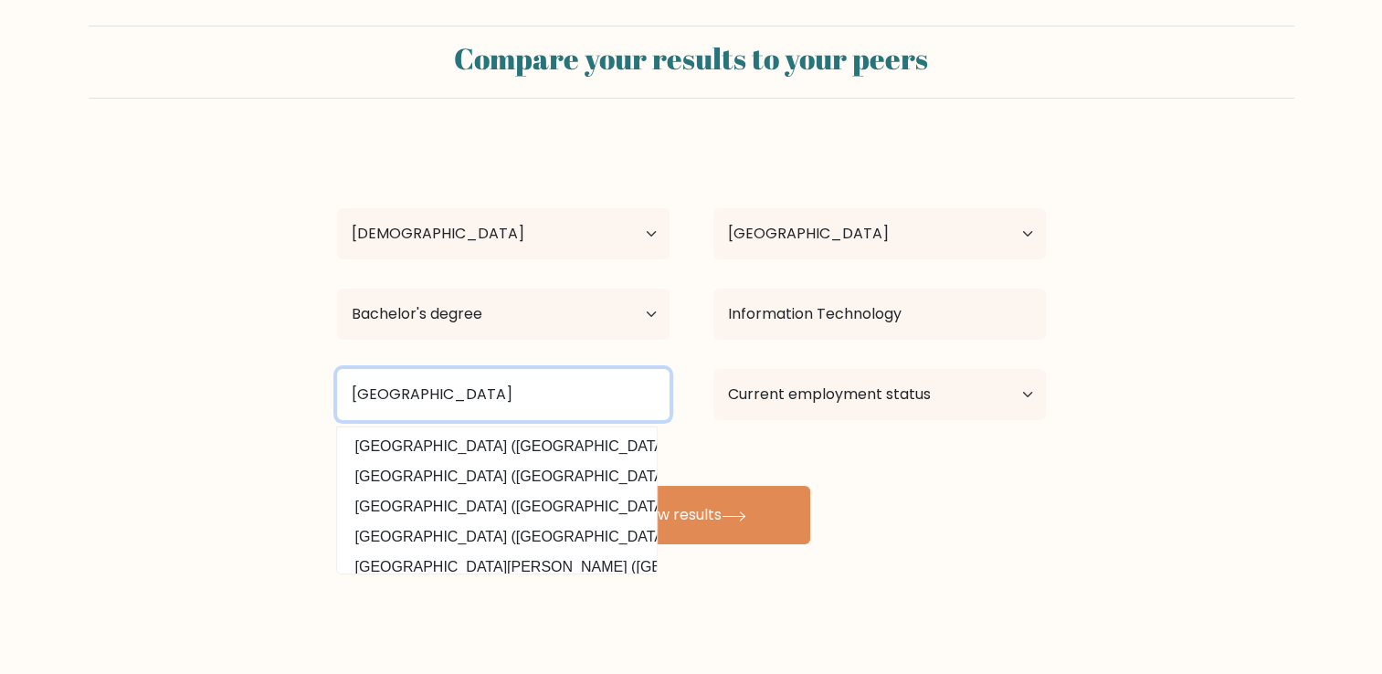
type input "university of batangas"
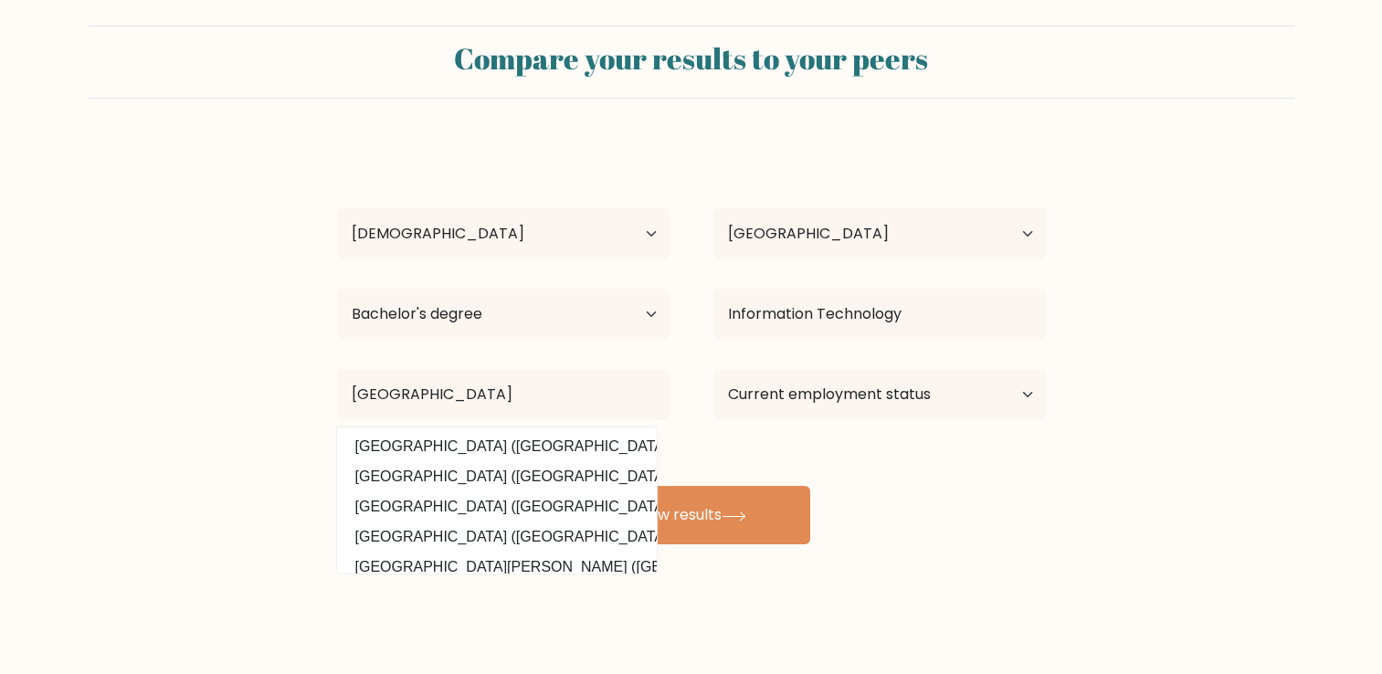
drag, startPoint x: 875, startPoint y: 433, endPoint x: 897, endPoint y: 397, distance: 41.8
click at [882, 425] on div "jervie agonia Age Under 18 years old 18-24 years old 25-34 years old 35-44 year…" at bounding box center [691, 343] width 731 height 402
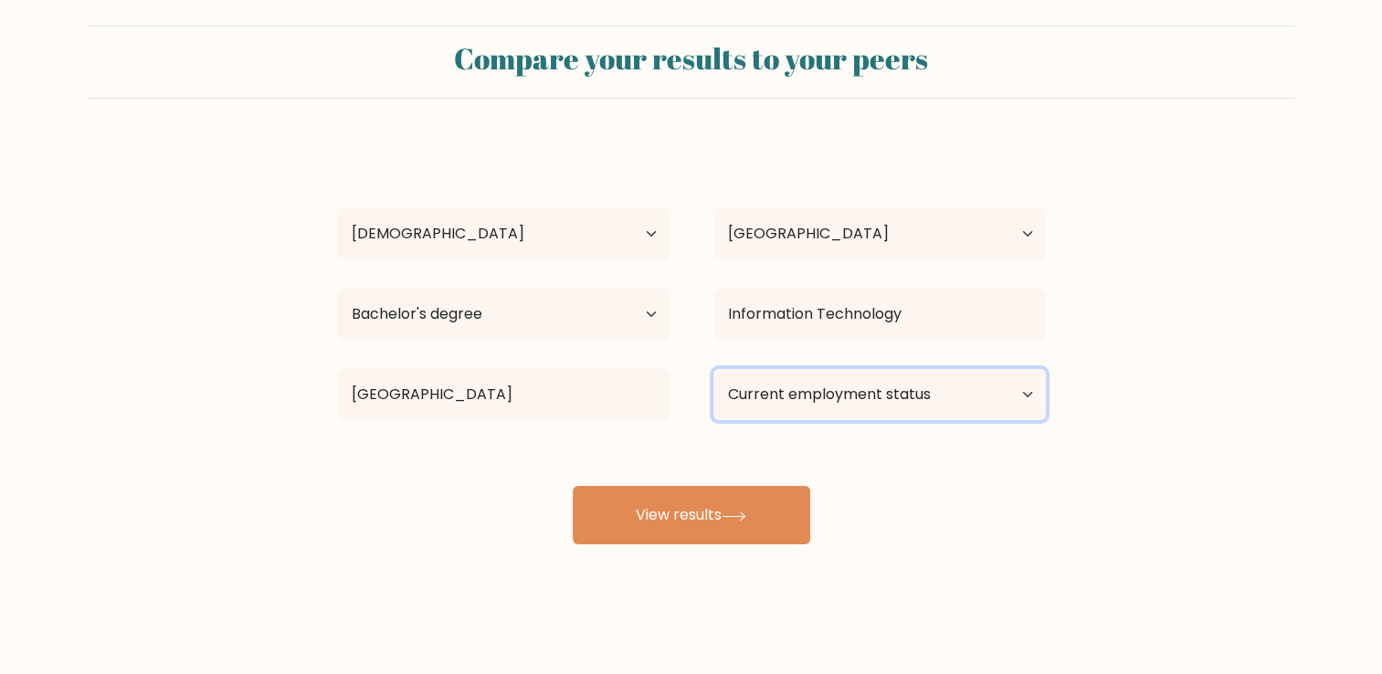
click at [897, 397] on select "Current employment status Employed Student Retired Other / prefer not to answer" at bounding box center [879, 394] width 332 height 51
select select "student"
click at [713, 369] on select "Current employment status Employed Student Retired Other / prefer not to answer" at bounding box center [879, 394] width 332 height 51
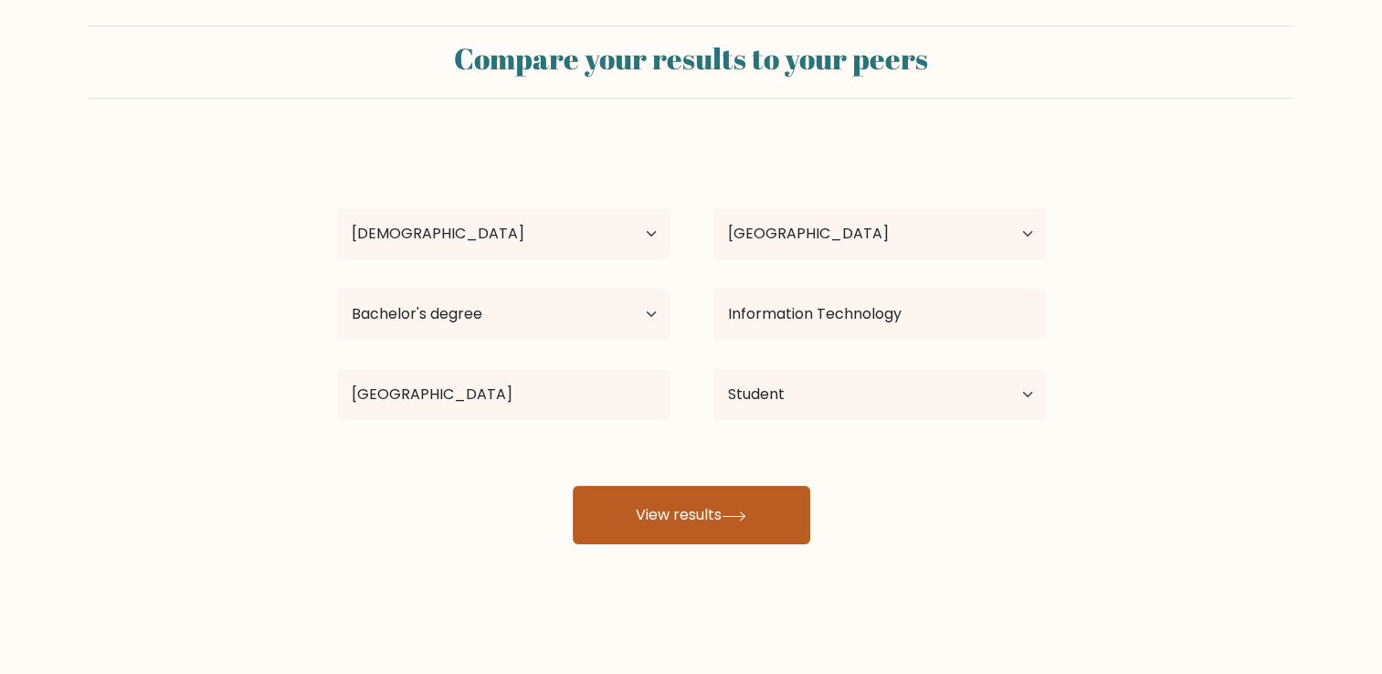
click at [742, 504] on button "View results" at bounding box center [691, 515] width 237 height 58
